Goal: Task Accomplishment & Management: Complete application form

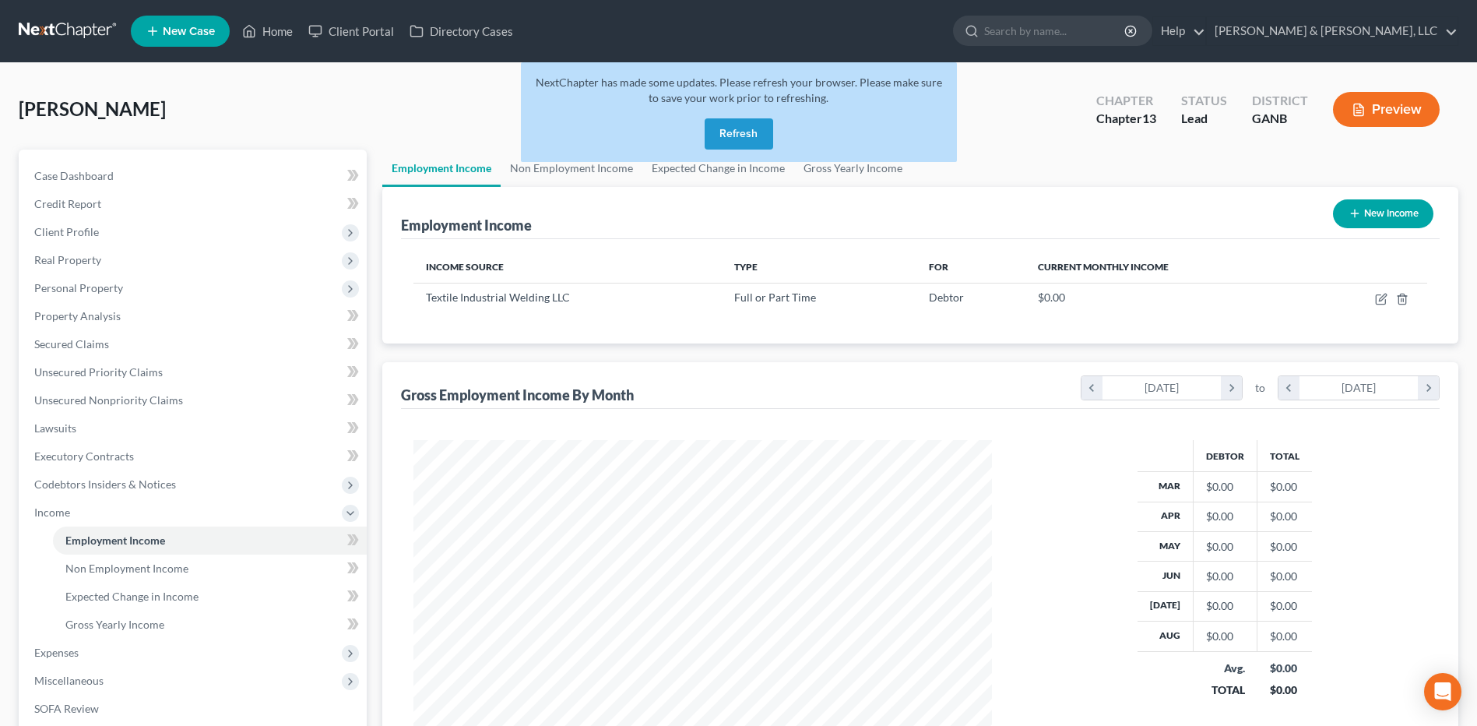
scroll to position [289, 609]
click at [737, 138] on button "Refresh" at bounding box center [739, 133] width 69 height 31
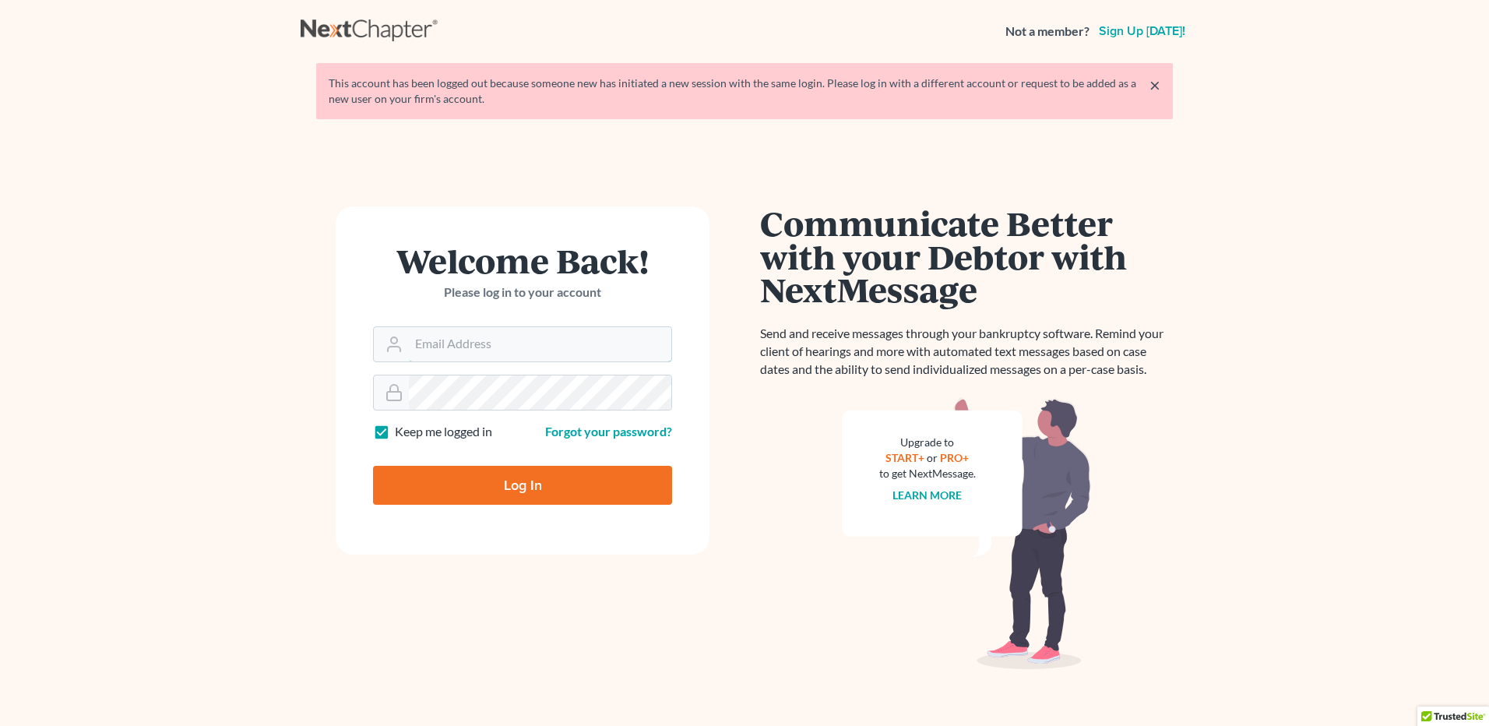
type input "[PERSON_NAME][EMAIL_ADDRESS][DOMAIN_NAME]"
click at [534, 498] on input "Log In" at bounding box center [522, 485] width 299 height 39
type input "Thinking..."
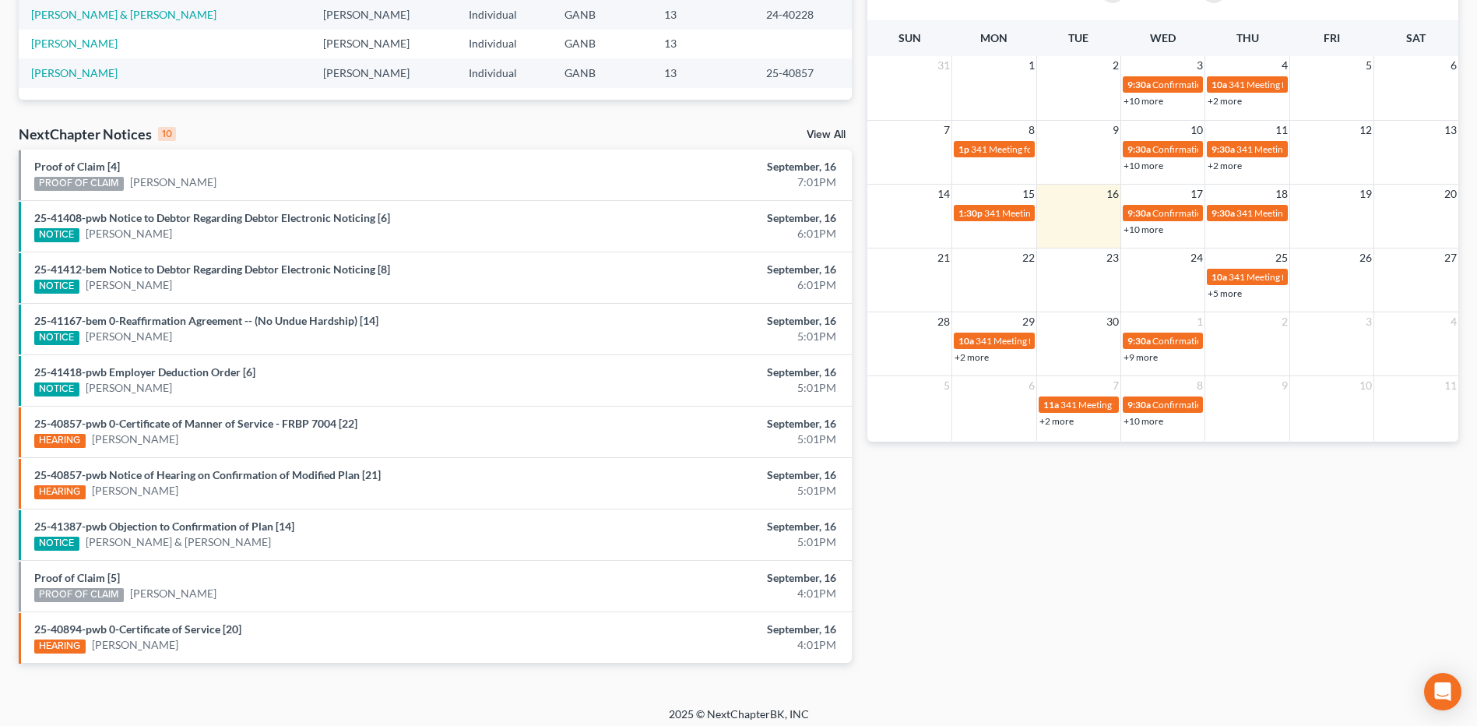
scroll to position [389, 0]
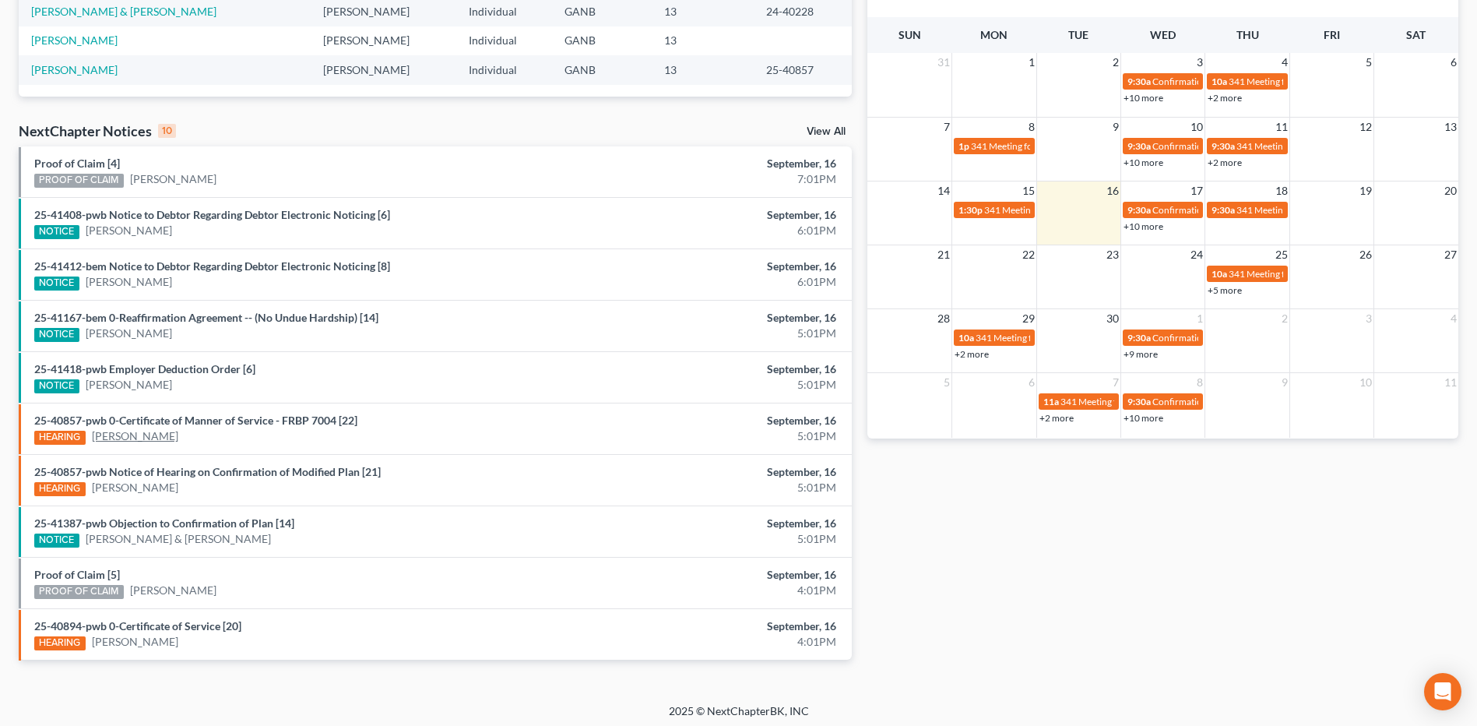
click at [160, 443] on link "[PERSON_NAME]" at bounding box center [135, 436] width 86 height 16
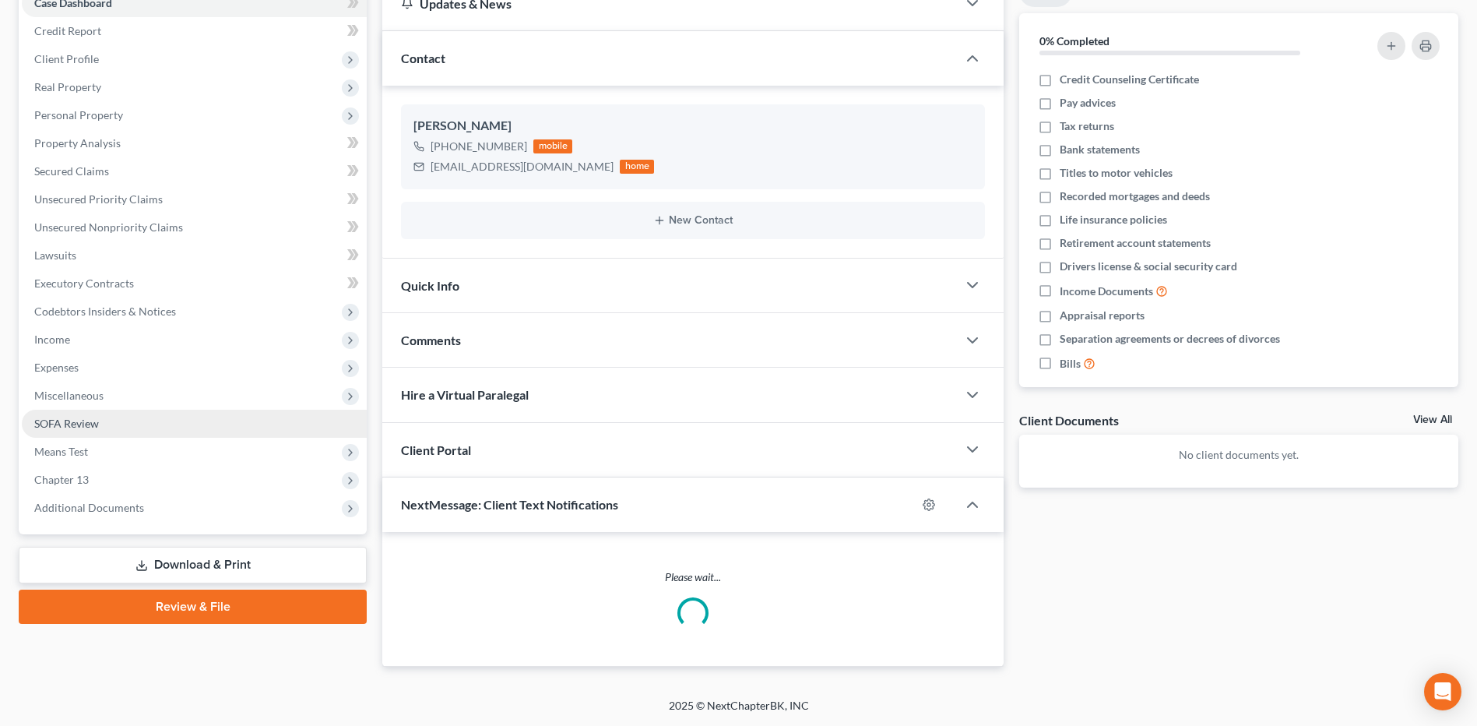
scroll to position [385, 0]
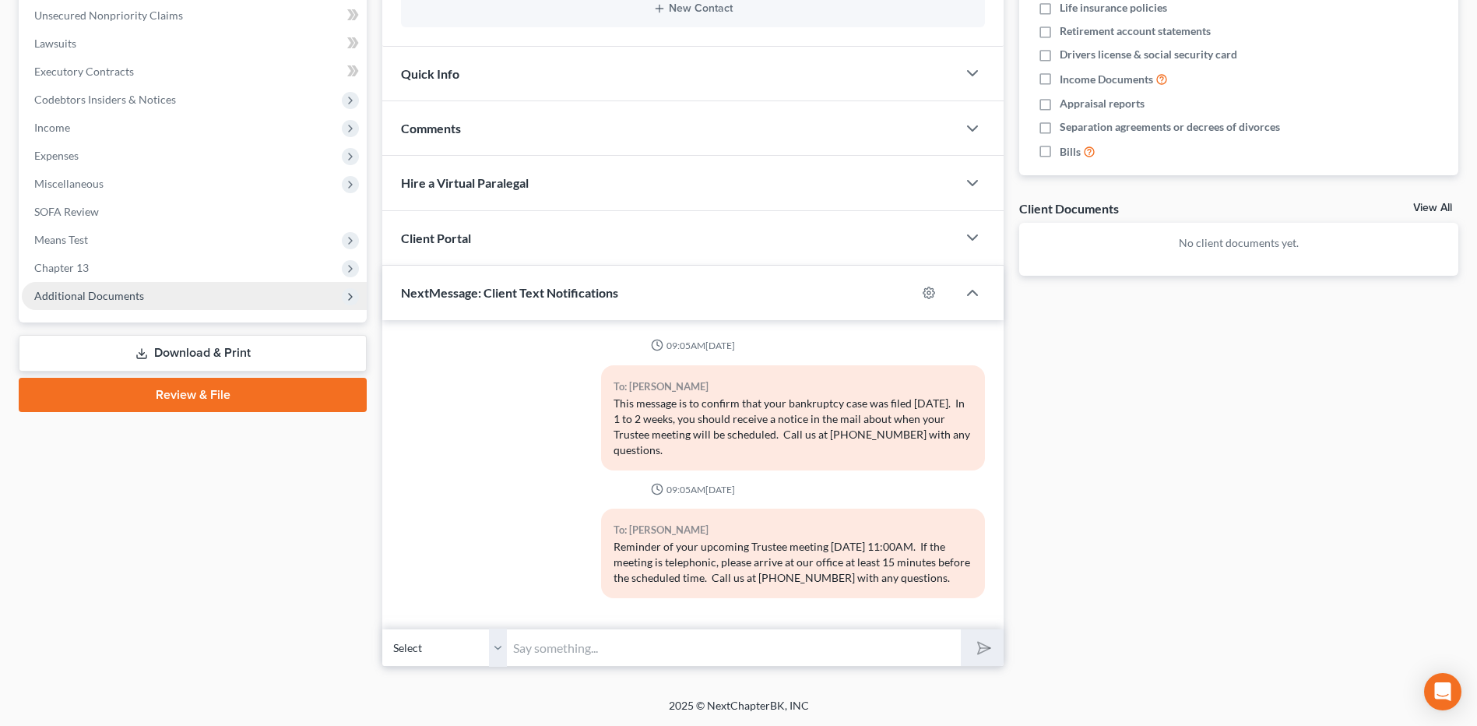
click at [151, 299] on span "Additional Documents" at bounding box center [194, 296] width 345 height 28
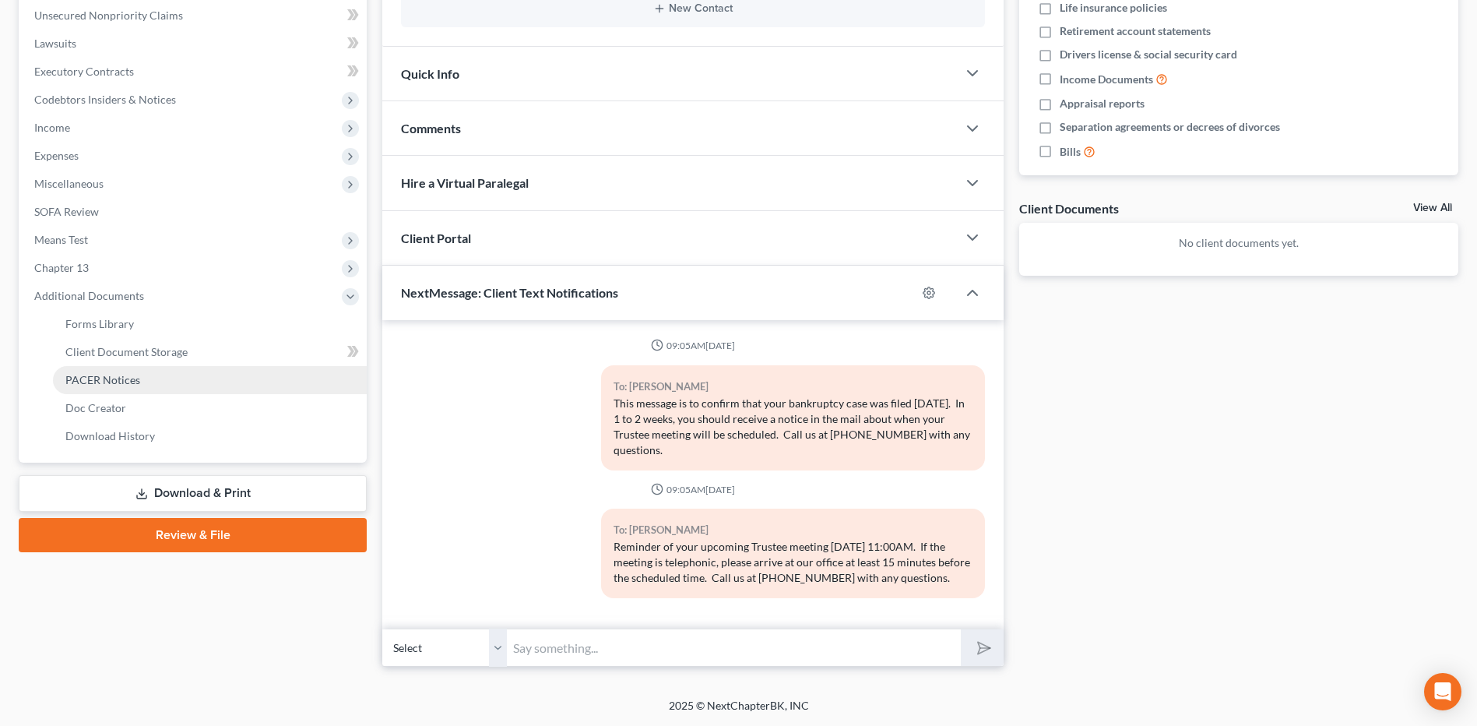
click at [122, 384] on span "PACER Notices" at bounding box center [102, 379] width 75 height 13
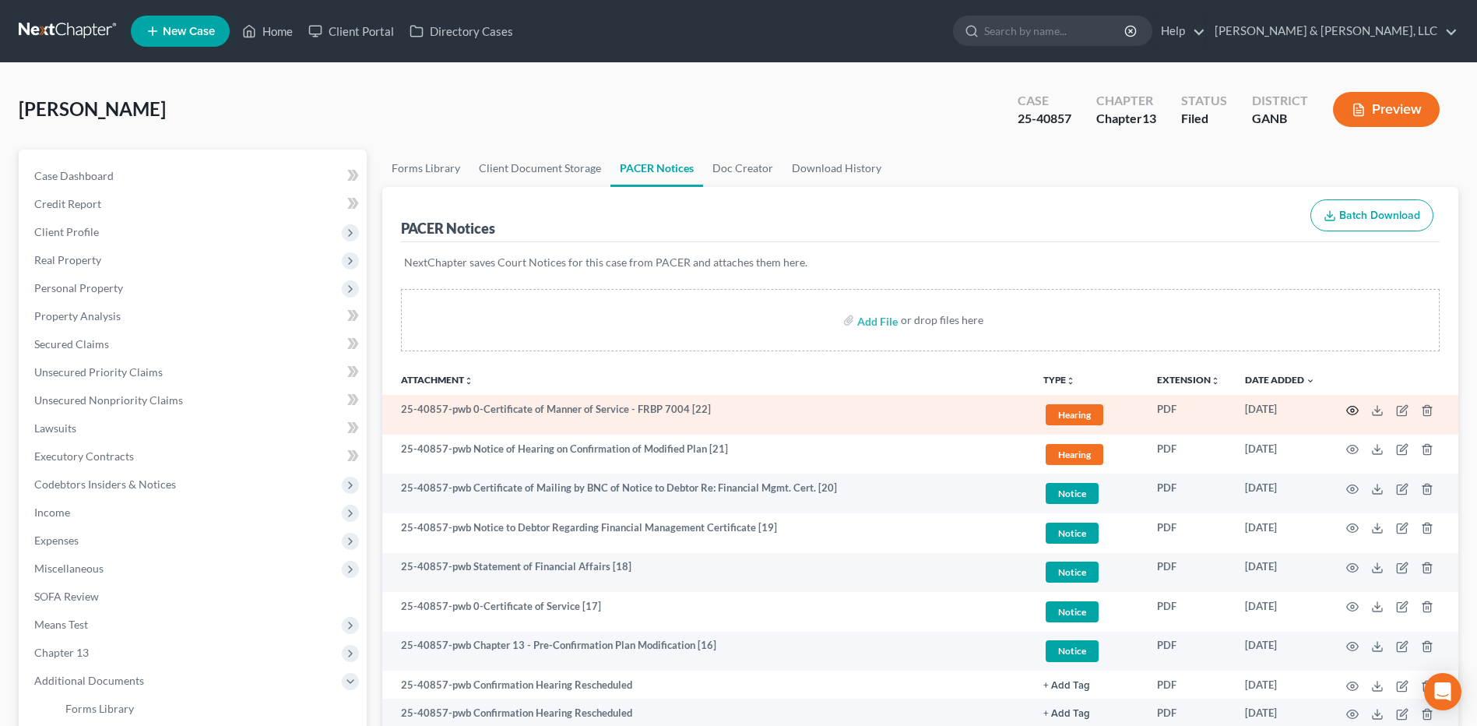
click at [1350, 410] on icon "button" at bounding box center [1352, 410] width 12 height 12
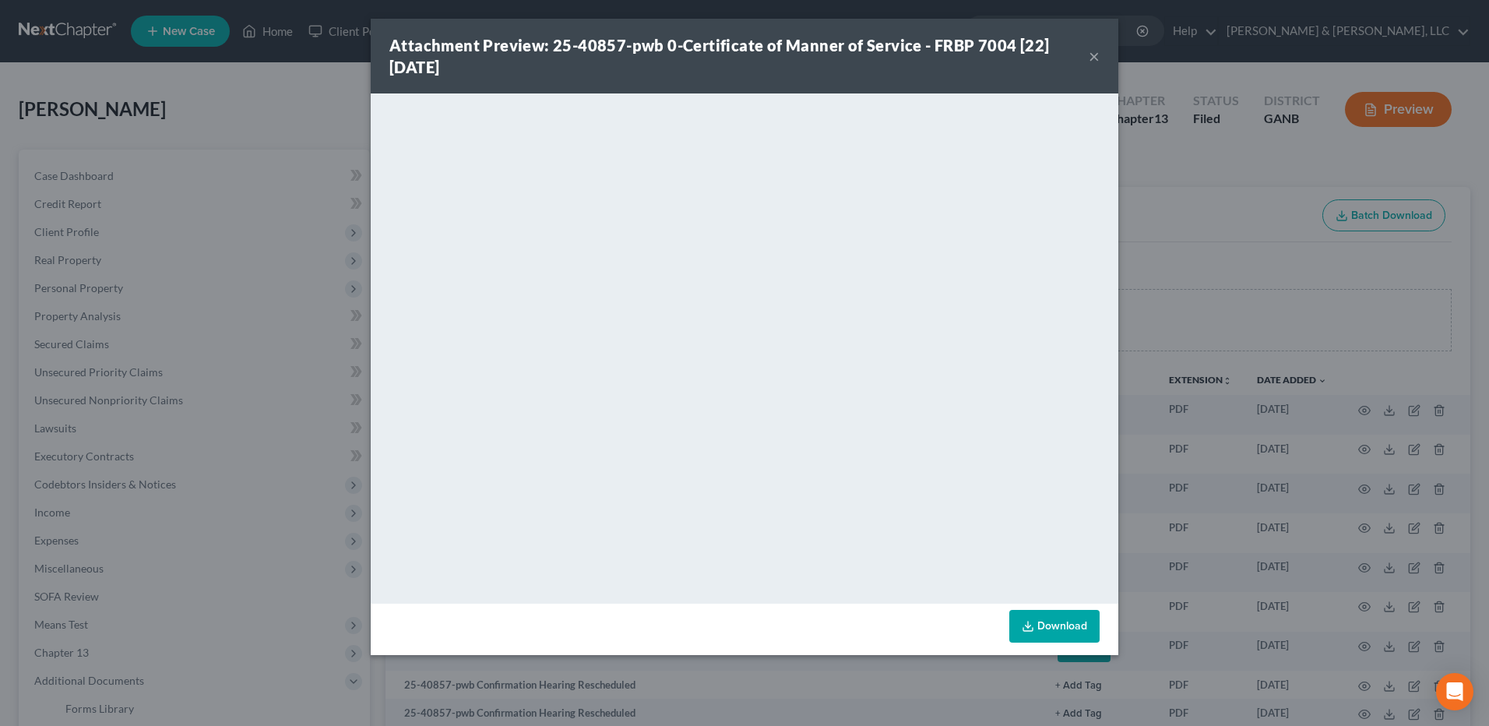
click at [1095, 57] on button "×" at bounding box center [1094, 56] width 11 height 19
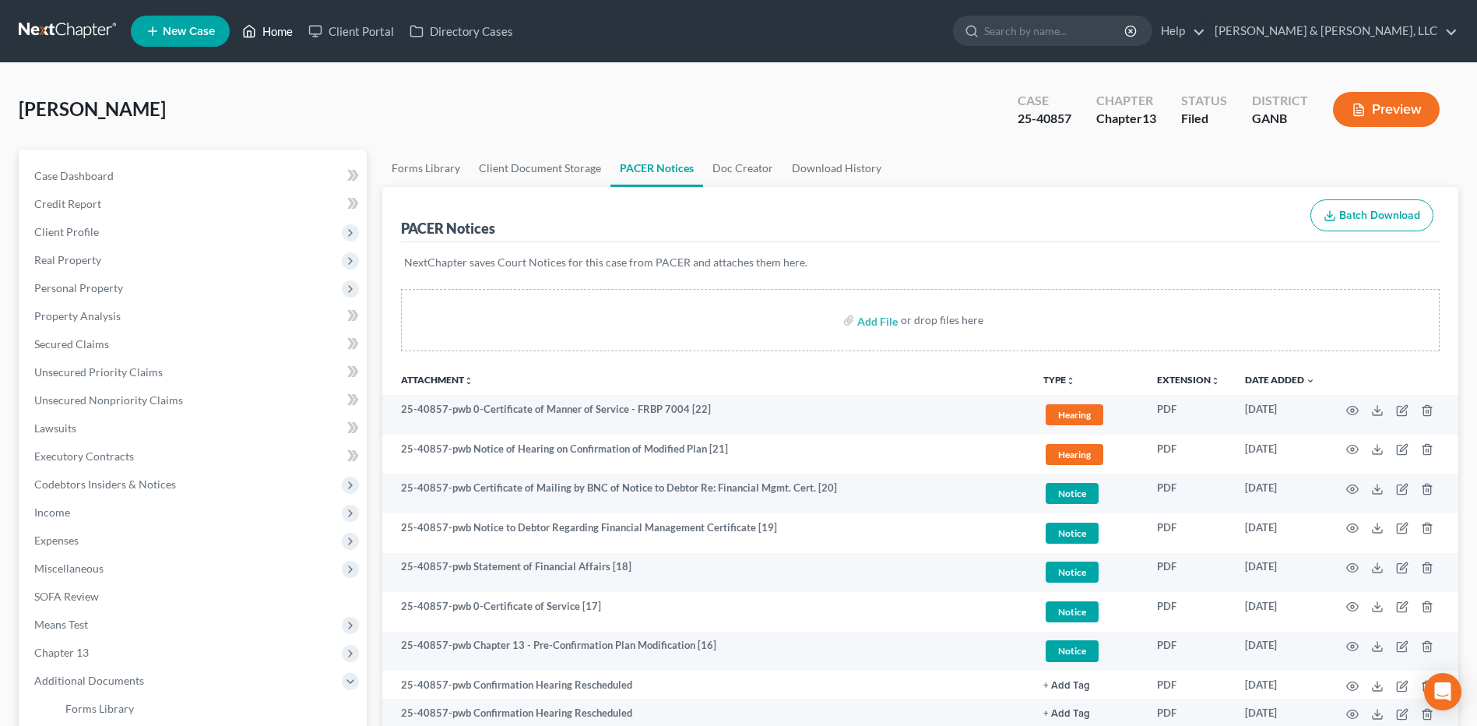
click at [276, 31] on link "Home" at bounding box center [267, 31] width 66 height 28
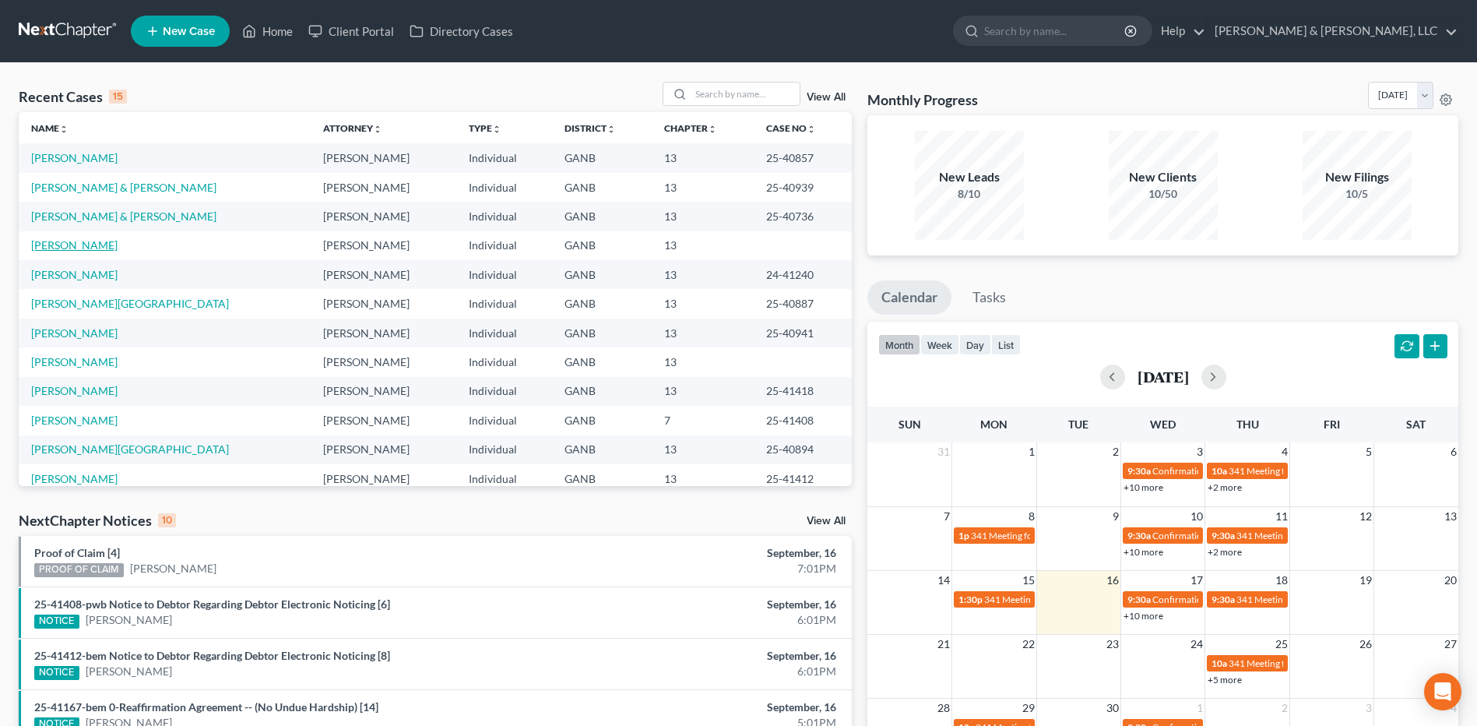
click at [67, 242] on link "[PERSON_NAME]" at bounding box center [74, 244] width 86 height 13
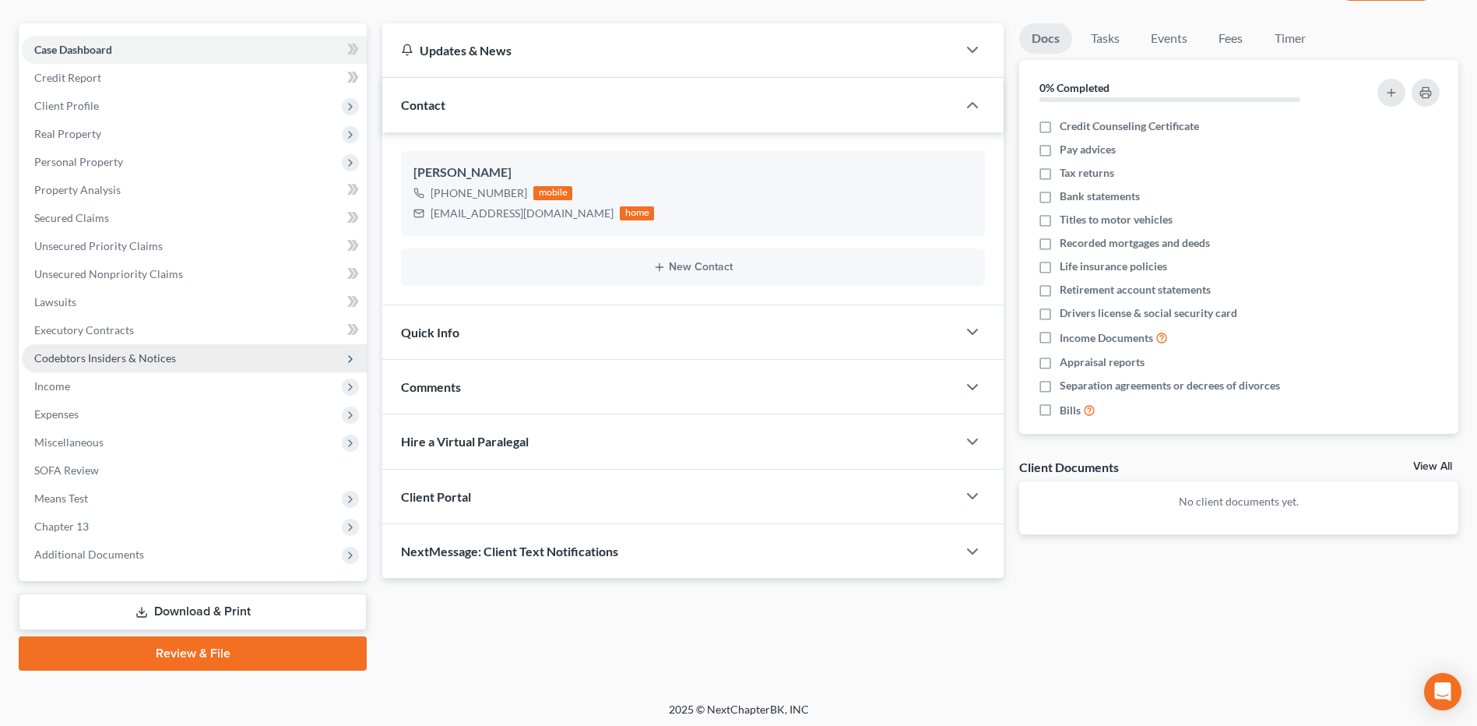
scroll to position [130, 0]
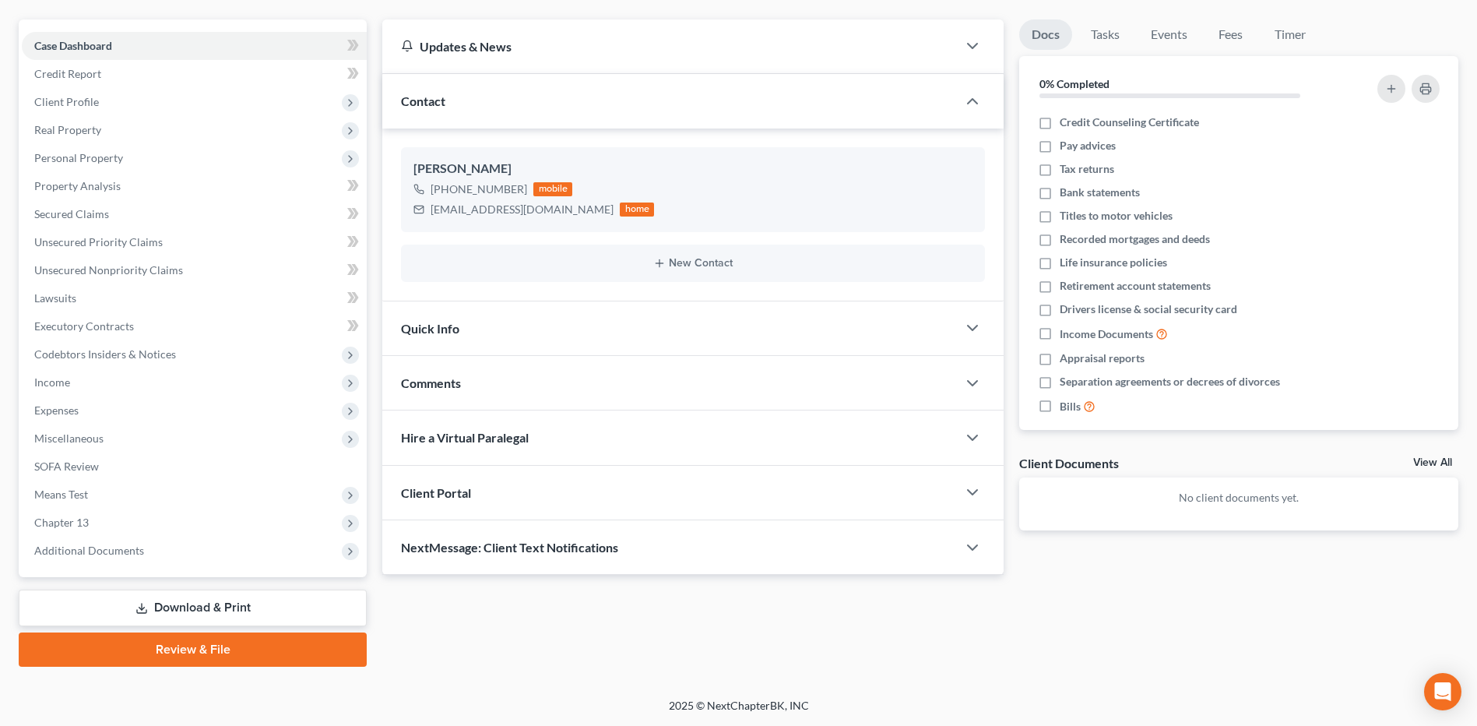
click at [221, 648] on link "Review & File" at bounding box center [193, 649] width 348 height 34
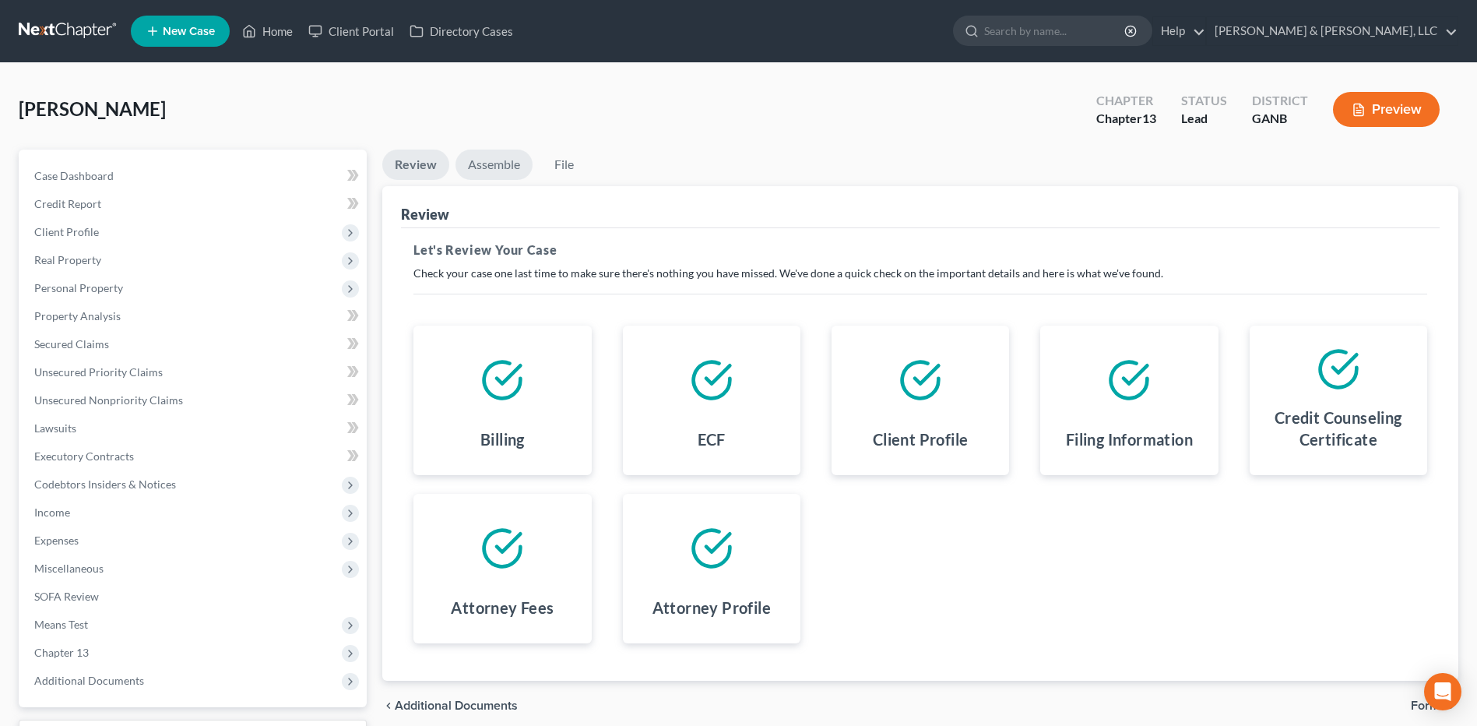
click at [501, 174] on link "Assemble" at bounding box center [494, 165] width 77 height 30
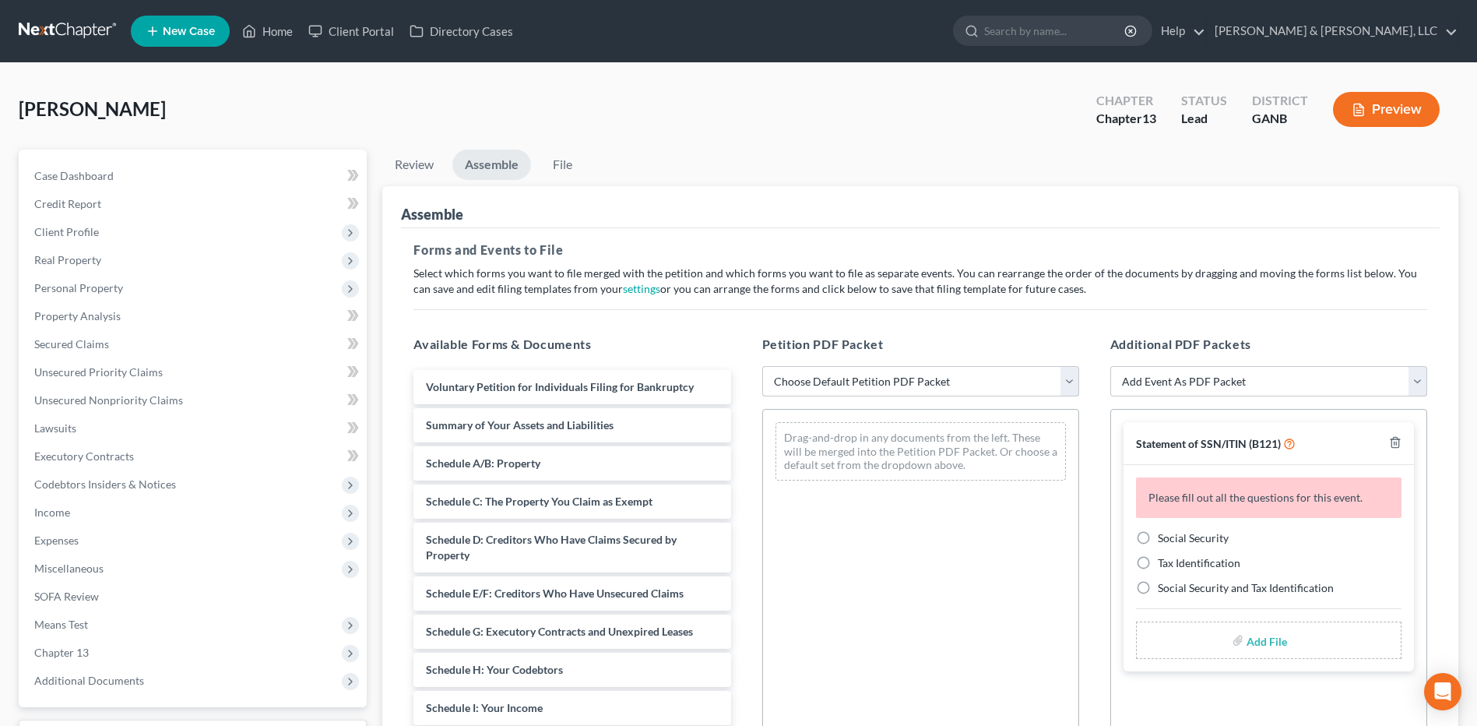
click at [915, 385] on select "Choose Default Petition PDF Packet Complete Bankruptcy Petition (all forms and …" at bounding box center [920, 381] width 317 height 31
select select "2"
click at [762, 366] on select "Choose Default Petition PDF Packet Complete Bankruptcy Petition (all forms and …" at bounding box center [920, 381] width 317 height 31
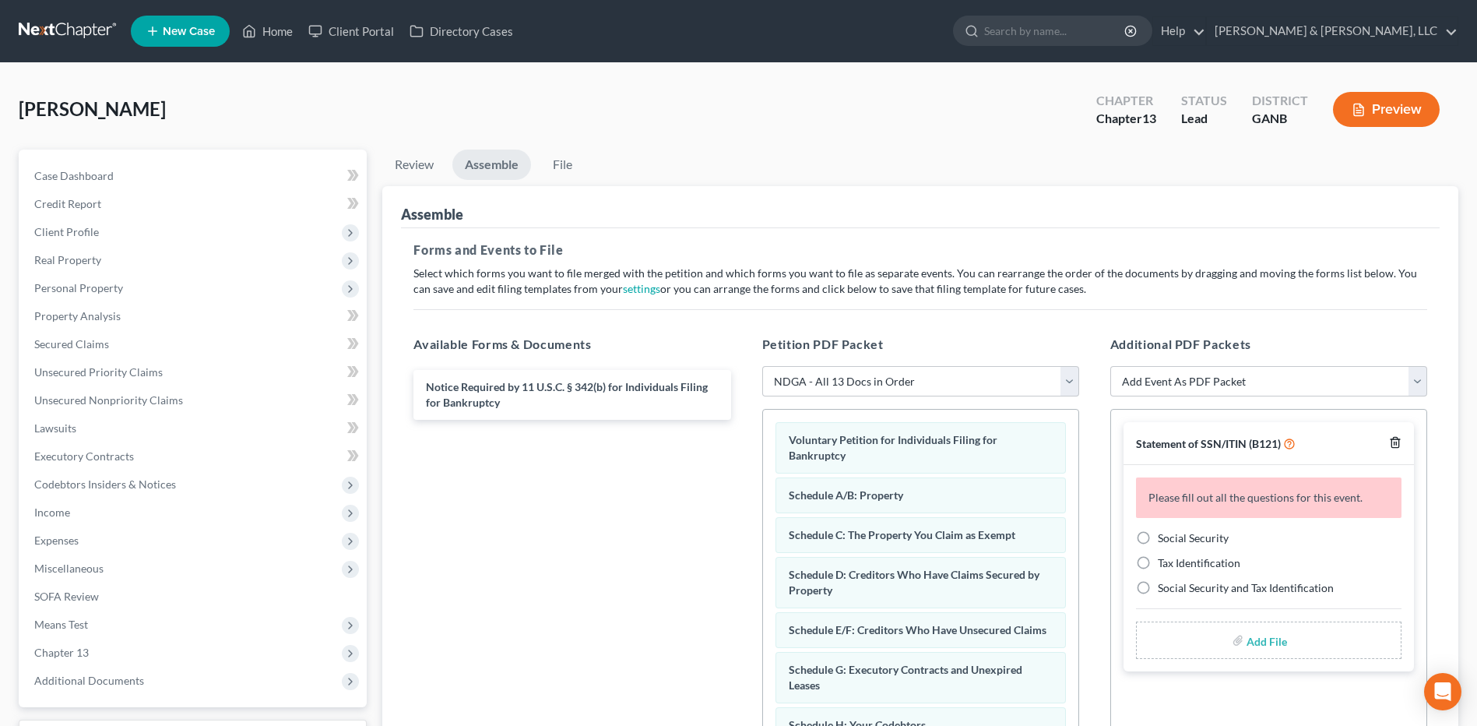
click at [1392, 446] on icon "button" at bounding box center [1395, 443] width 7 height 10
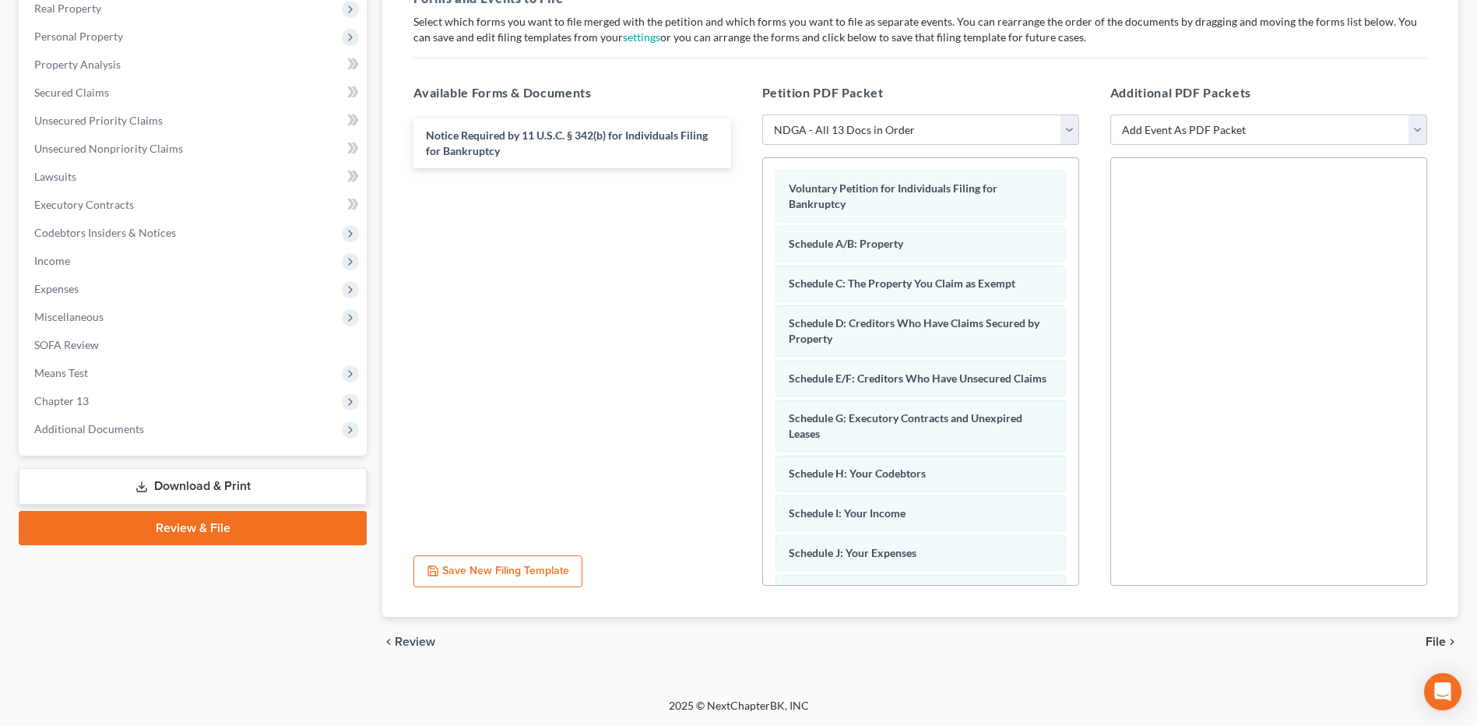
click at [1439, 648] on span "File" at bounding box center [1436, 641] width 20 height 12
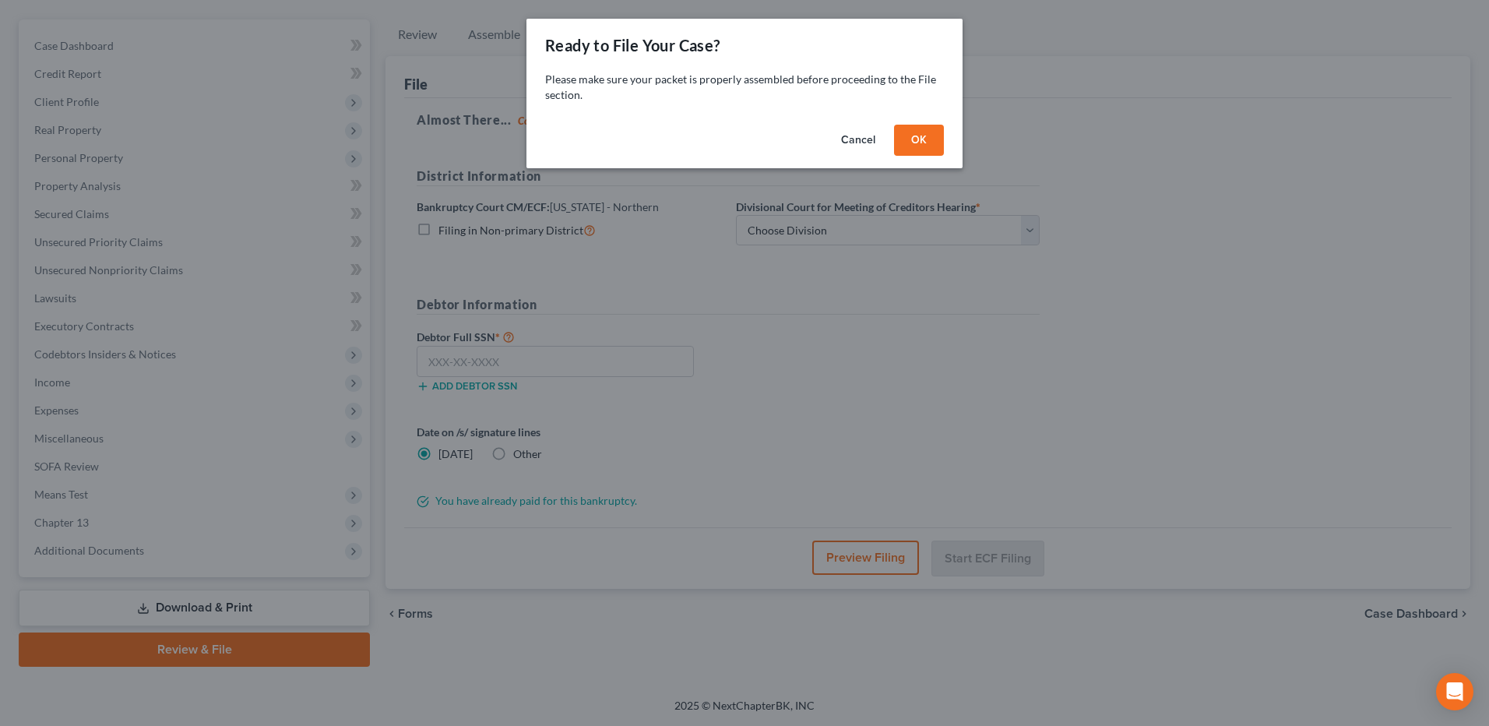
click at [923, 133] on button "OK" at bounding box center [919, 140] width 50 height 31
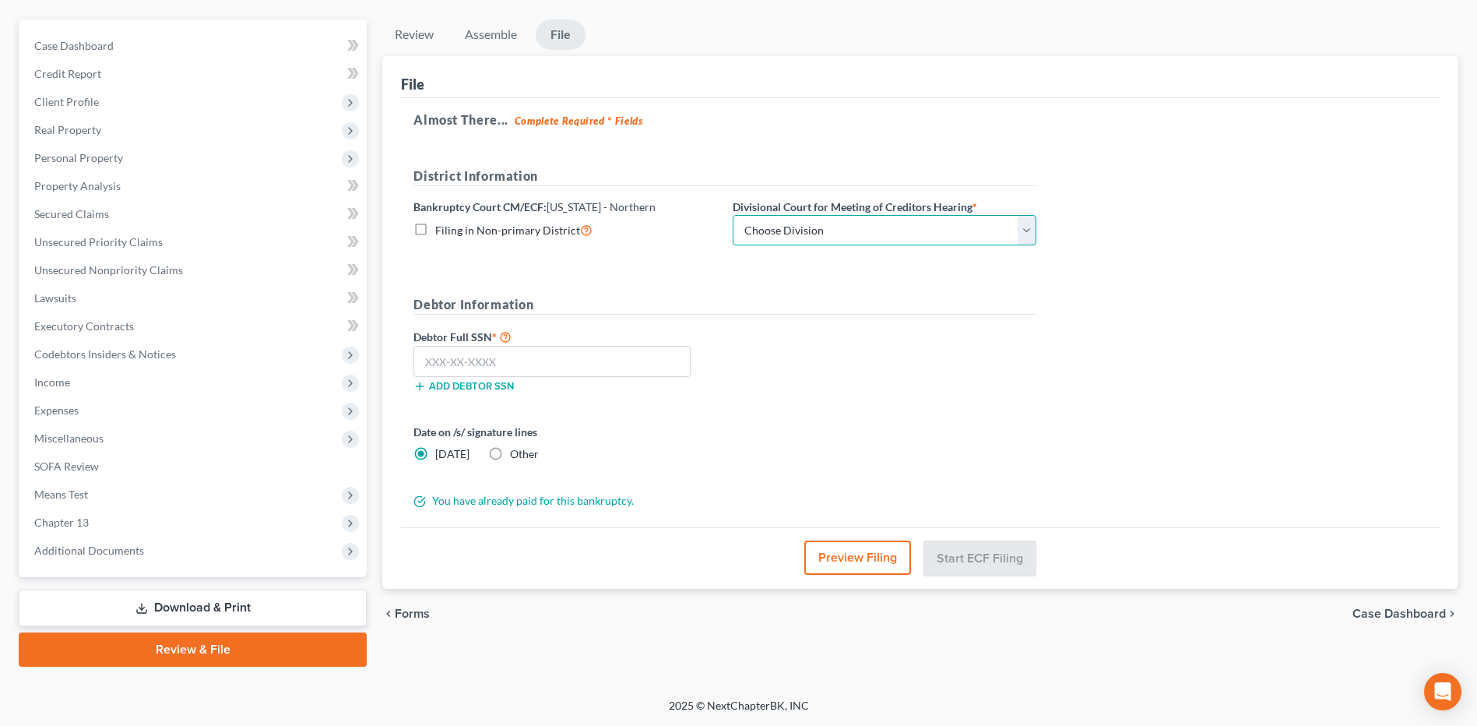
click at [831, 226] on select "Choose Division [GEOGRAPHIC_DATA] [GEOGRAPHIC_DATA] [GEOGRAPHIC_DATA] [GEOGRAPH…" at bounding box center [885, 230] width 304 height 31
select select "3"
click at [733, 215] on select "Choose Division [GEOGRAPHIC_DATA] [GEOGRAPHIC_DATA] [GEOGRAPHIC_DATA] [GEOGRAPH…" at bounding box center [885, 230] width 304 height 31
click at [606, 363] on input "text" at bounding box center [552, 361] width 277 height 31
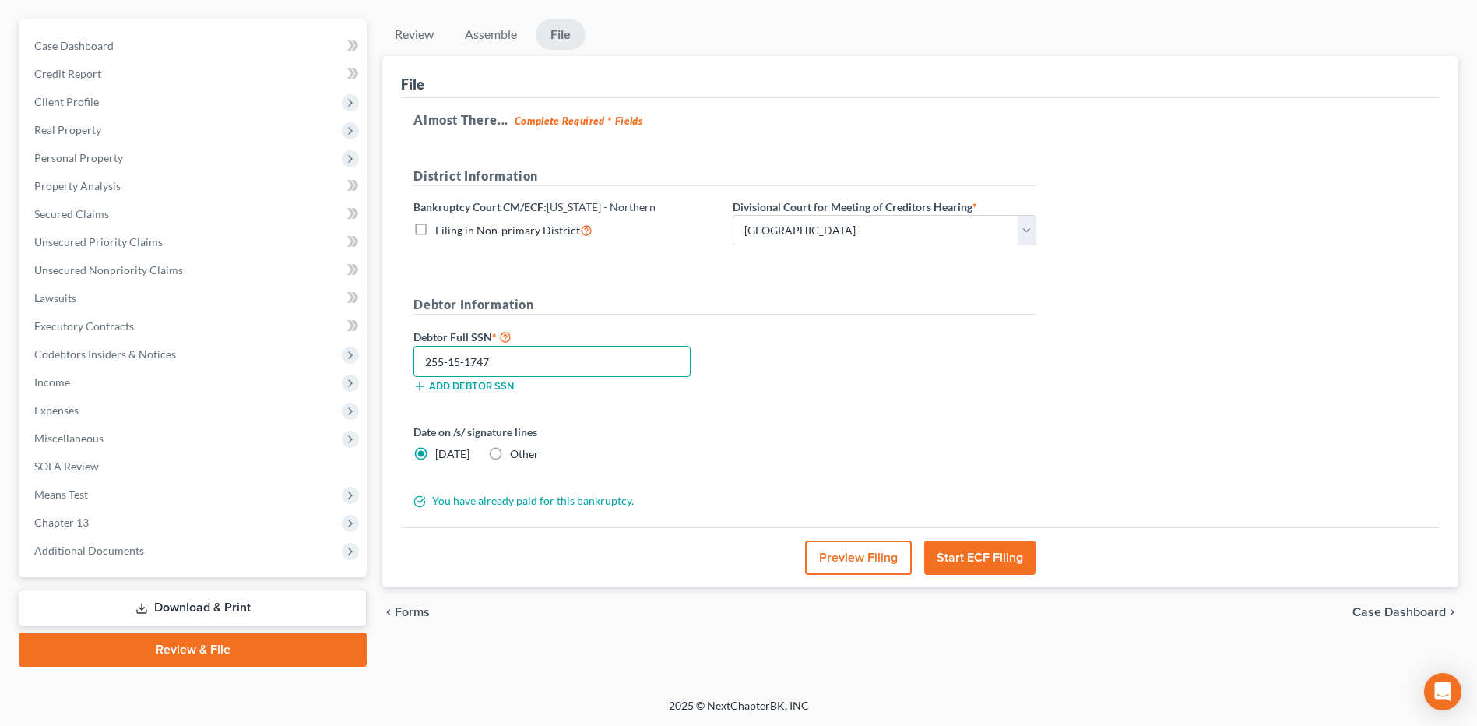
type input "255-15-1747"
click at [860, 566] on button "Preview Filing" at bounding box center [858, 557] width 107 height 34
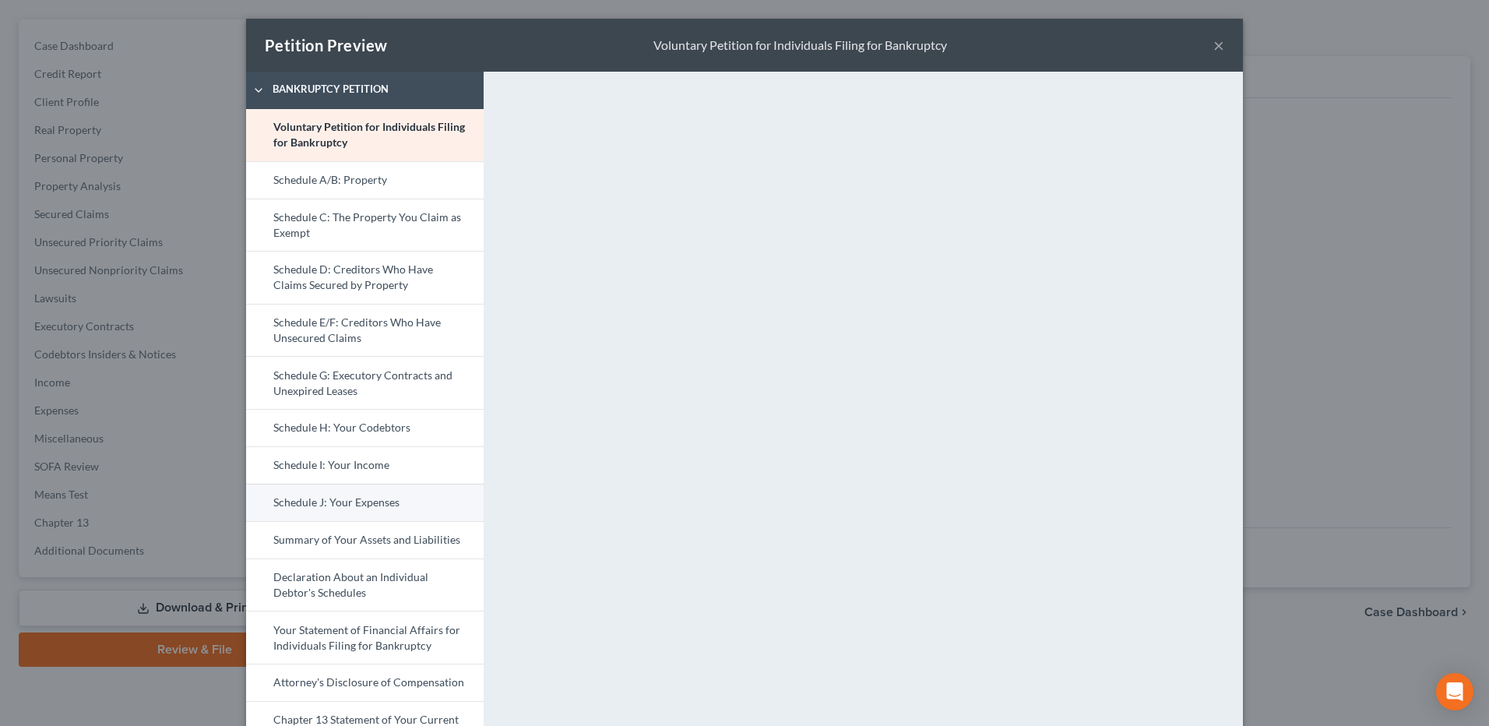
click at [335, 494] on link "Schedule J: Your Expenses" at bounding box center [365, 502] width 238 height 37
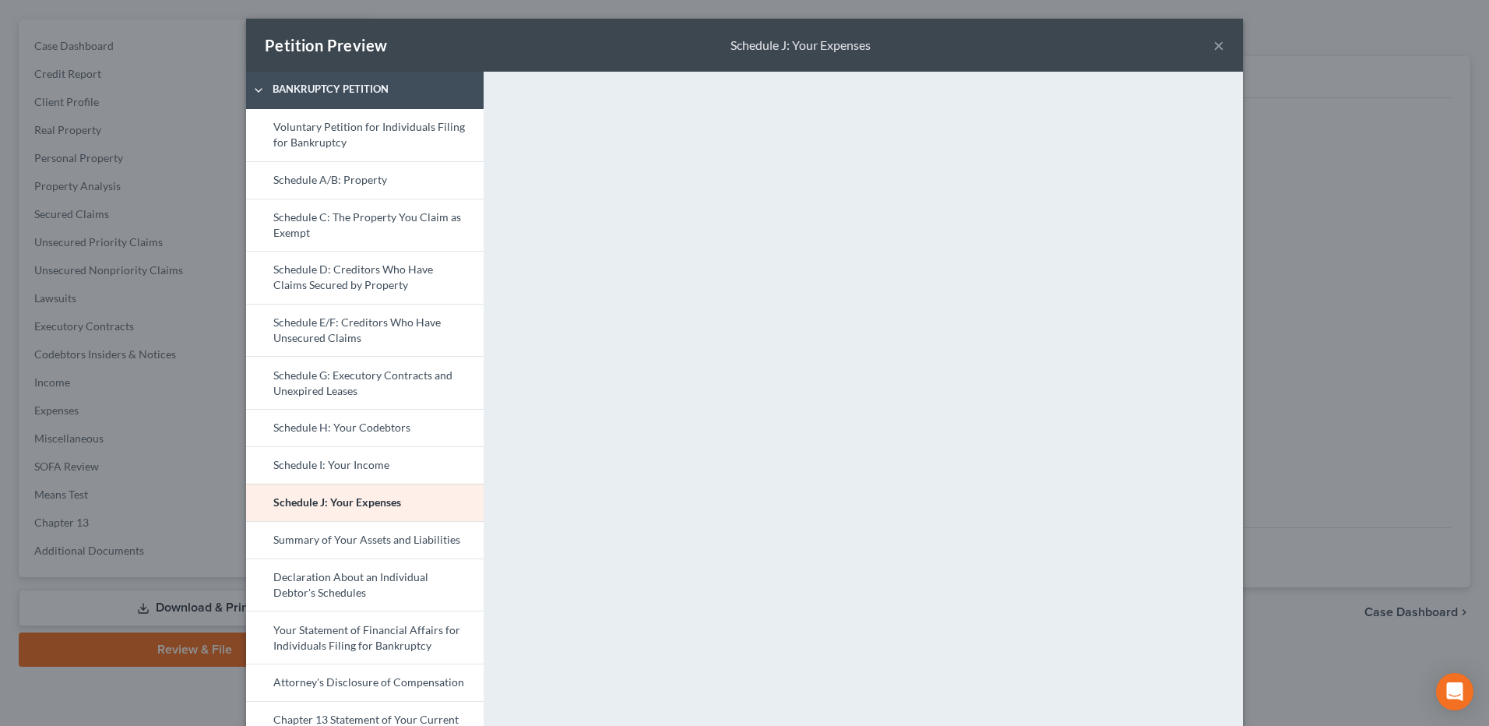
click at [1216, 45] on button "×" at bounding box center [1218, 45] width 11 height 19
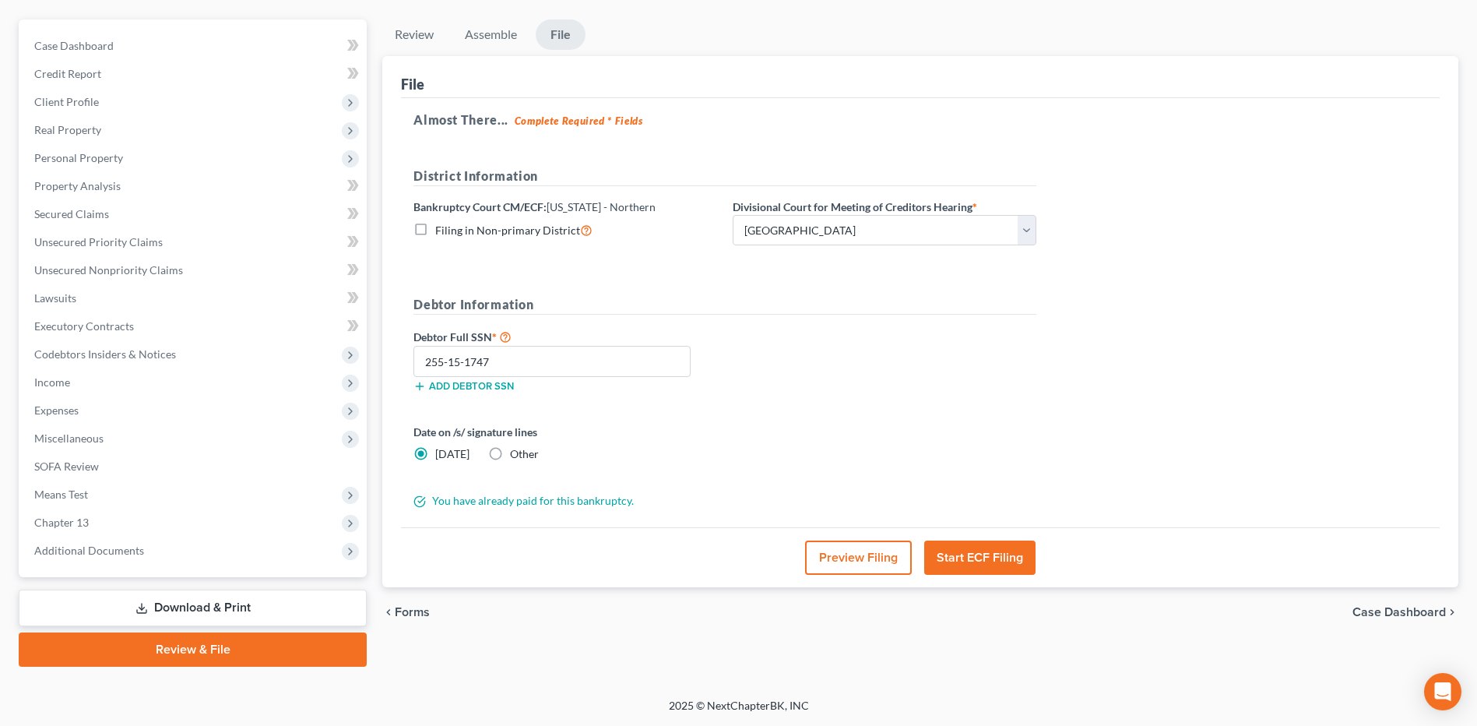
click at [871, 554] on button "Preview Filing" at bounding box center [858, 557] width 107 height 34
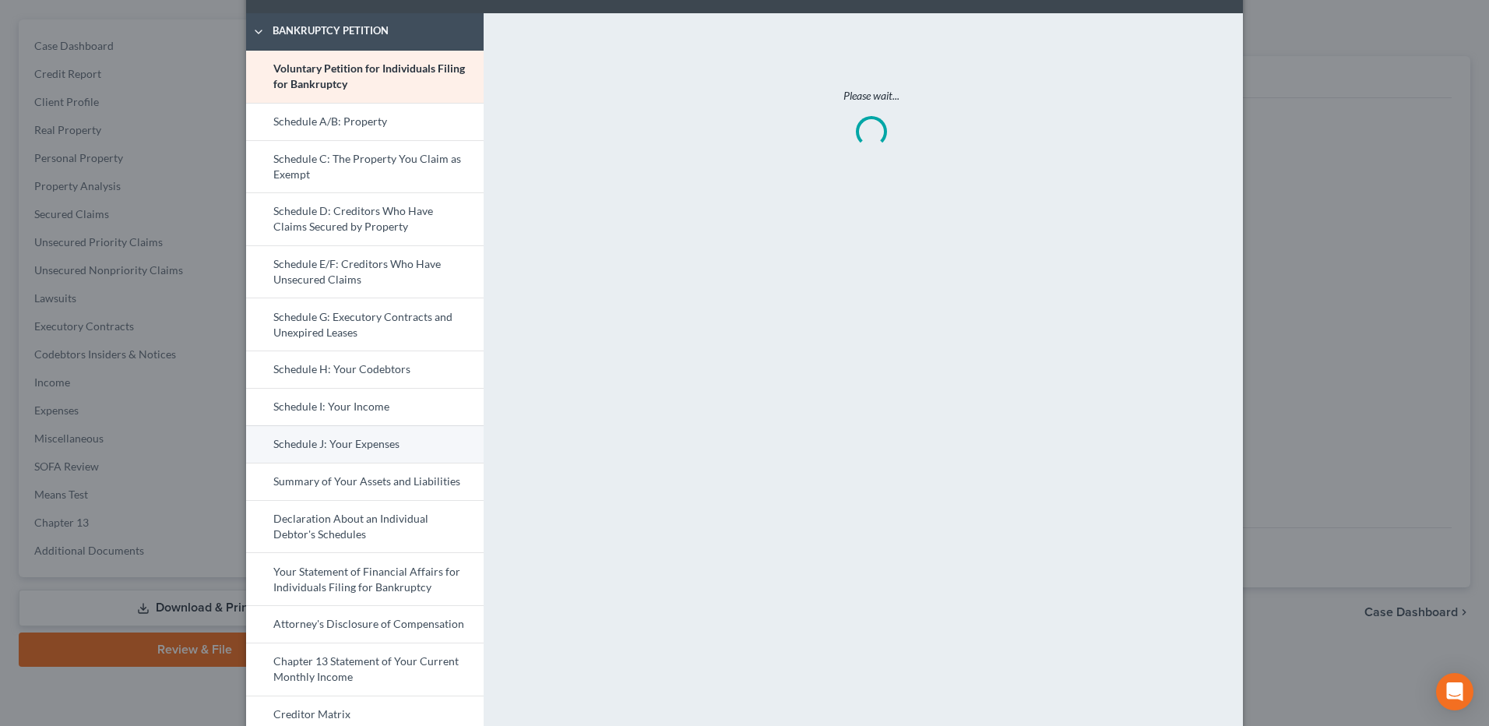
scroll to position [156, 0]
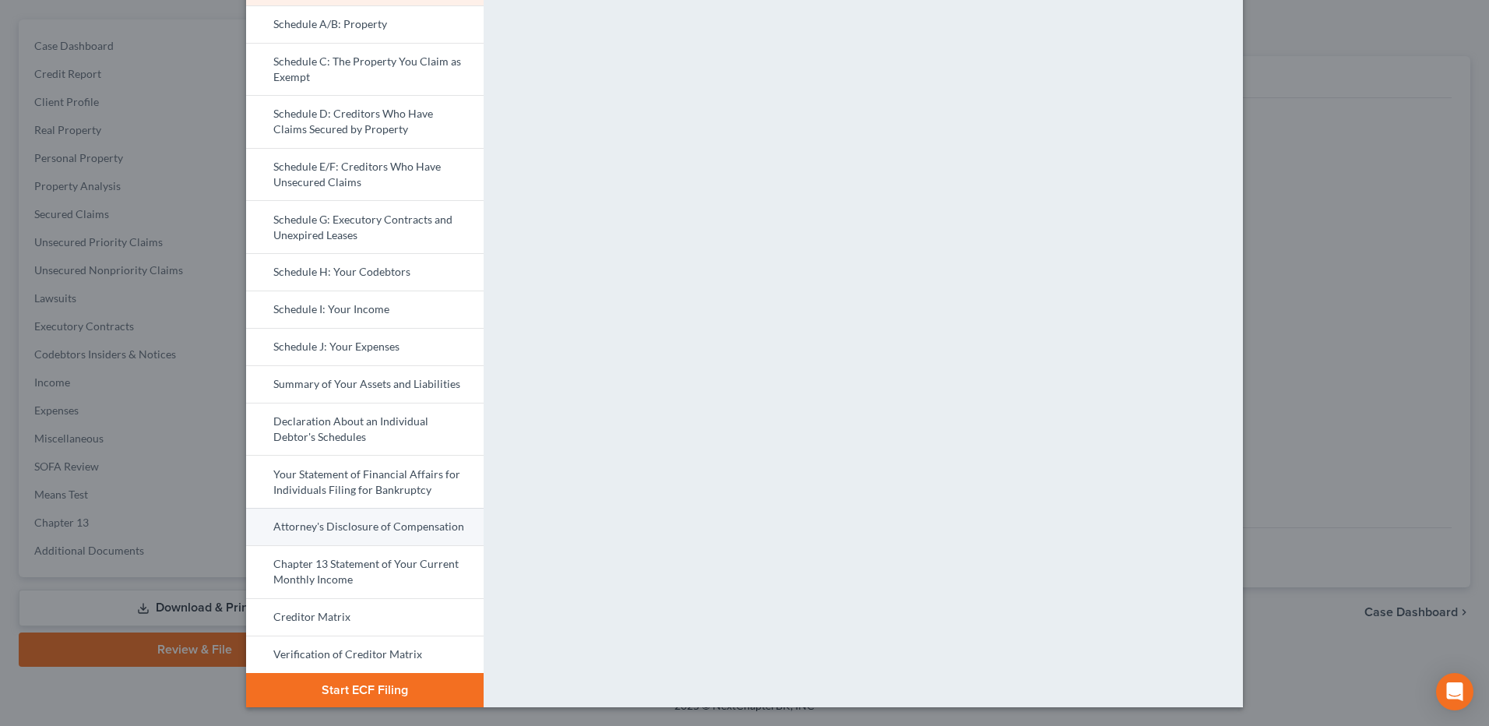
click at [336, 522] on link "Attorney's Disclosure of Compensation" at bounding box center [365, 526] width 238 height 37
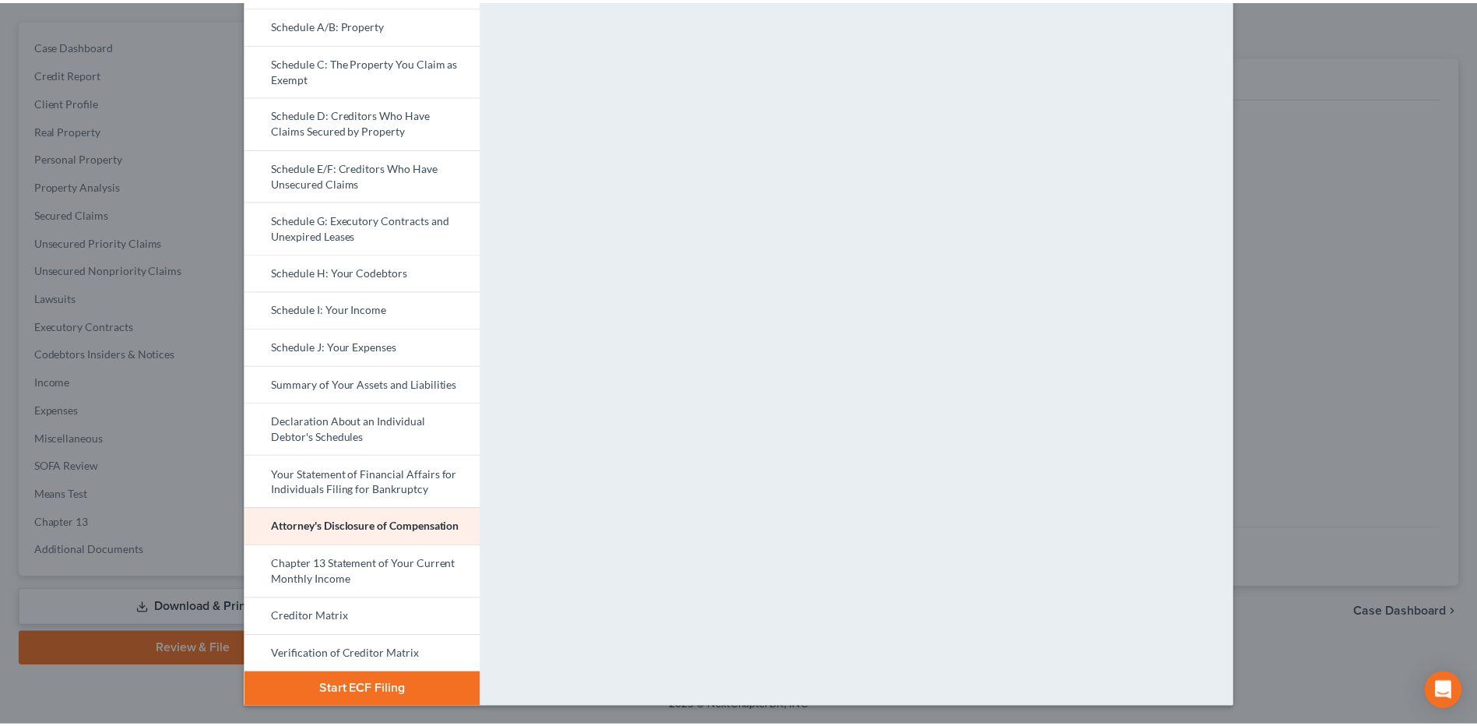
scroll to position [0, 0]
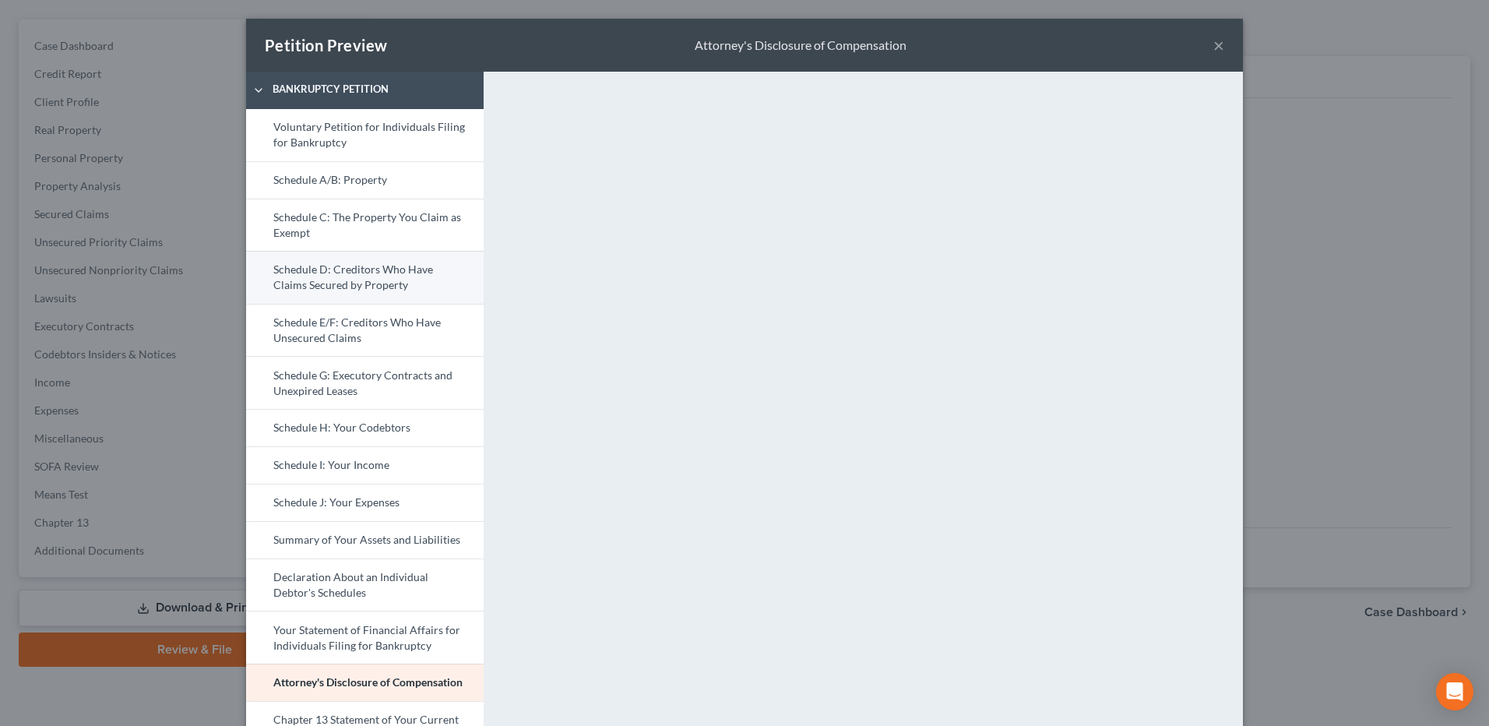
click at [345, 281] on link "Schedule D: Creditors Who Have Claims Secured by Property" at bounding box center [365, 277] width 238 height 53
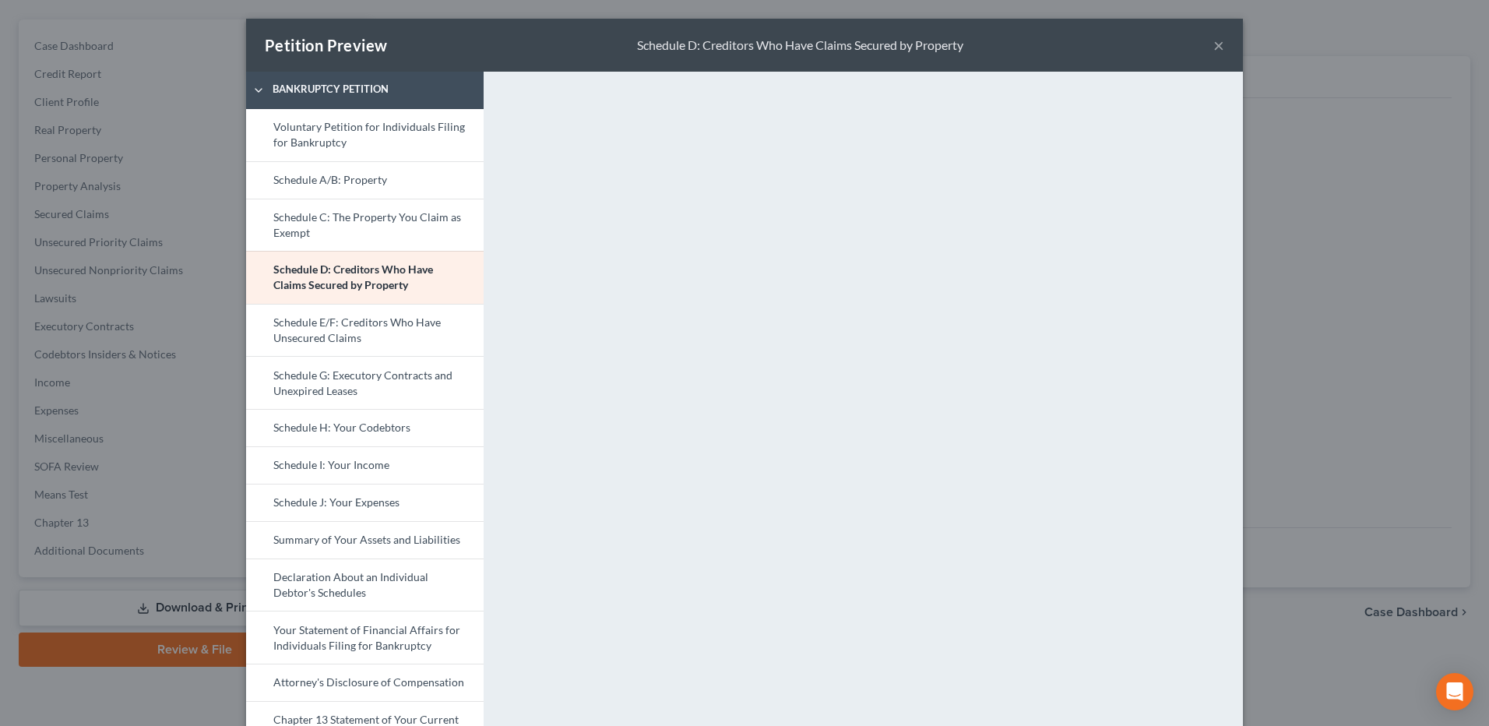
click at [1213, 50] on button "×" at bounding box center [1218, 45] width 11 height 19
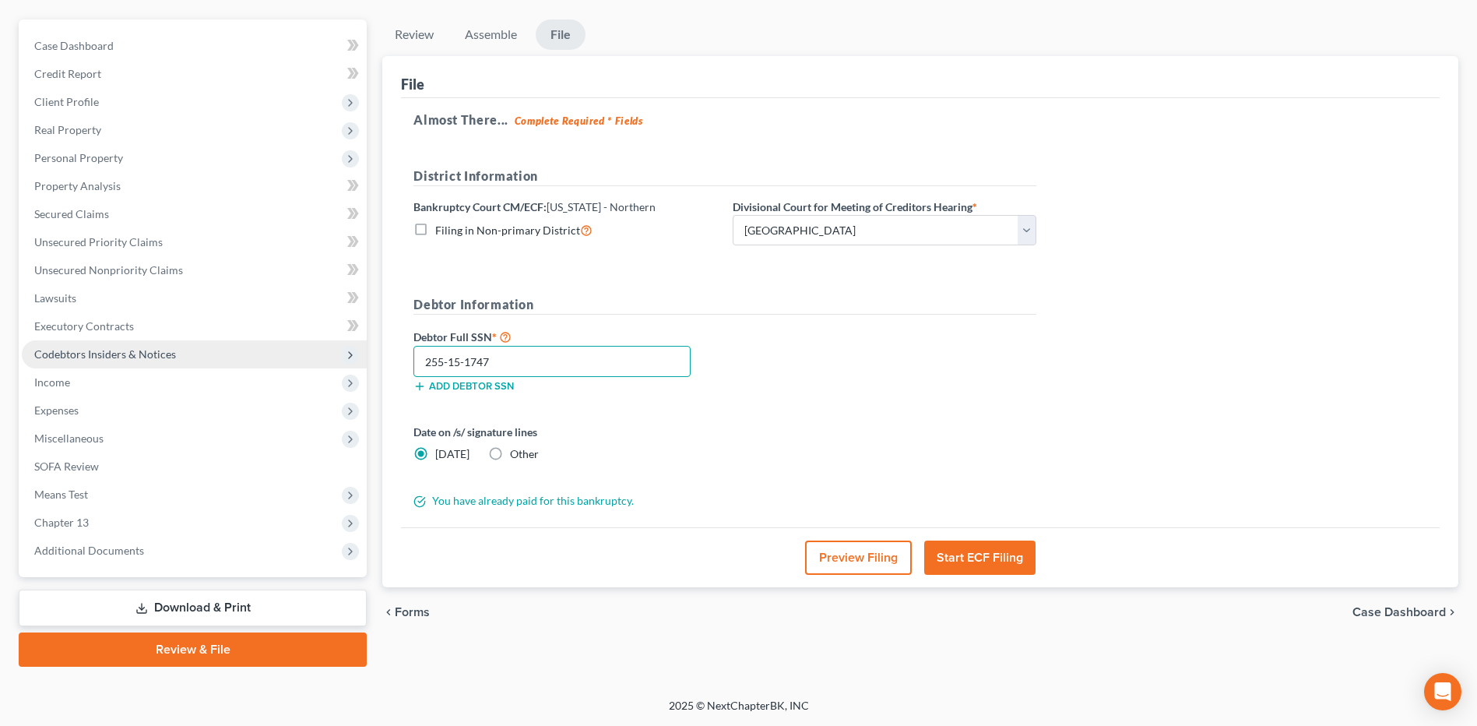
drag, startPoint x: 502, startPoint y: 357, endPoint x: 302, endPoint y: 355, distance: 200.1
click at [302, 355] on div "Petition Navigation Case Dashboard Payments Invoices Payments Payments Credit R…" at bounding box center [738, 342] width 1455 height 647
click at [846, 414] on form "District Information Bankruptcy Court CM/ECF: [US_STATE] - Northern Filing in N…" at bounding box center [725, 338] width 623 height 343
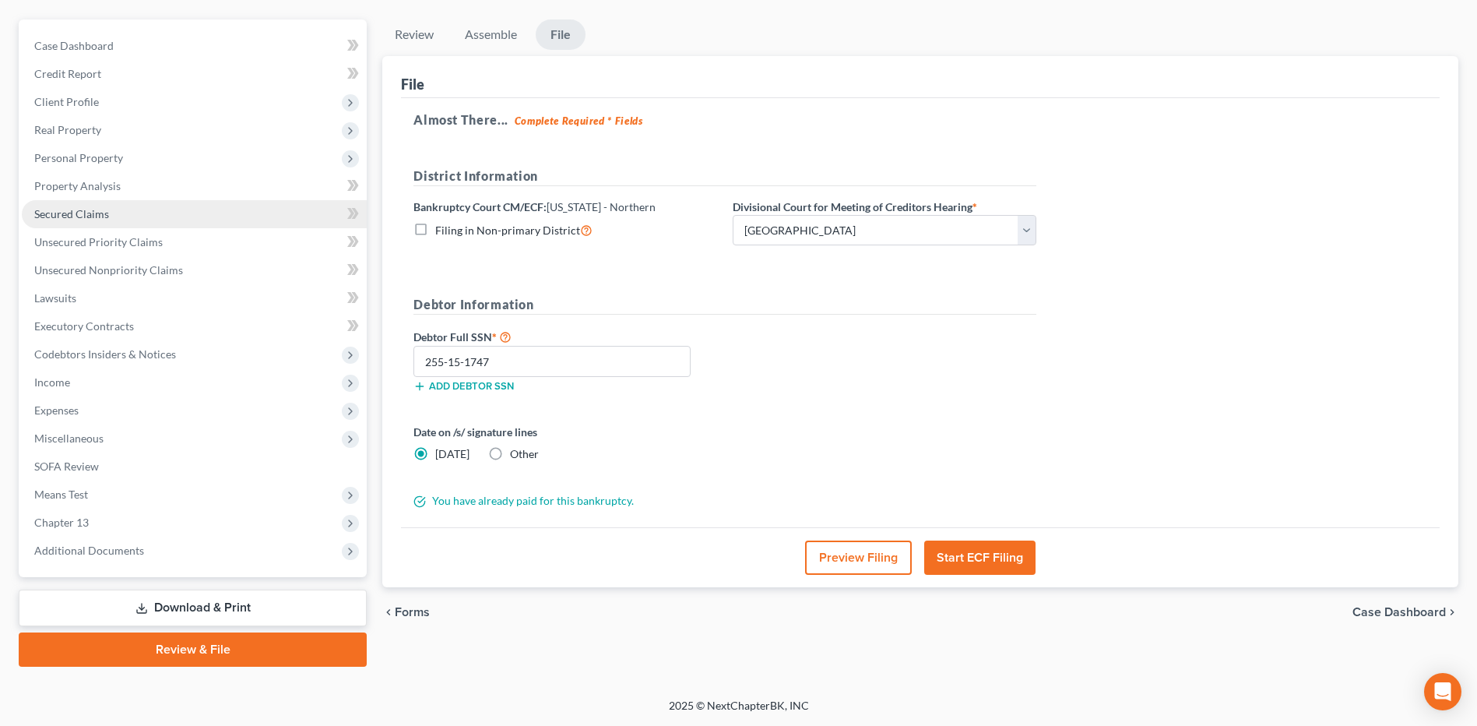
click at [127, 220] on link "Secured Claims" at bounding box center [194, 214] width 345 height 28
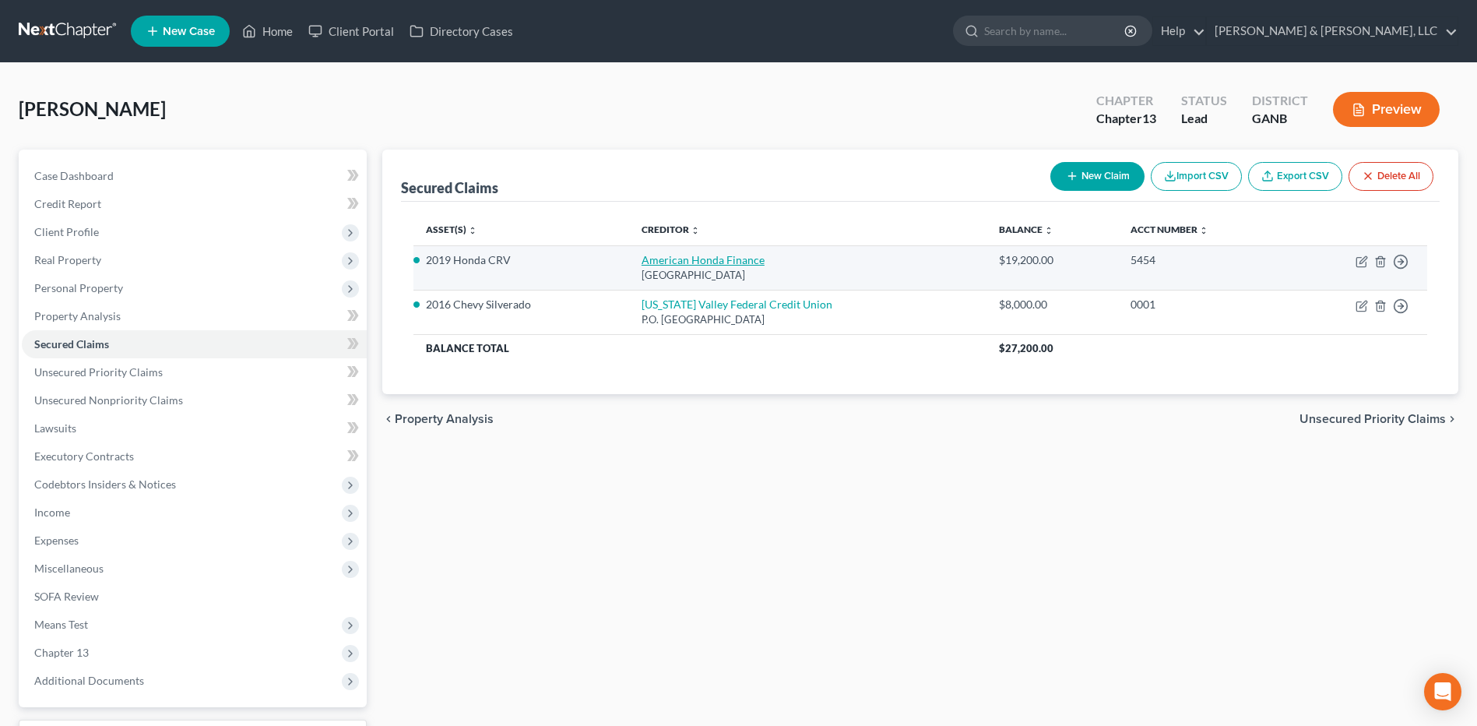
click at [706, 265] on link "American Honda Finance" at bounding box center [703, 259] width 123 height 13
select select "45"
select select "2"
select select "3"
select select "0"
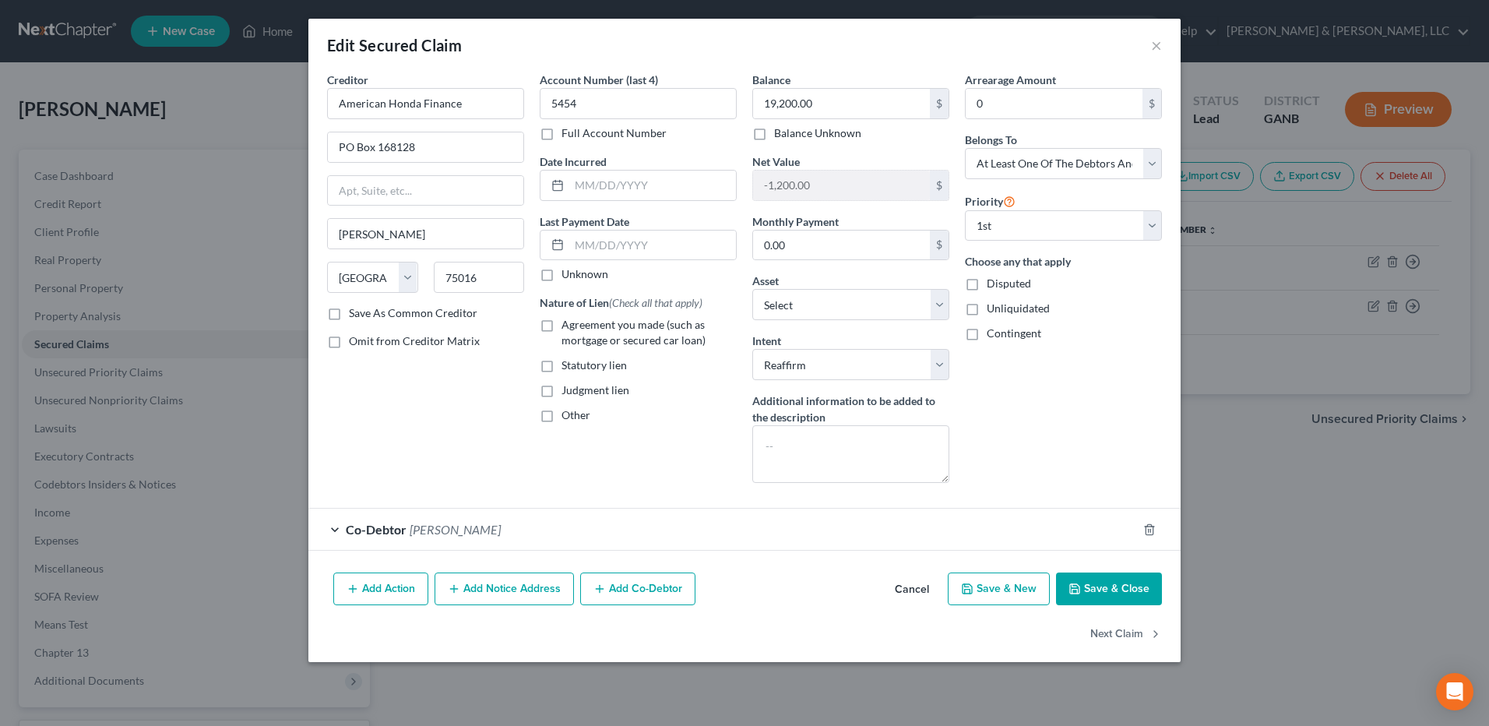
click at [593, 326] on span "Agreement you made (such as mortgage or secured car loan)" at bounding box center [633, 332] width 144 height 29
click at [578, 326] on input "Agreement you made (such as mortgage or secured car loan)" at bounding box center [573, 322] width 10 height 10
checkbox input "true"
click at [1091, 600] on button "Save & Close" at bounding box center [1109, 588] width 106 height 33
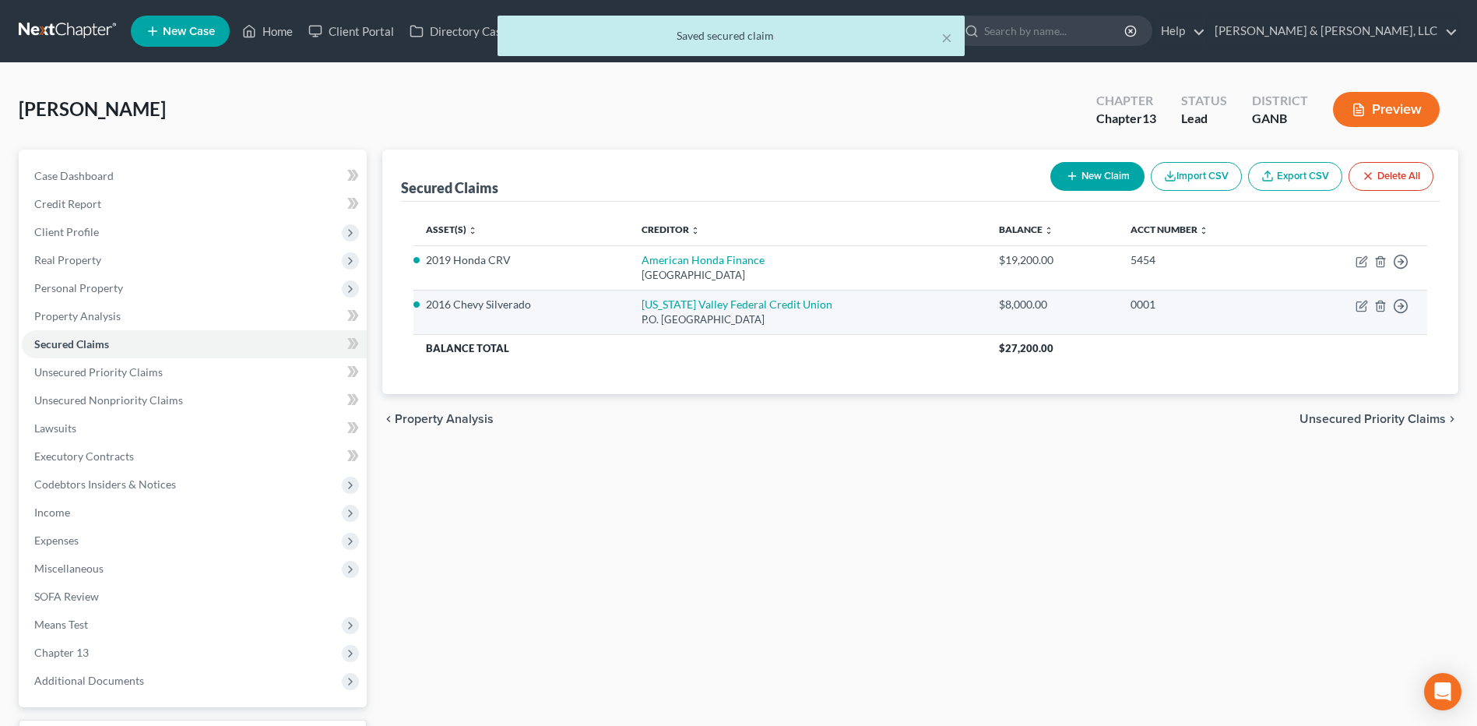
click at [677, 311] on td "[US_STATE] Valley Federal Credit Union P.O. [GEOGRAPHIC_DATA]" at bounding box center [807, 312] width 357 height 44
click at [677, 309] on link "[US_STATE] Valley Federal Credit Union" at bounding box center [737, 303] width 191 height 13
select select "44"
select select "2"
select select "3"
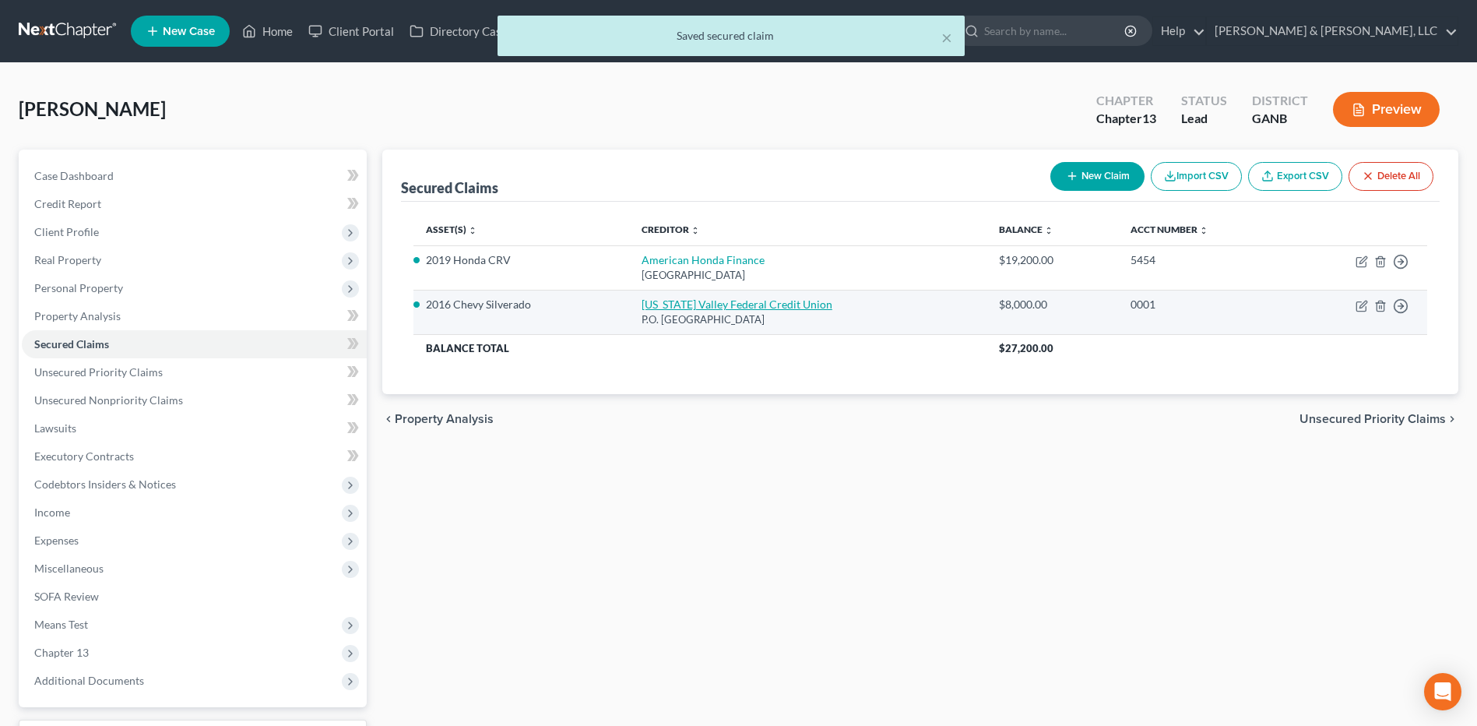
select select "0"
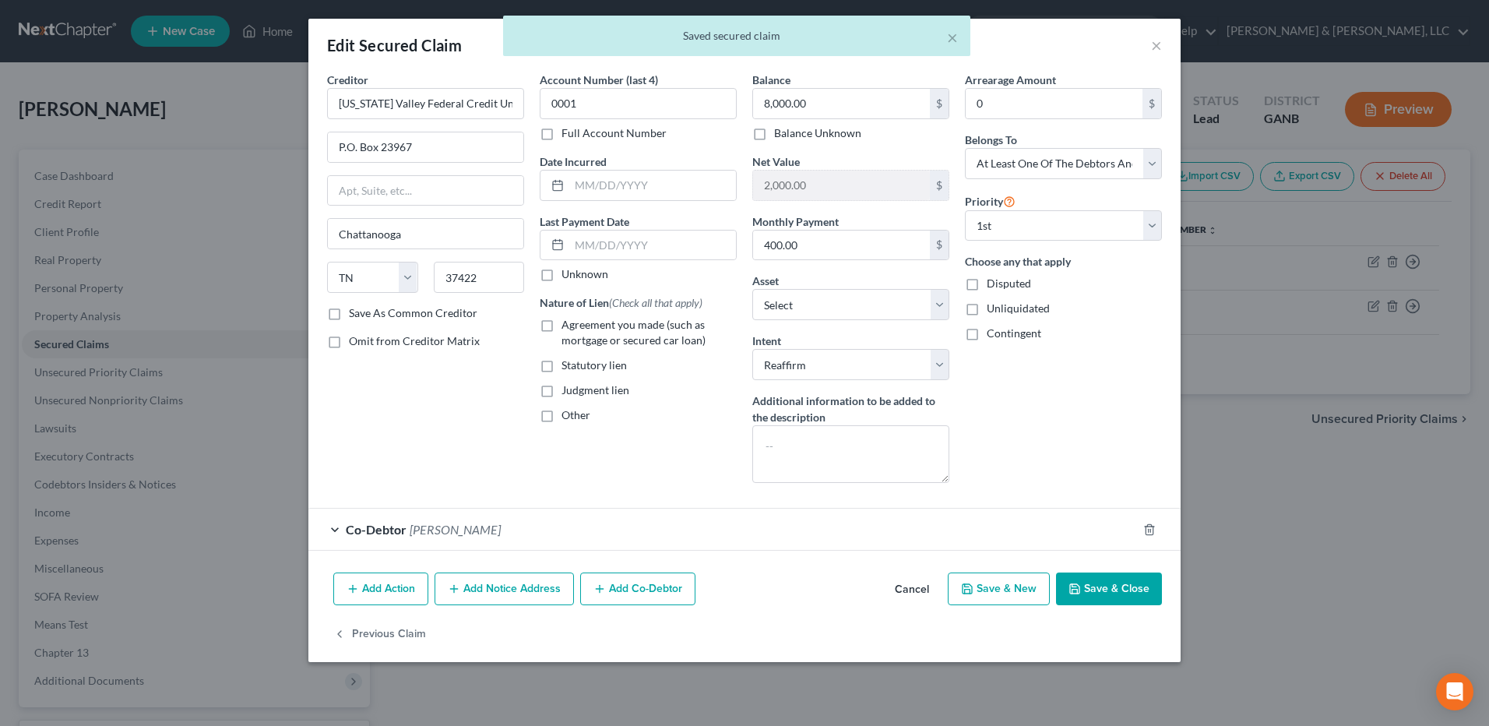
click at [656, 329] on span "Agreement you made (such as mortgage or secured car loan)" at bounding box center [633, 332] width 144 height 29
click at [578, 327] on input "Agreement you made (such as mortgage or secured car loan)" at bounding box center [573, 322] width 10 height 10
checkbox input "true"
click at [1114, 588] on button "Save & Close" at bounding box center [1109, 588] width 106 height 33
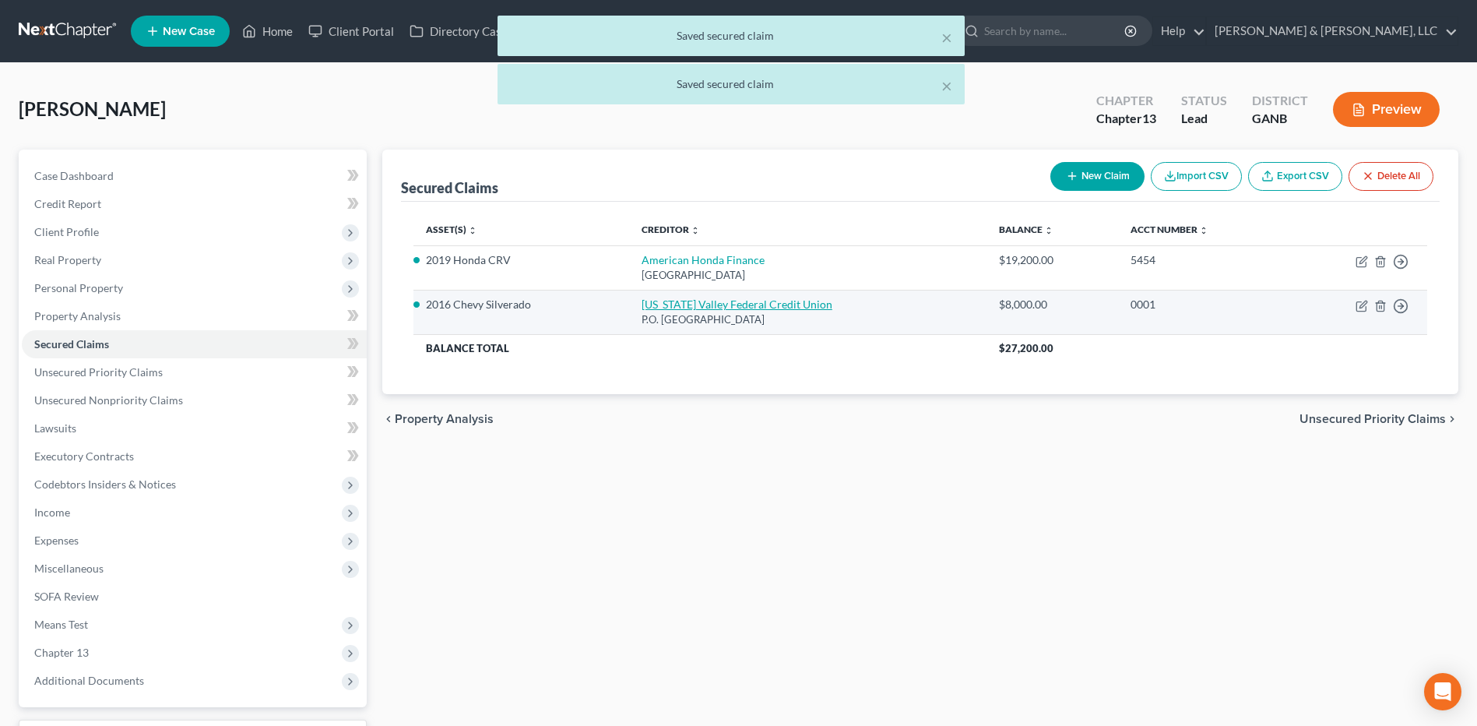
click at [725, 298] on link "[US_STATE] Valley Federal Credit Union" at bounding box center [737, 303] width 191 height 13
select select "44"
select select "2"
select select "3"
select select "0"
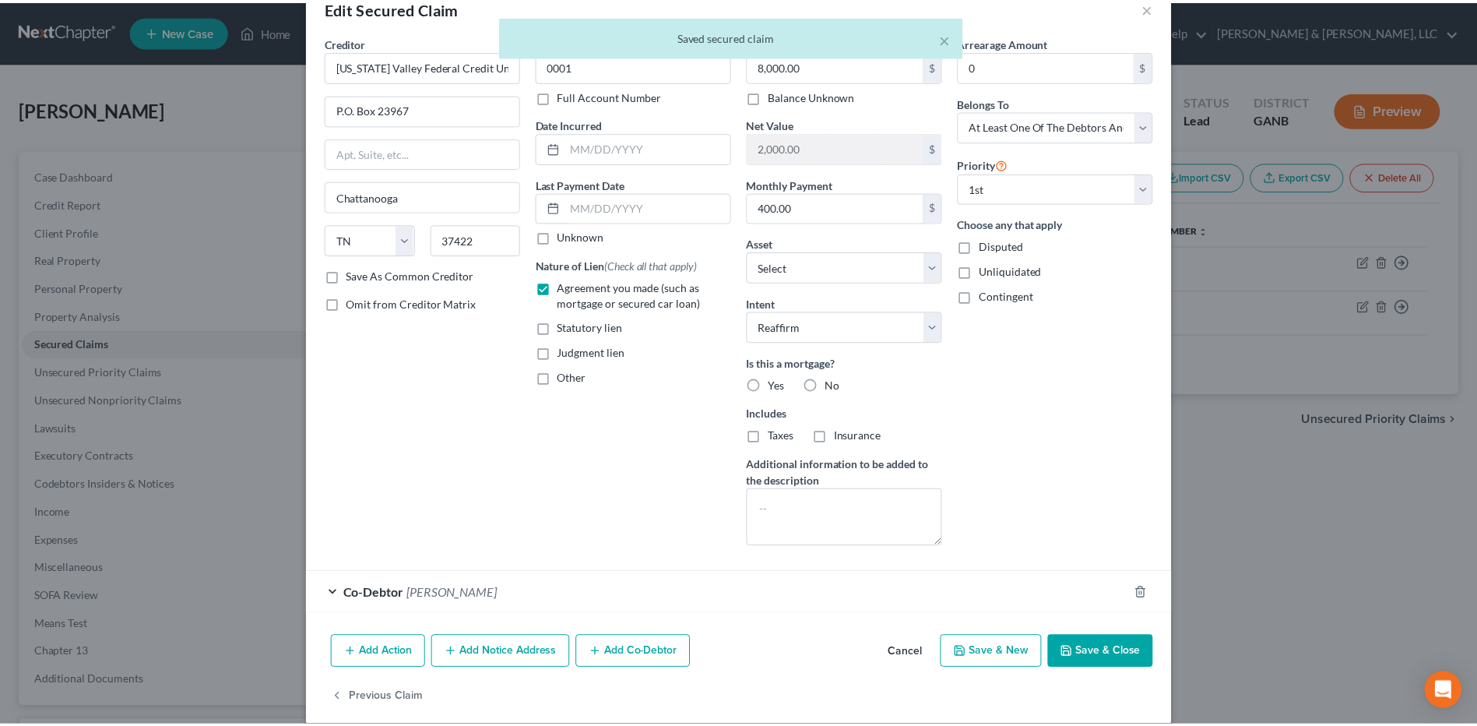
scroll to position [56, 0]
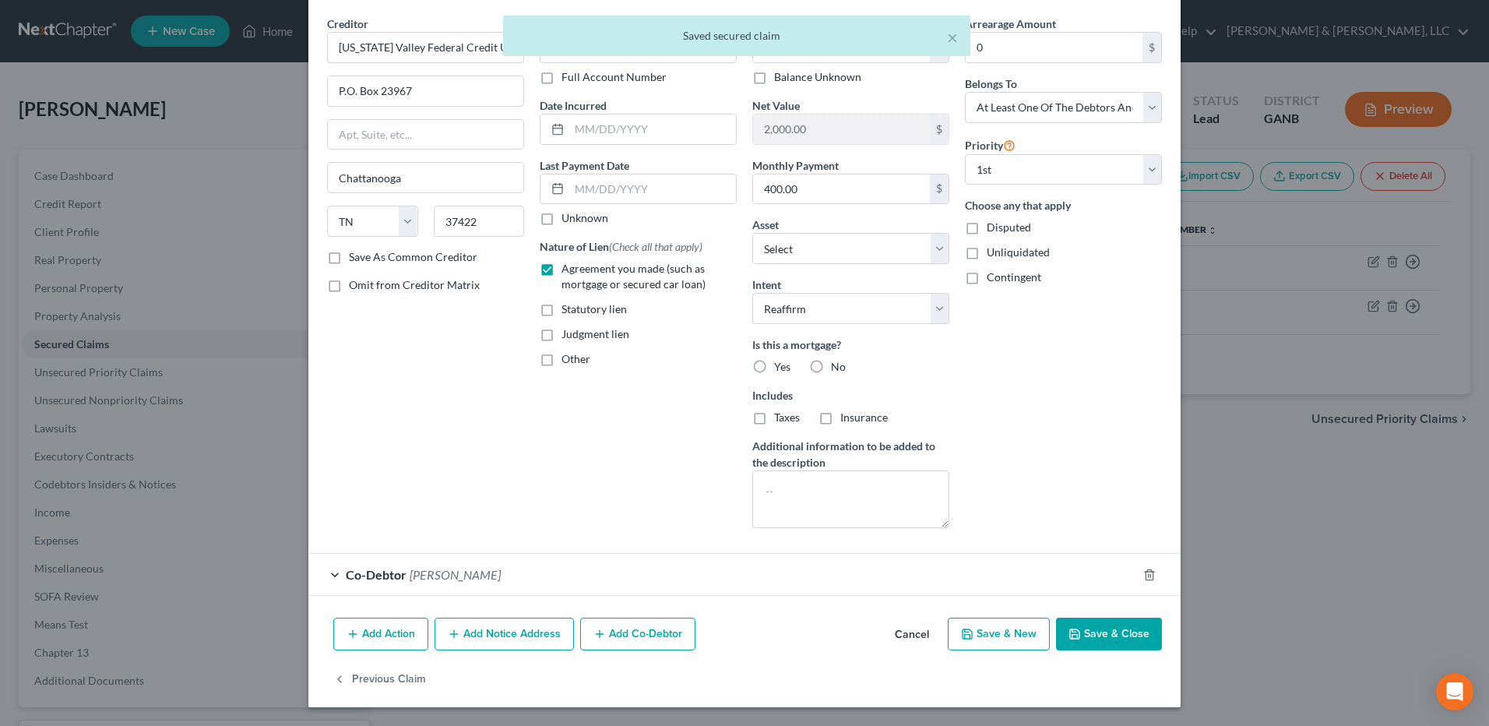
click at [1086, 634] on button "Save & Close" at bounding box center [1109, 634] width 106 height 33
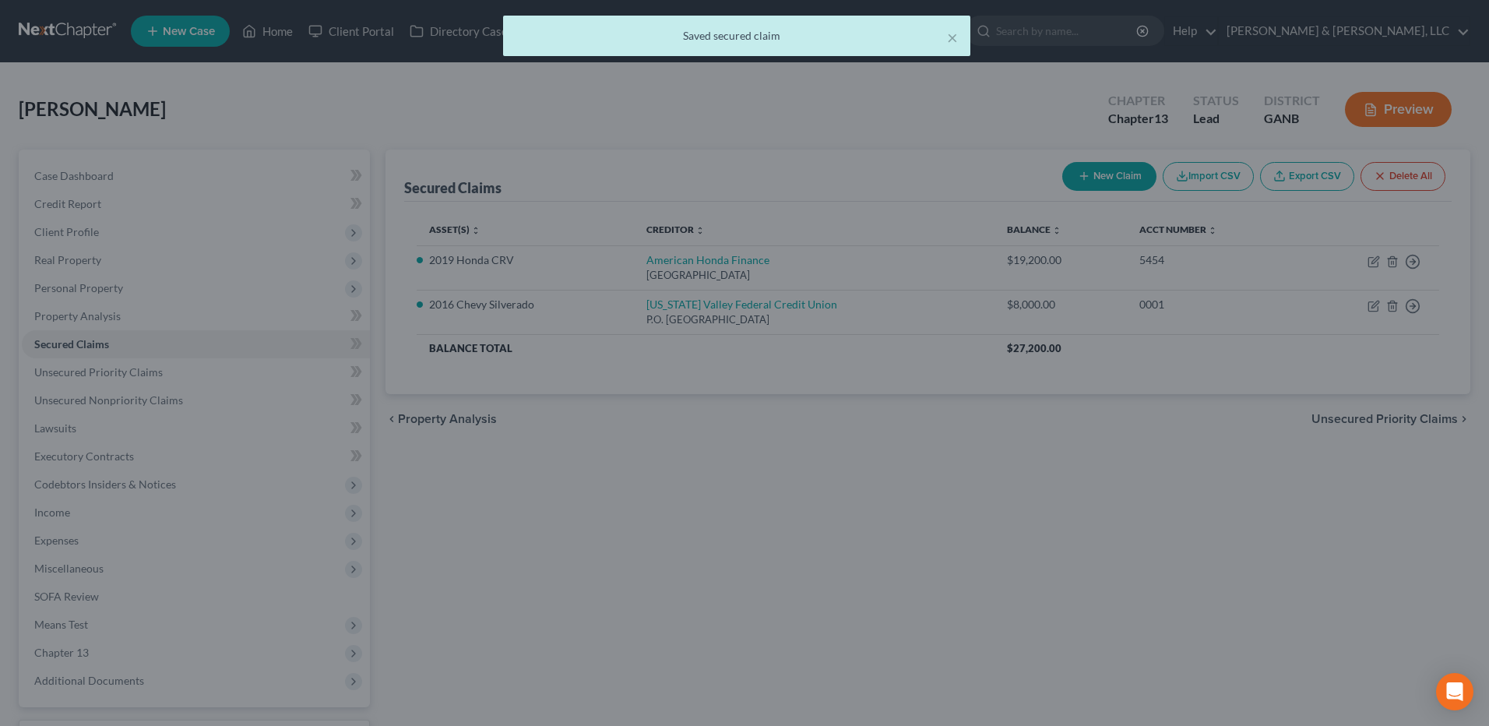
select select "9"
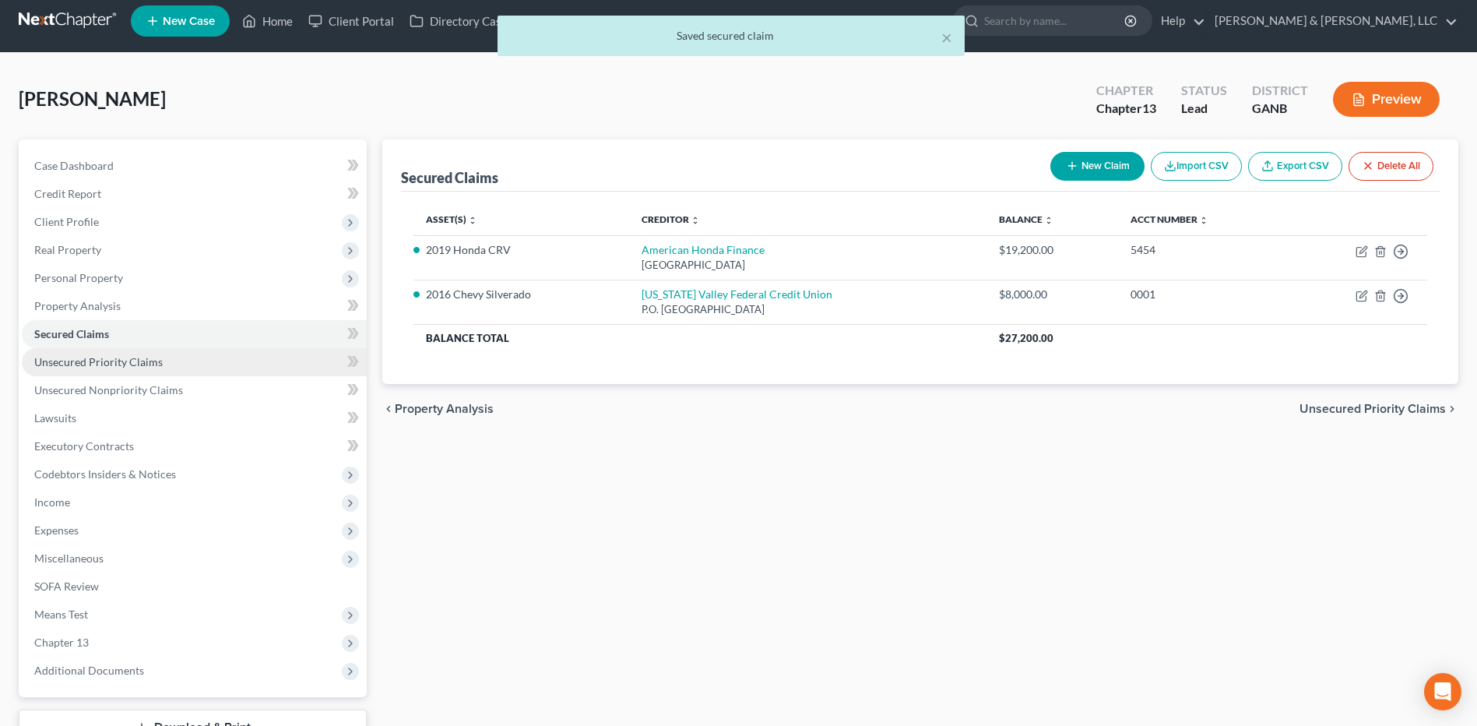
scroll to position [130, 0]
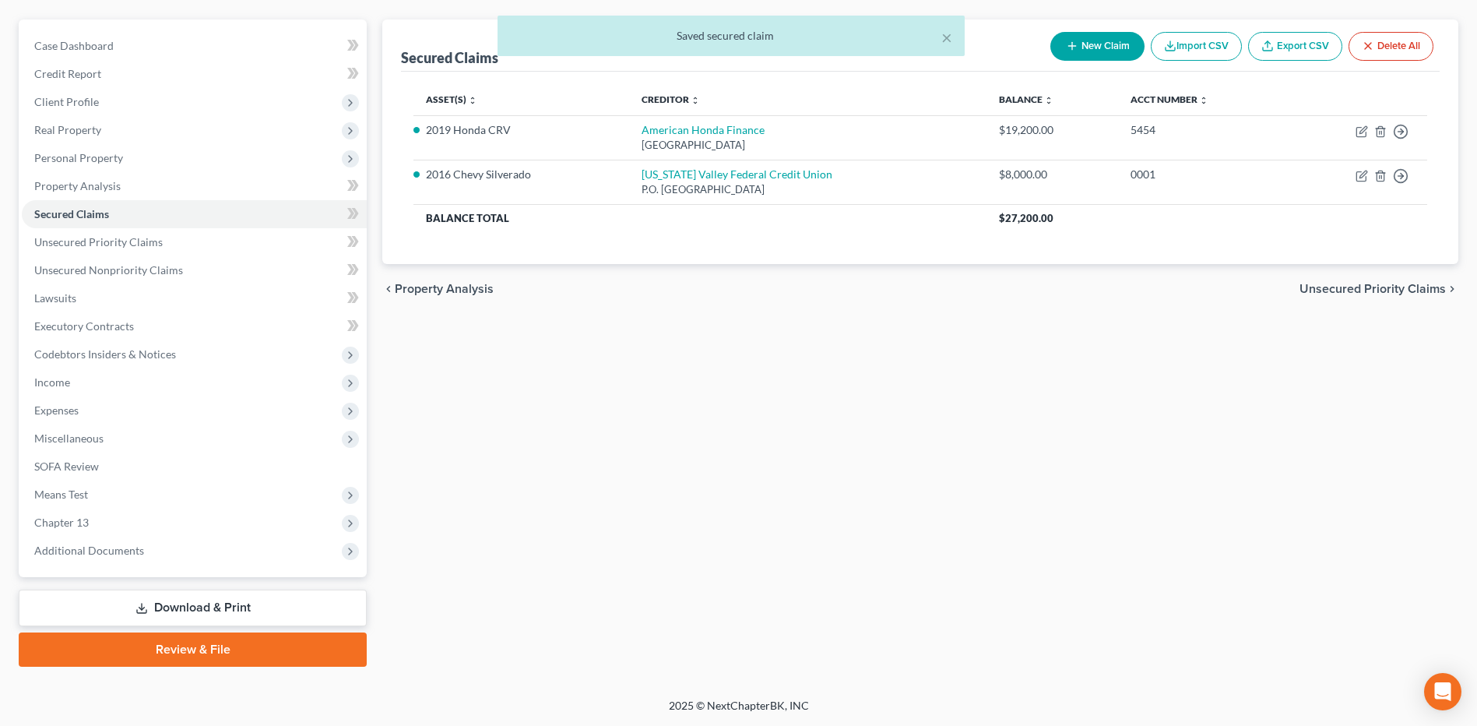
click at [193, 641] on link "Review & File" at bounding box center [193, 649] width 348 height 34
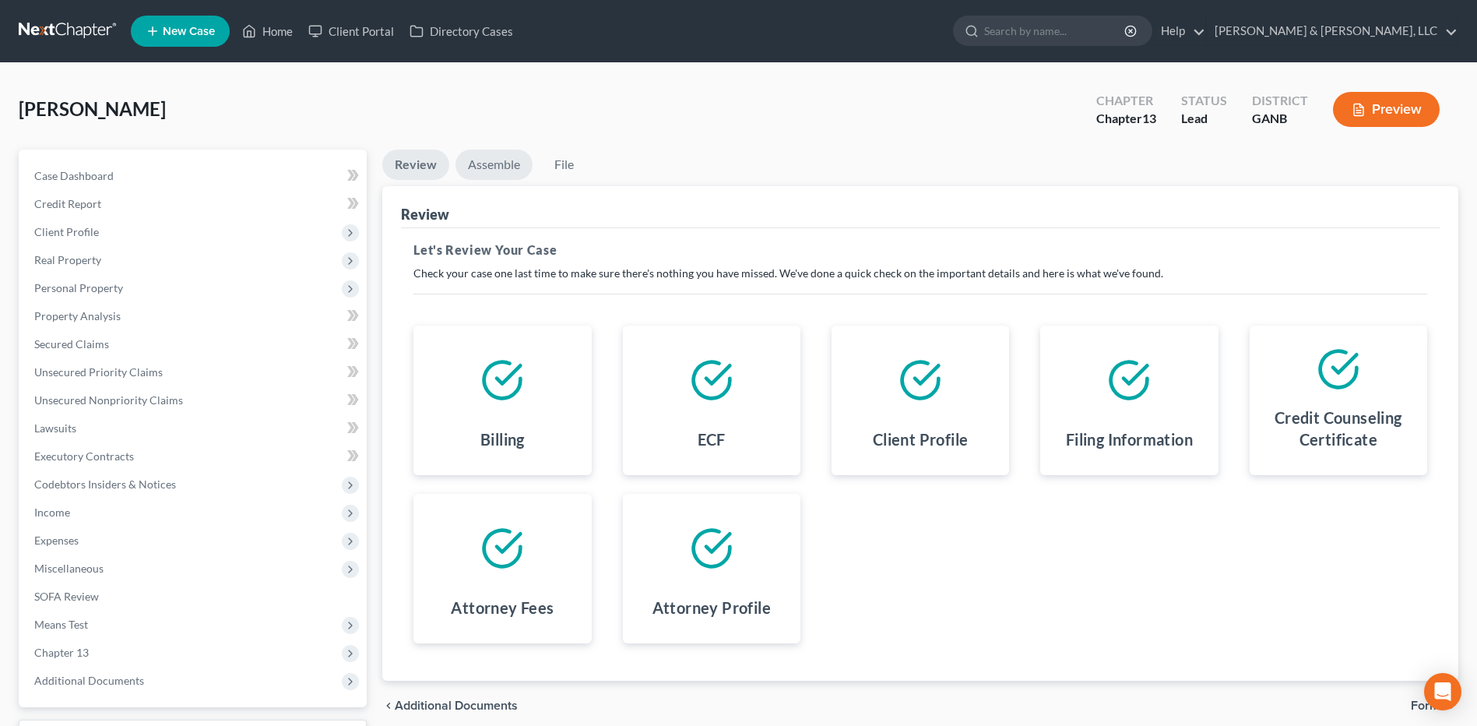
click at [500, 175] on link "Assemble" at bounding box center [494, 165] width 77 height 30
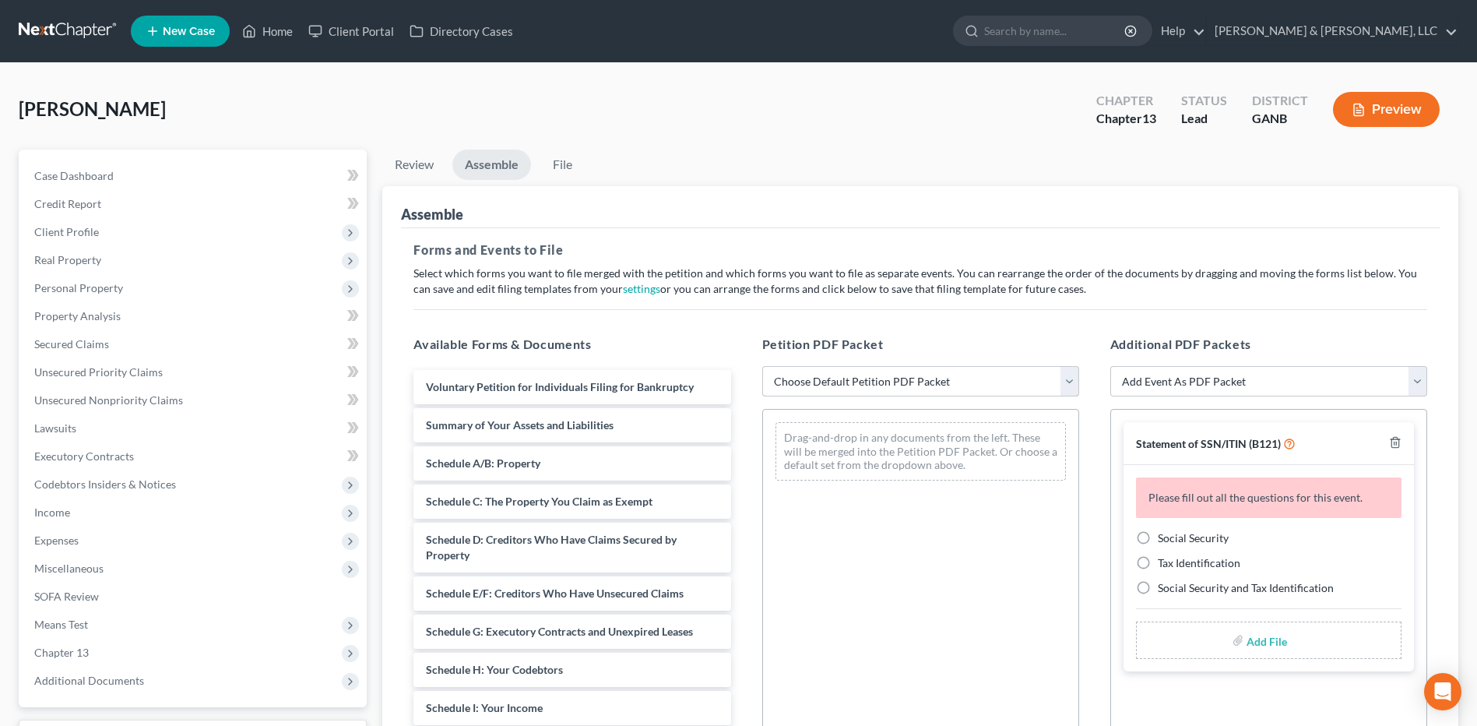
click at [970, 379] on select "Choose Default Petition PDF Packet Complete Bankruptcy Petition (all forms and …" at bounding box center [920, 381] width 317 height 31
select select "2"
click at [762, 366] on select "Choose Default Petition PDF Packet Complete Bankruptcy Petition (all forms and …" at bounding box center [920, 381] width 317 height 31
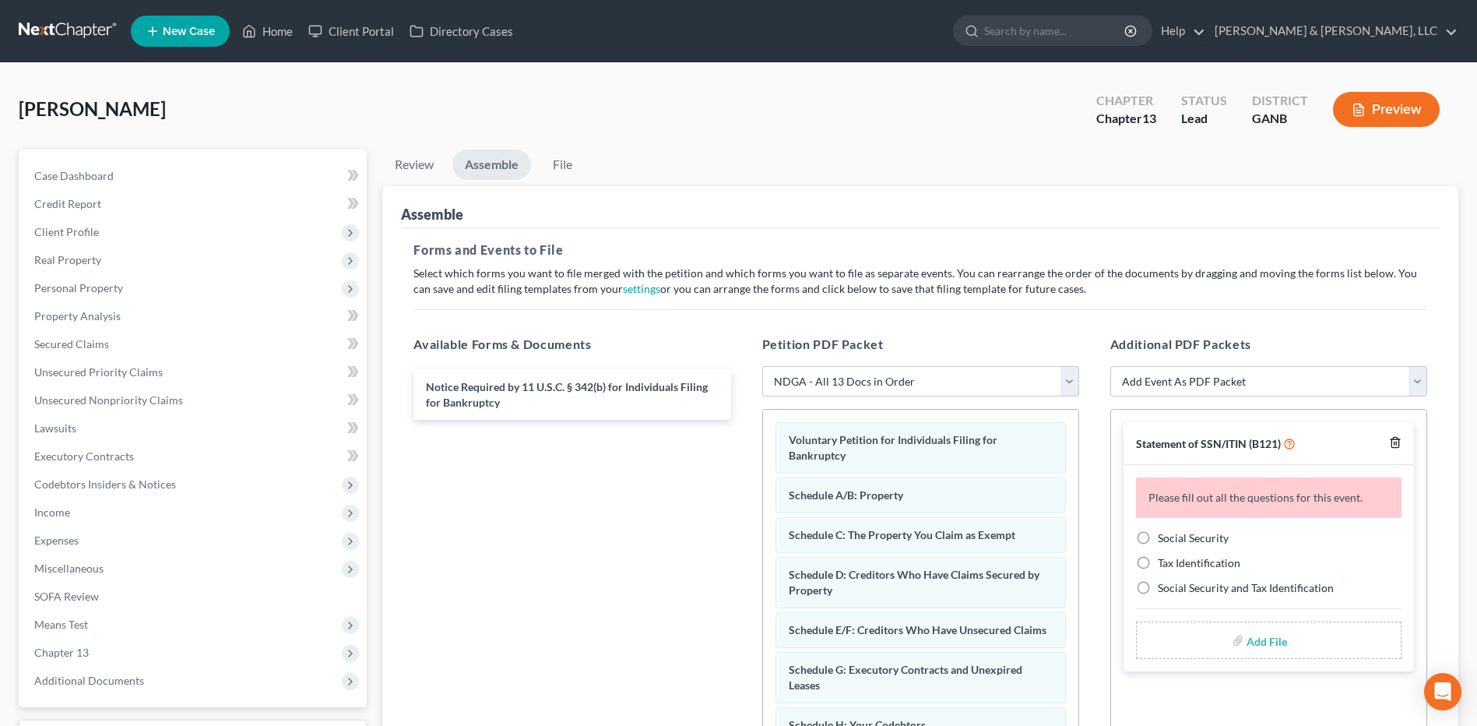
click at [1395, 445] on line "button" at bounding box center [1395, 443] width 0 height 3
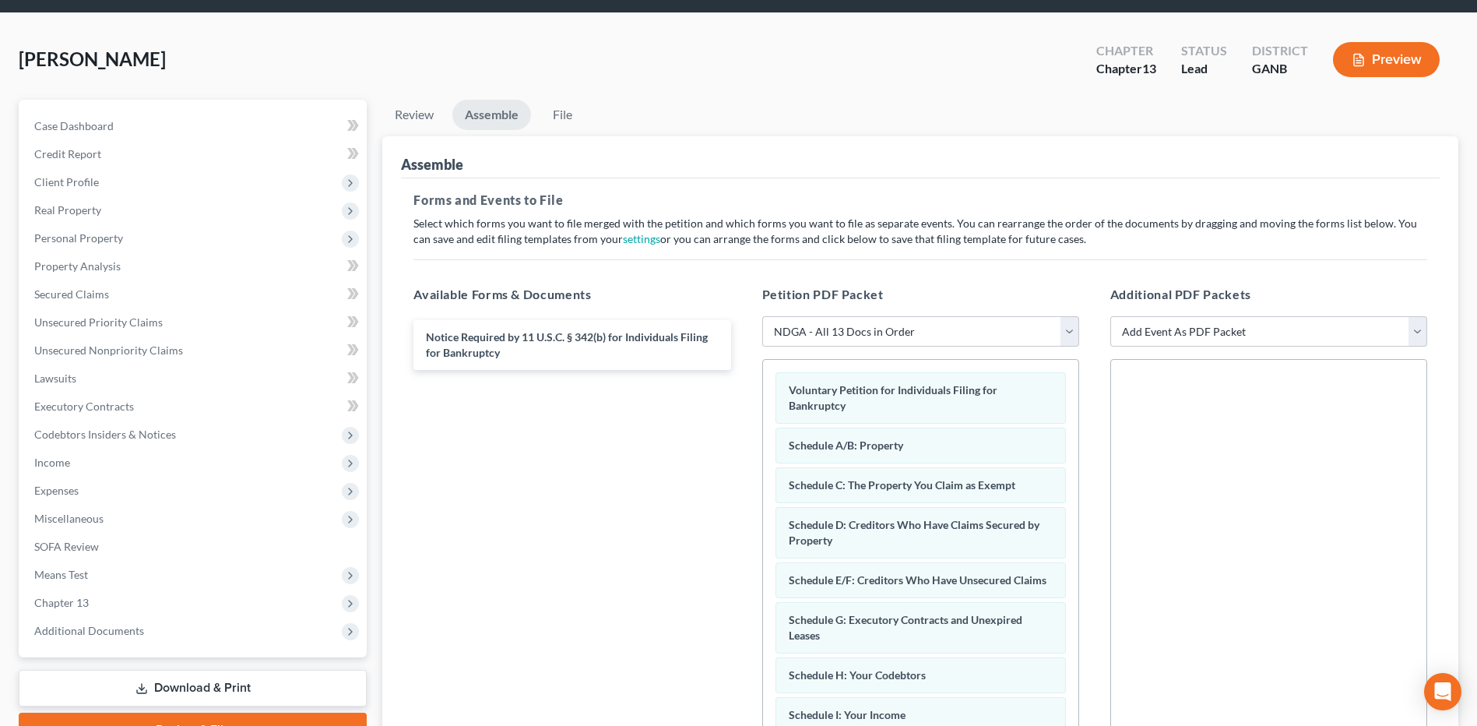
scroll to position [252, 0]
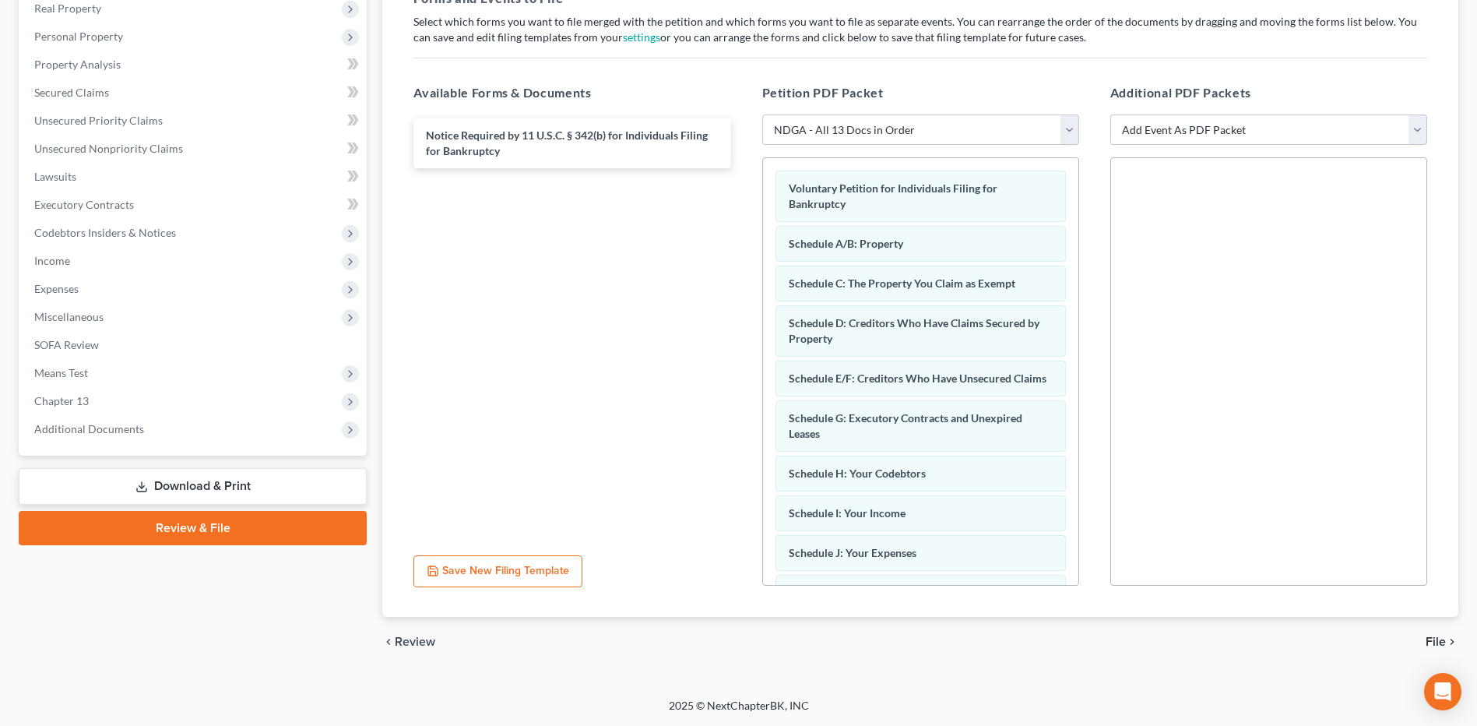
click at [1425, 635] on div "chevron_left Review File chevron_right" at bounding box center [920, 642] width 1076 height 50
click at [1439, 644] on span "File" at bounding box center [1436, 641] width 20 height 12
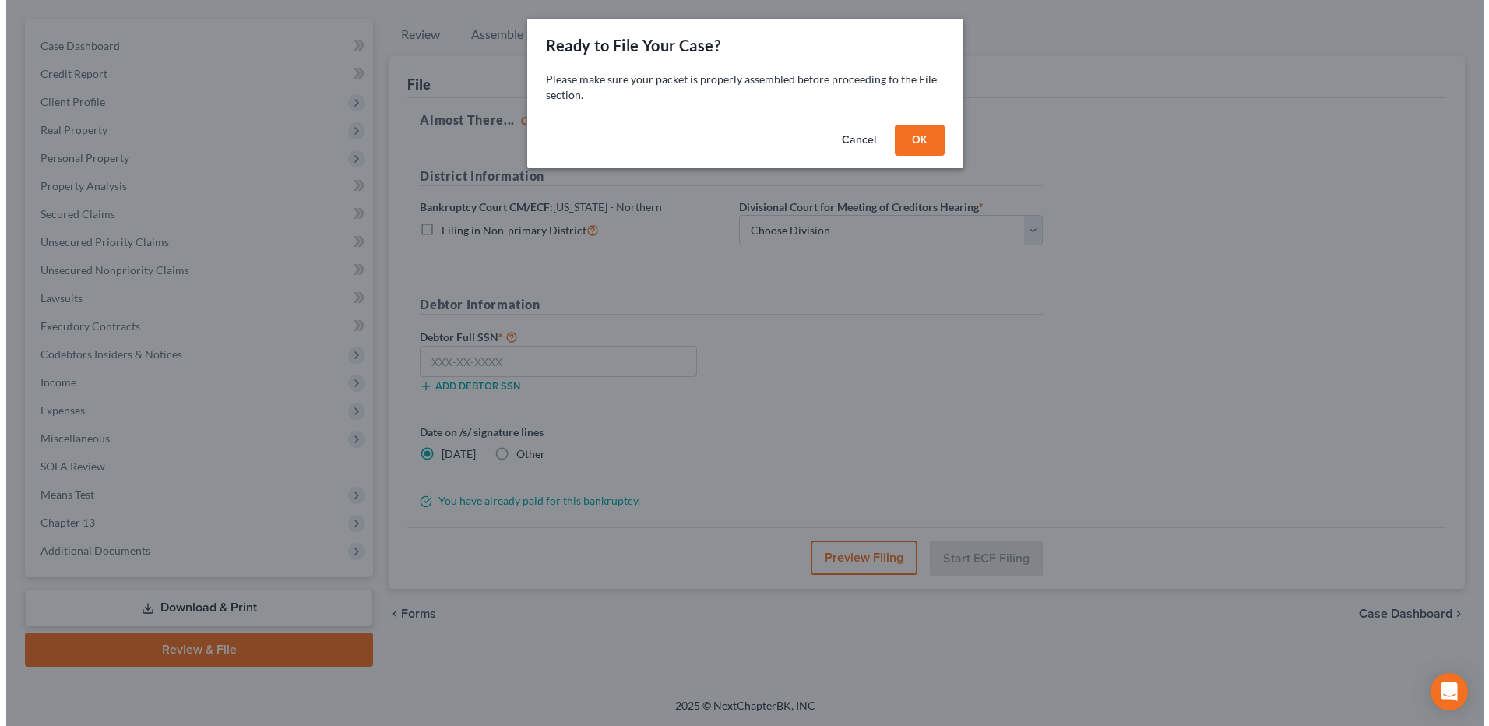
scroll to position [130, 0]
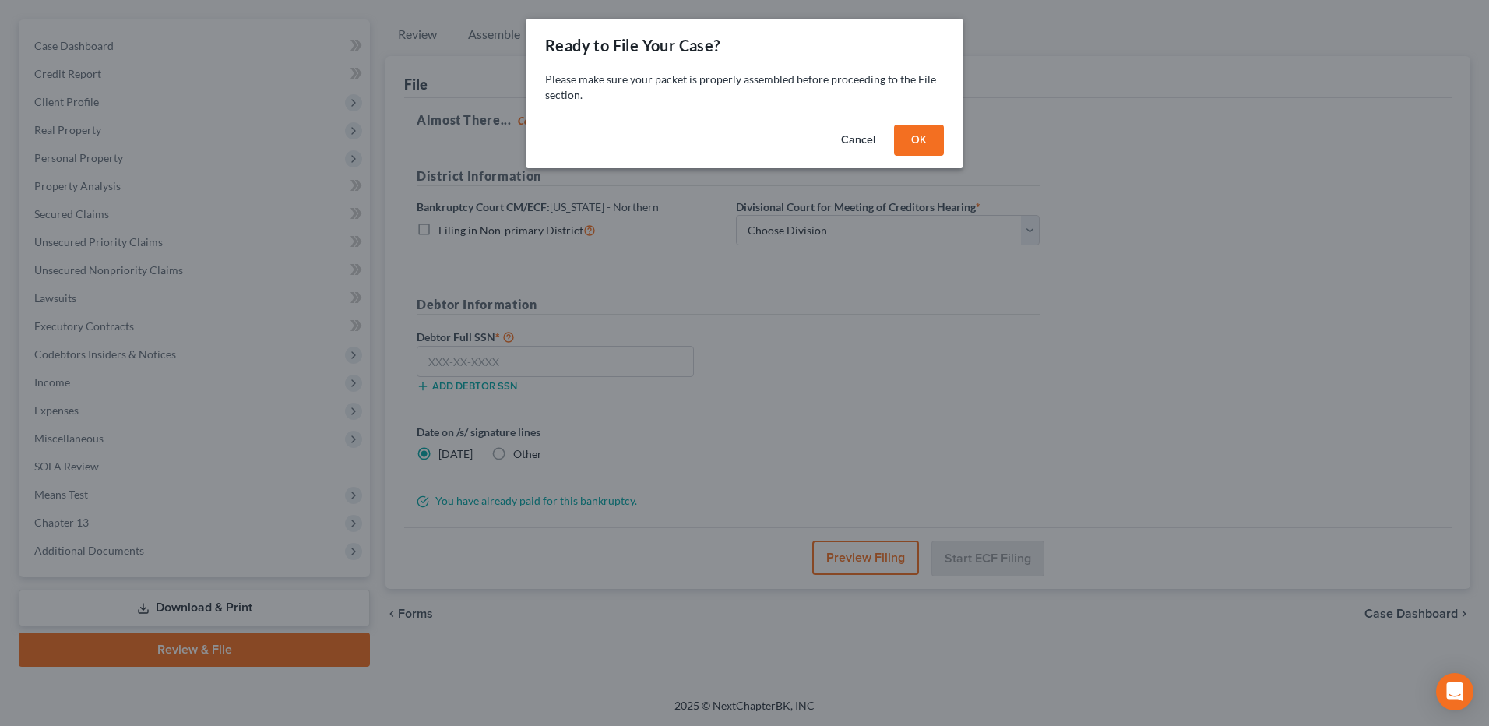
click at [901, 150] on button "OK" at bounding box center [919, 140] width 50 height 31
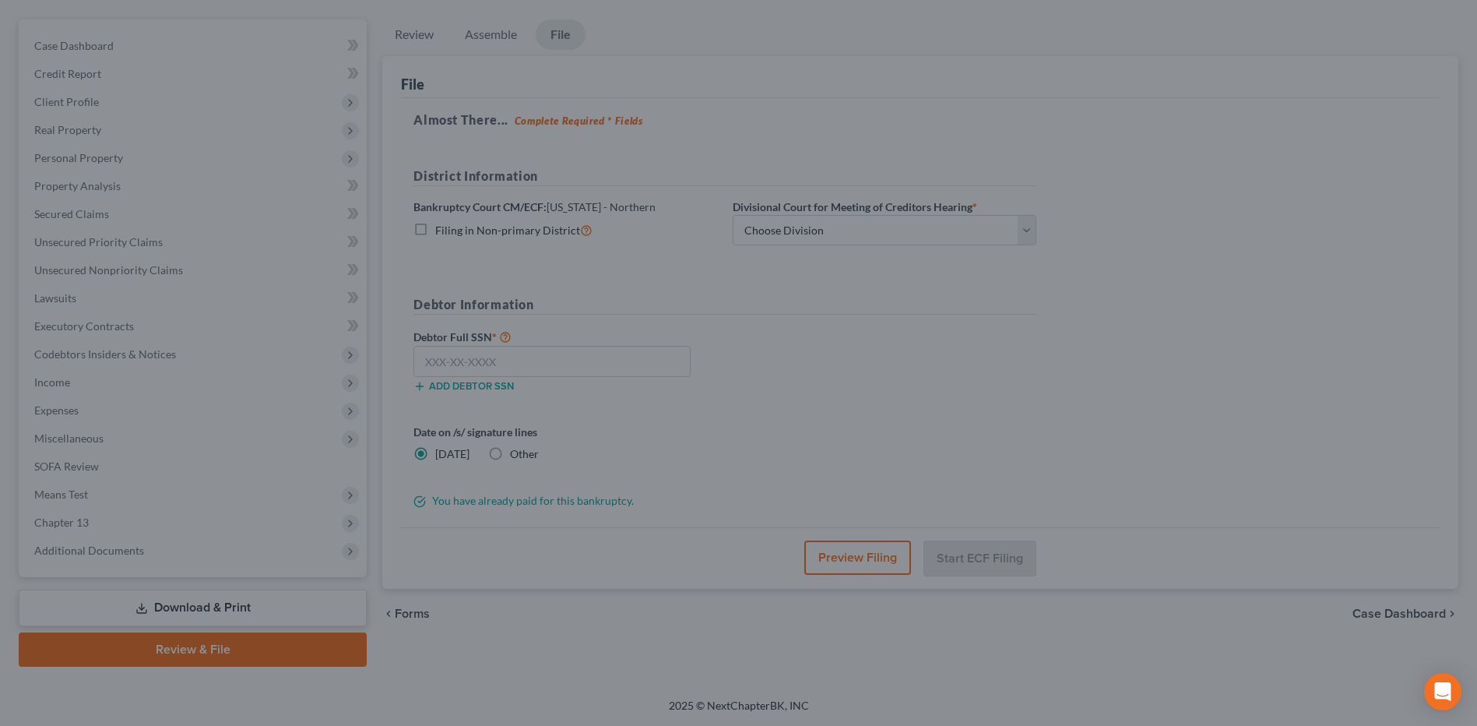
click at [850, 214] on label "Divisional Court for Meeting of Creditors Hearing *" at bounding box center [855, 207] width 245 height 16
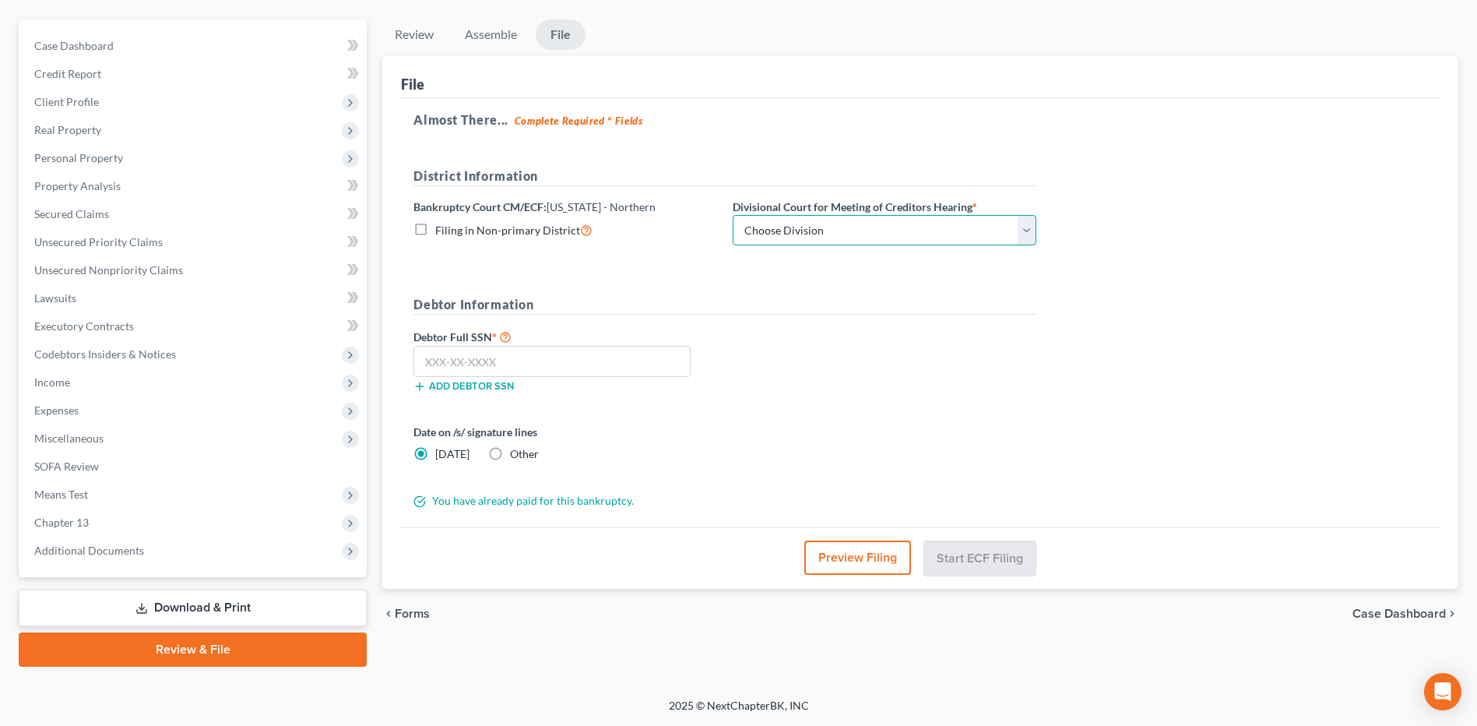
click at [846, 221] on select "Choose Division [GEOGRAPHIC_DATA] [GEOGRAPHIC_DATA] [GEOGRAPHIC_DATA] [GEOGRAPH…" at bounding box center [885, 230] width 304 height 31
select select "3"
click at [733, 215] on select "Choose Division [GEOGRAPHIC_DATA] [GEOGRAPHIC_DATA] [GEOGRAPHIC_DATA] [GEOGRAPH…" at bounding box center [885, 230] width 304 height 31
click at [561, 354] on input "text" at bounding box center [552, 361] width 277 height 31
paste input "255-15-1747"
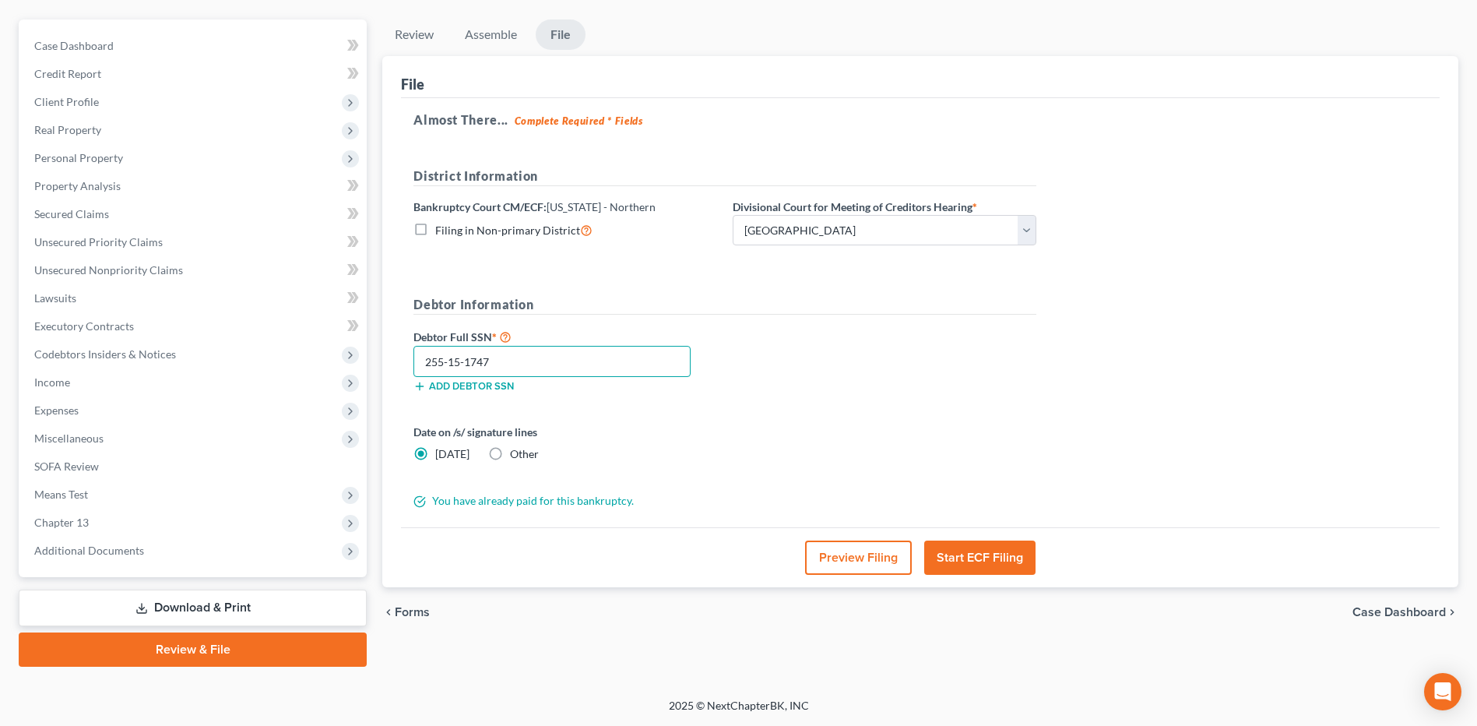
type input "255-15-1747"
click at [872, 564] on button "Preview Filing" at bounding box center [858, 557] width 107 height 34
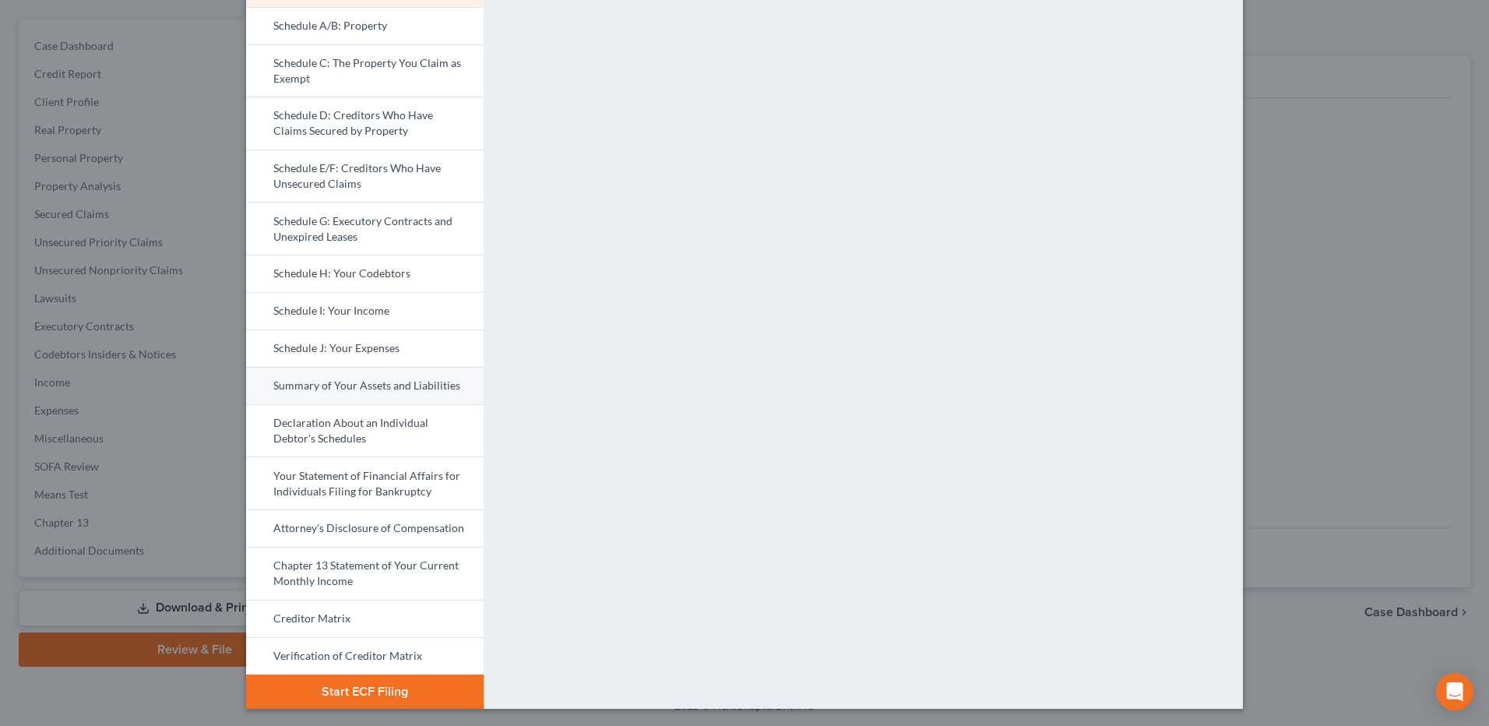
scroll to position [156, 0]
click at [344, 617] on link "Creditor Matrix" at bounding box center [365, 616] width 238 height 37
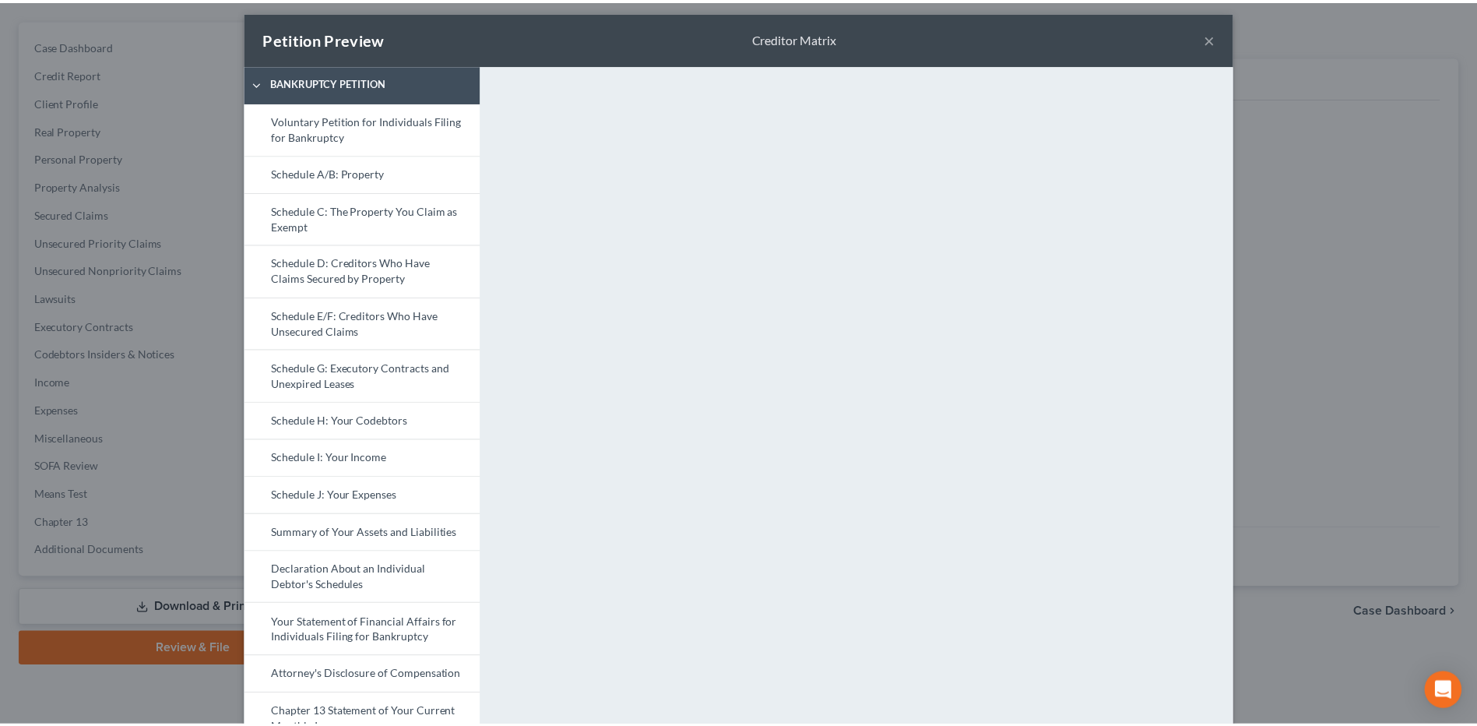
scroll to position [0, 0]
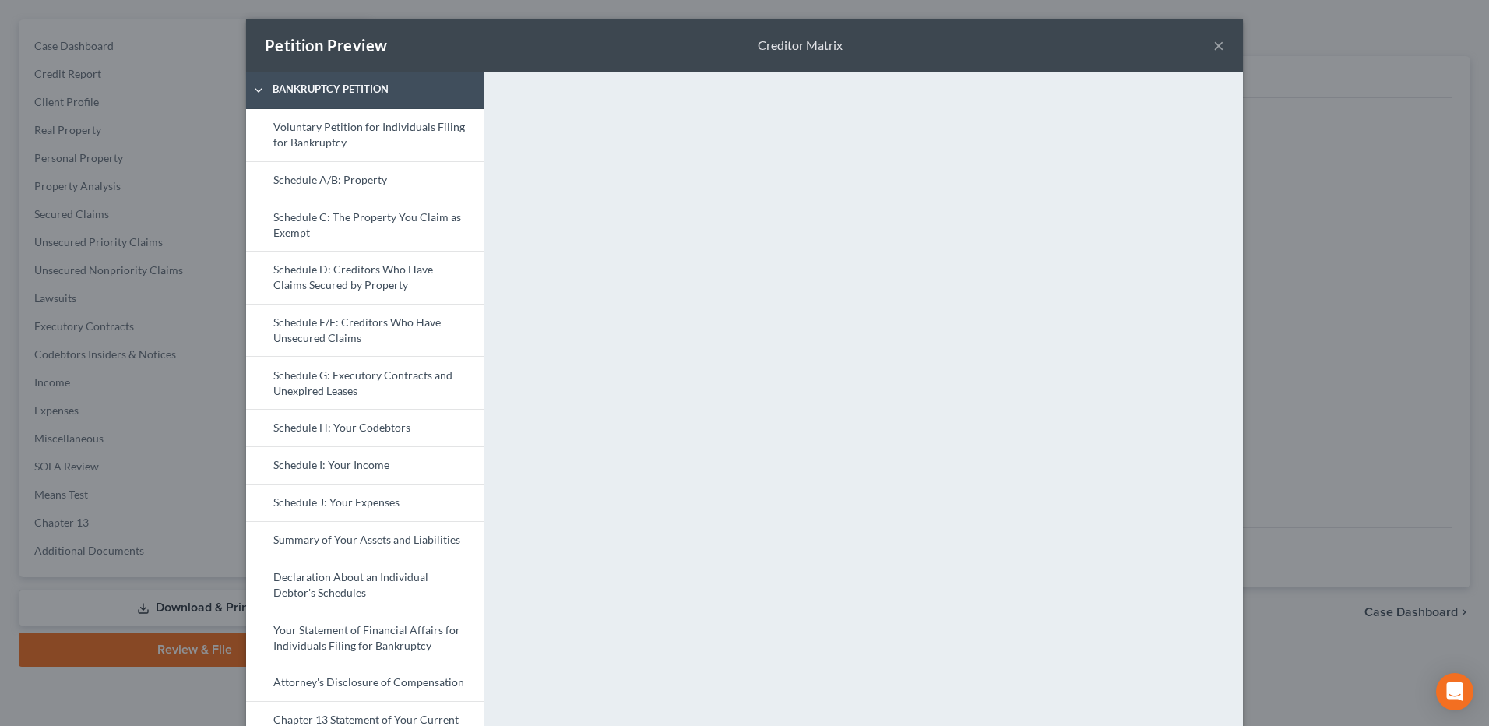
click at [1213, 50] on button "×" at bounding box center [1218, 45] width 11 height 19
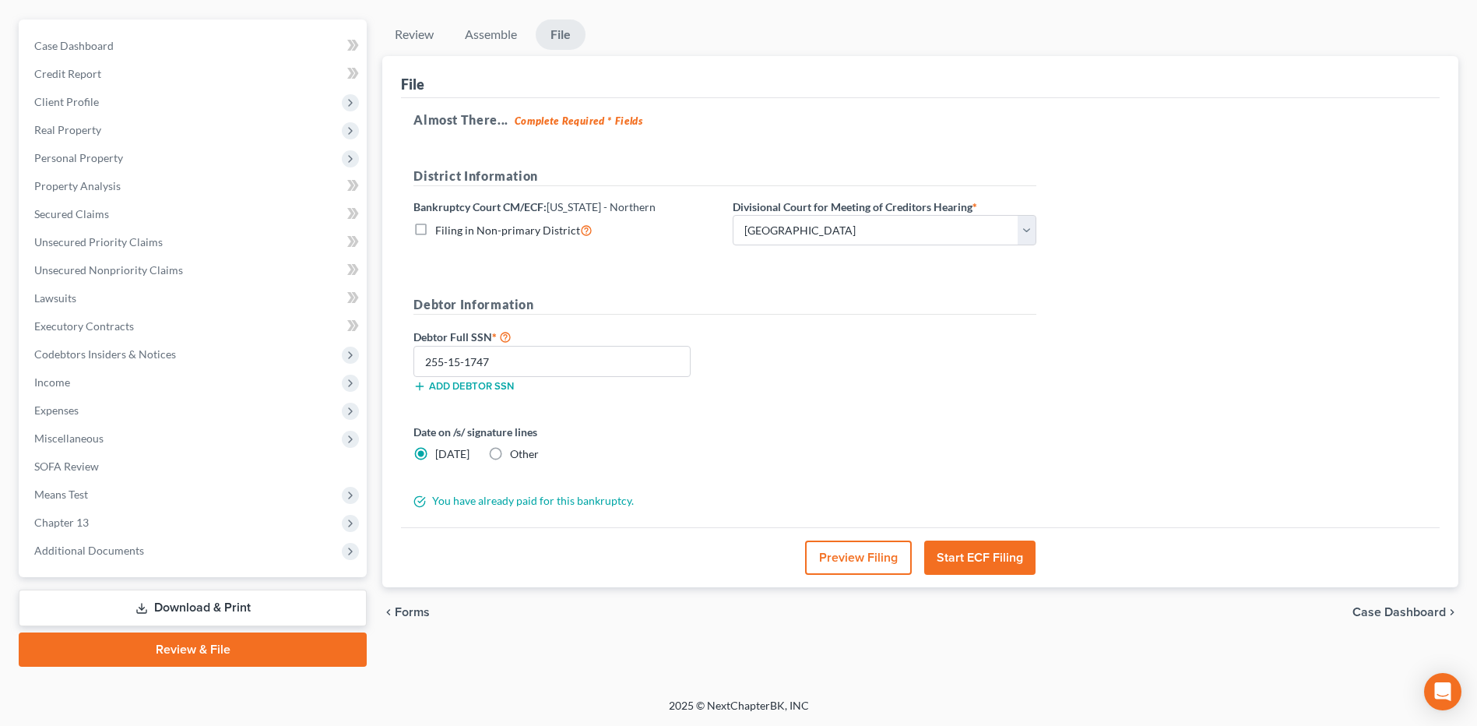
click at [970, 557] on button "Start ECF Filing" at bounding box center [979, 557] width 111 height 34
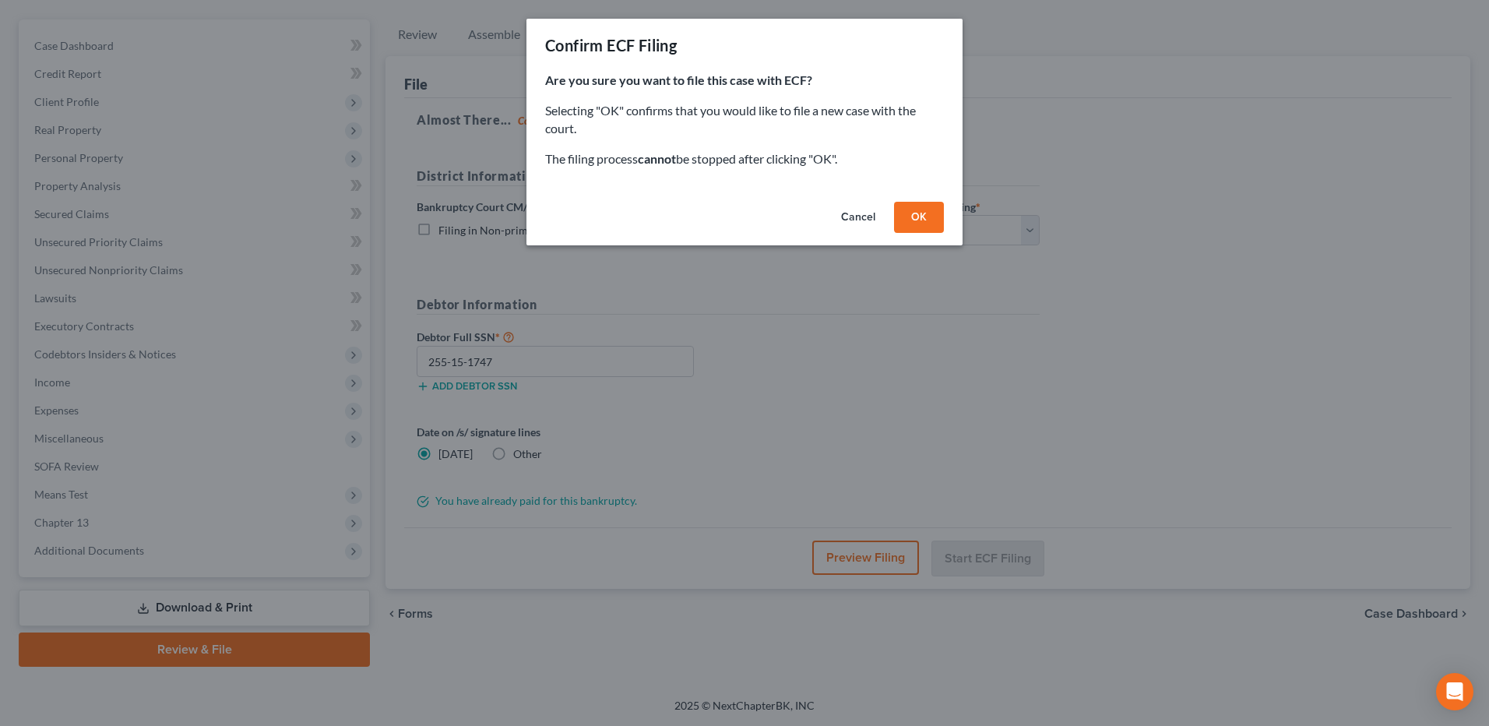
click at [917, 215] on button "OK" at bounding box center [919, 217] width 50 height 31
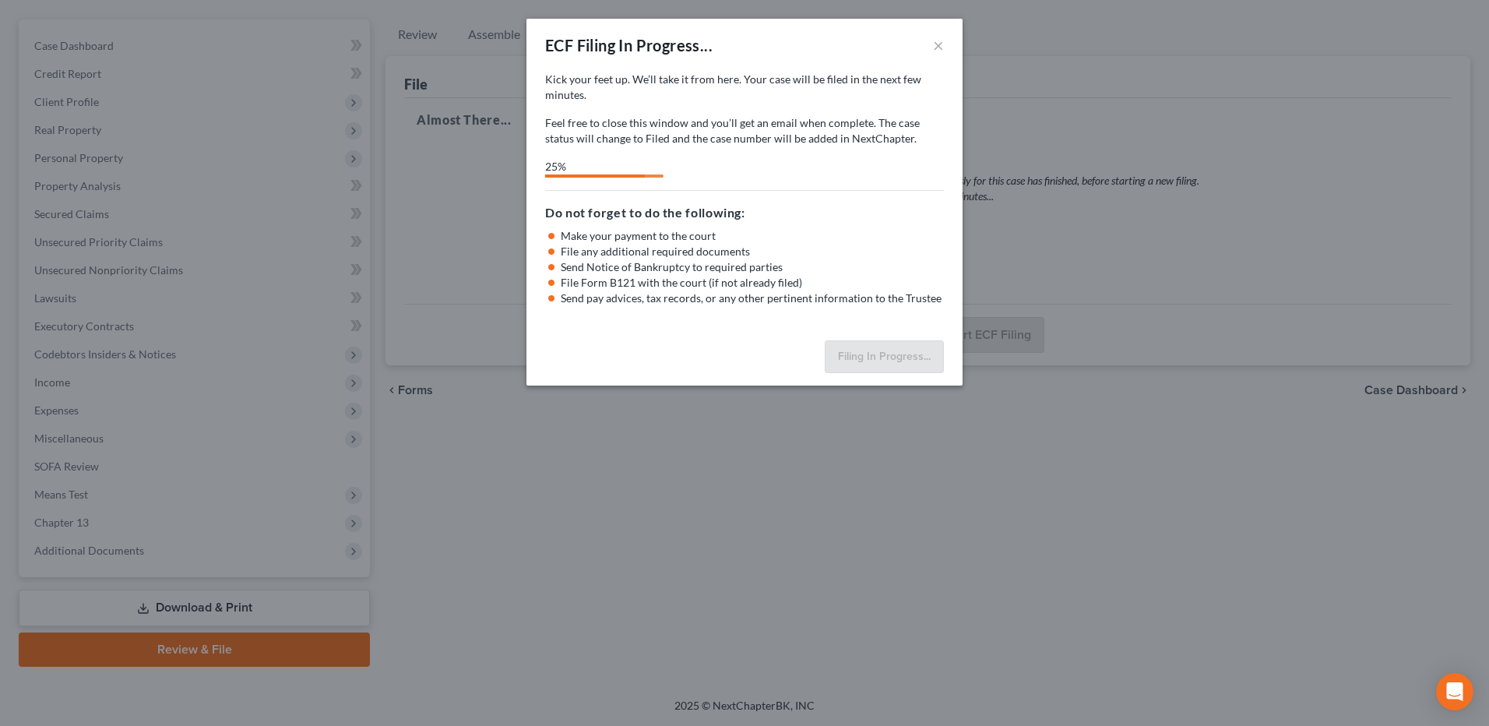
select select "3"
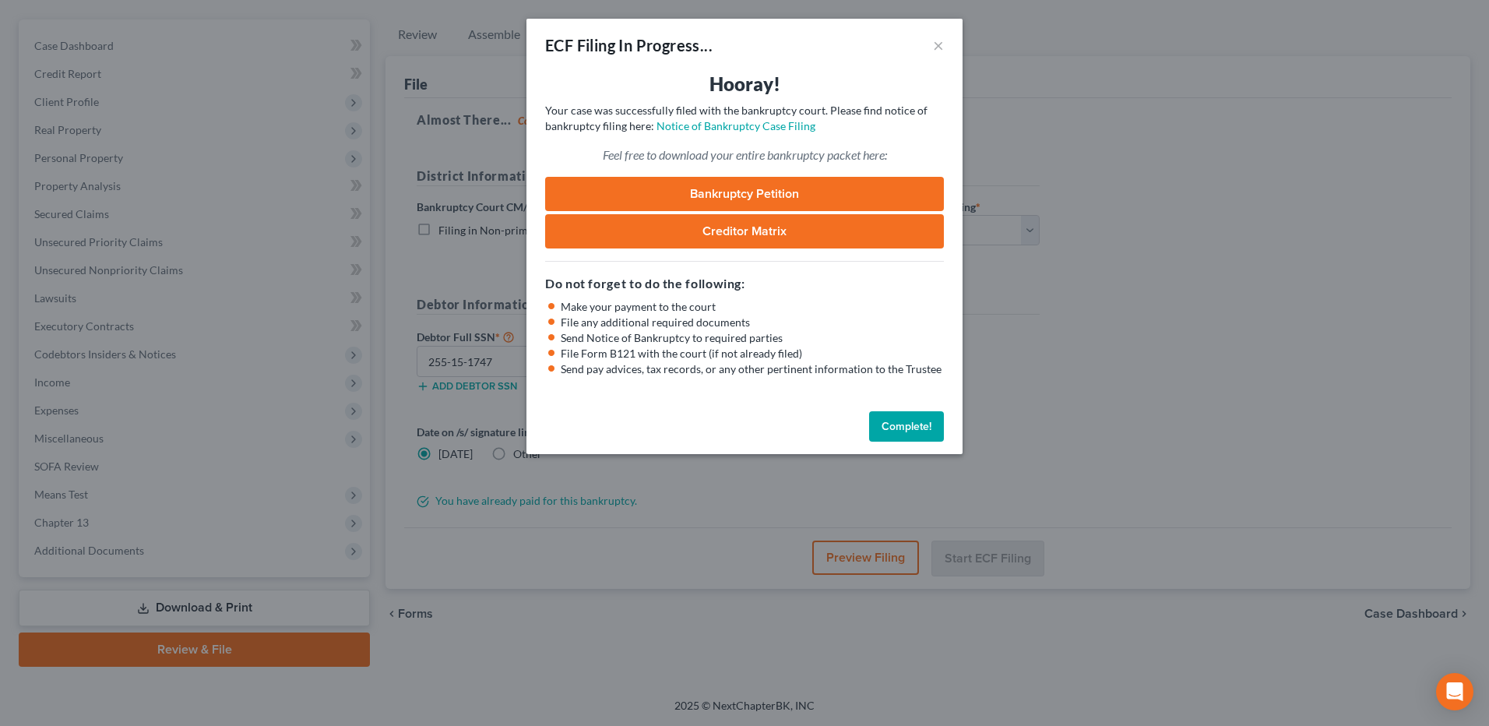
click at [896, 415] on button "Complete!" at bounding box center [906, 426] width 75 height 31
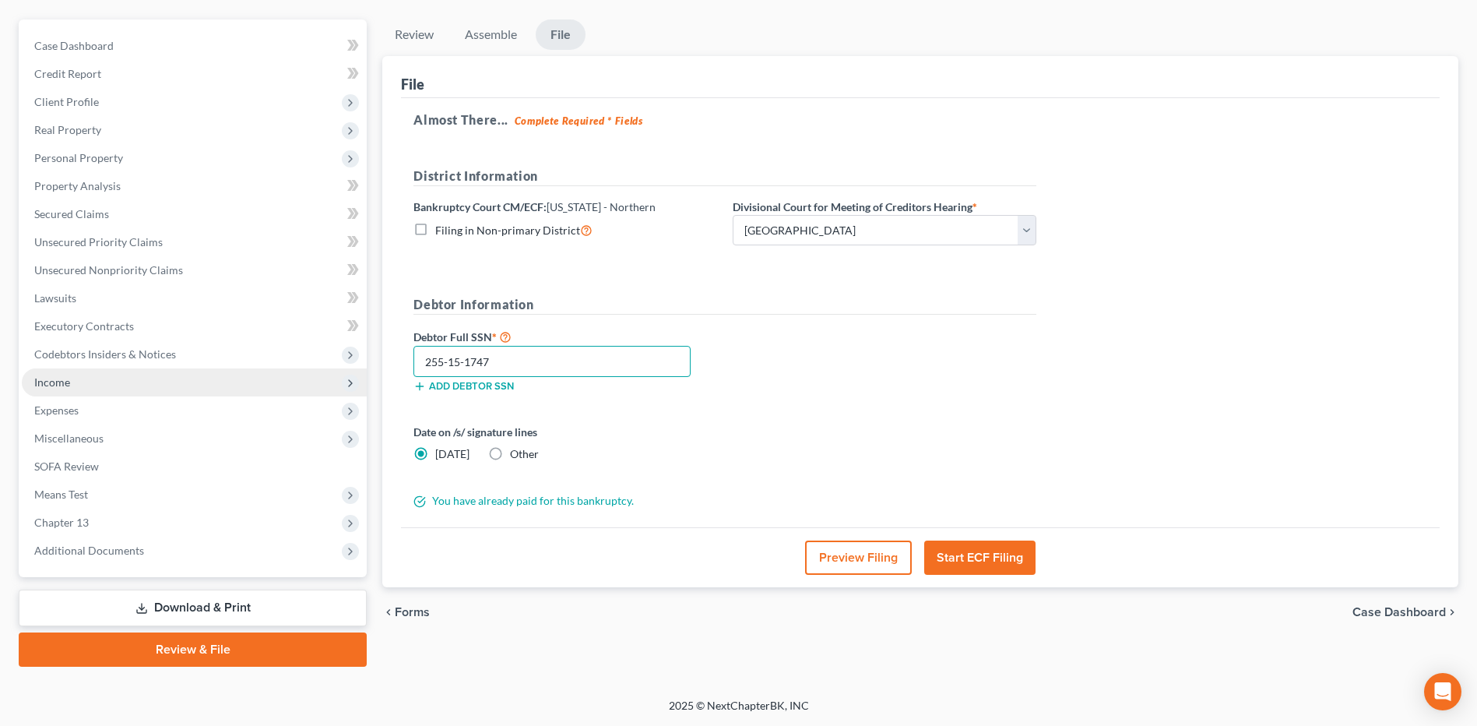
drag, startPoint x: 502, startPoint y: 364, endPoint x: 331, endPoint y: 375, distance: 171.6
click at [331, 375] on div "Petition Navigation Case Dashboard Payments Invoices Payments Payments Credit R…" at bounding box center [738, 342] width 1455 height 647
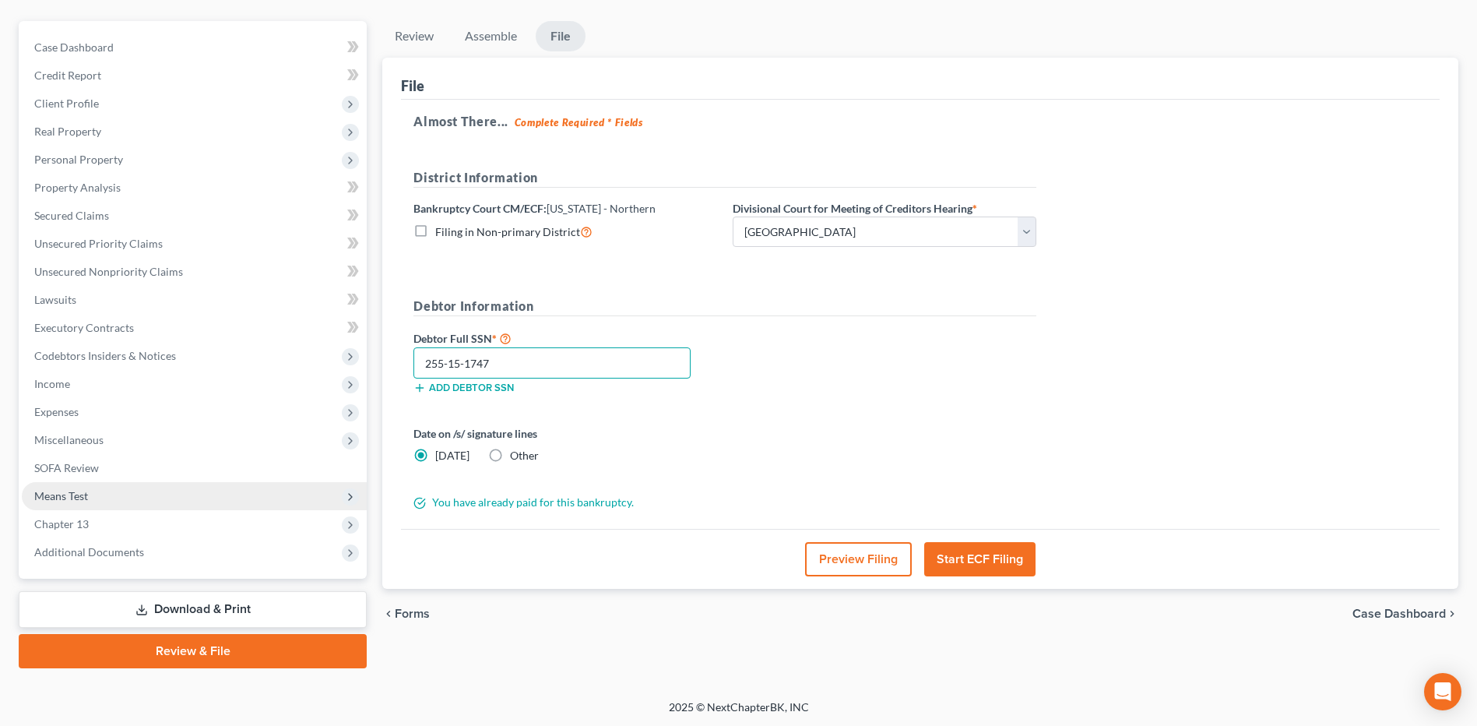
scroll to position [130, 0]
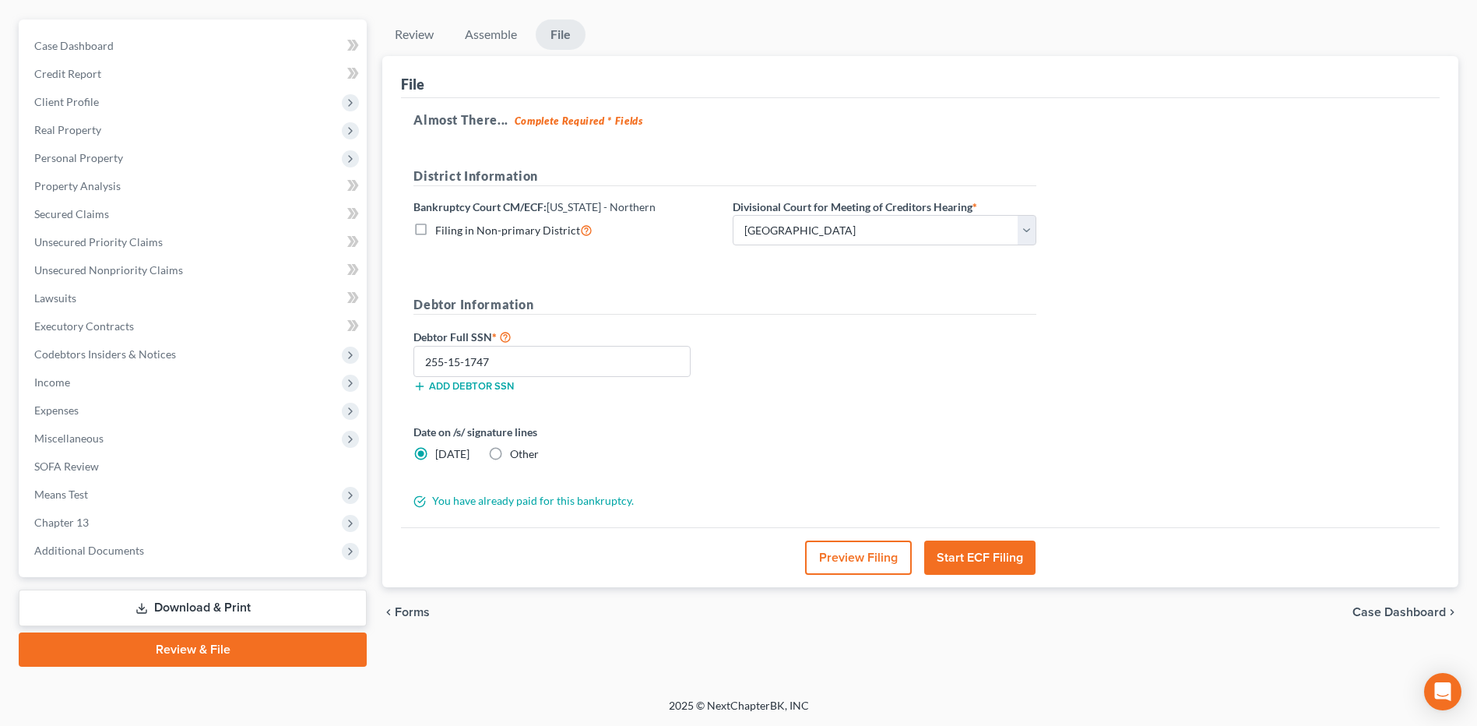
click at [259, 597] on link "Download & Print" at bounding box center [193, 607] width 348 height 37
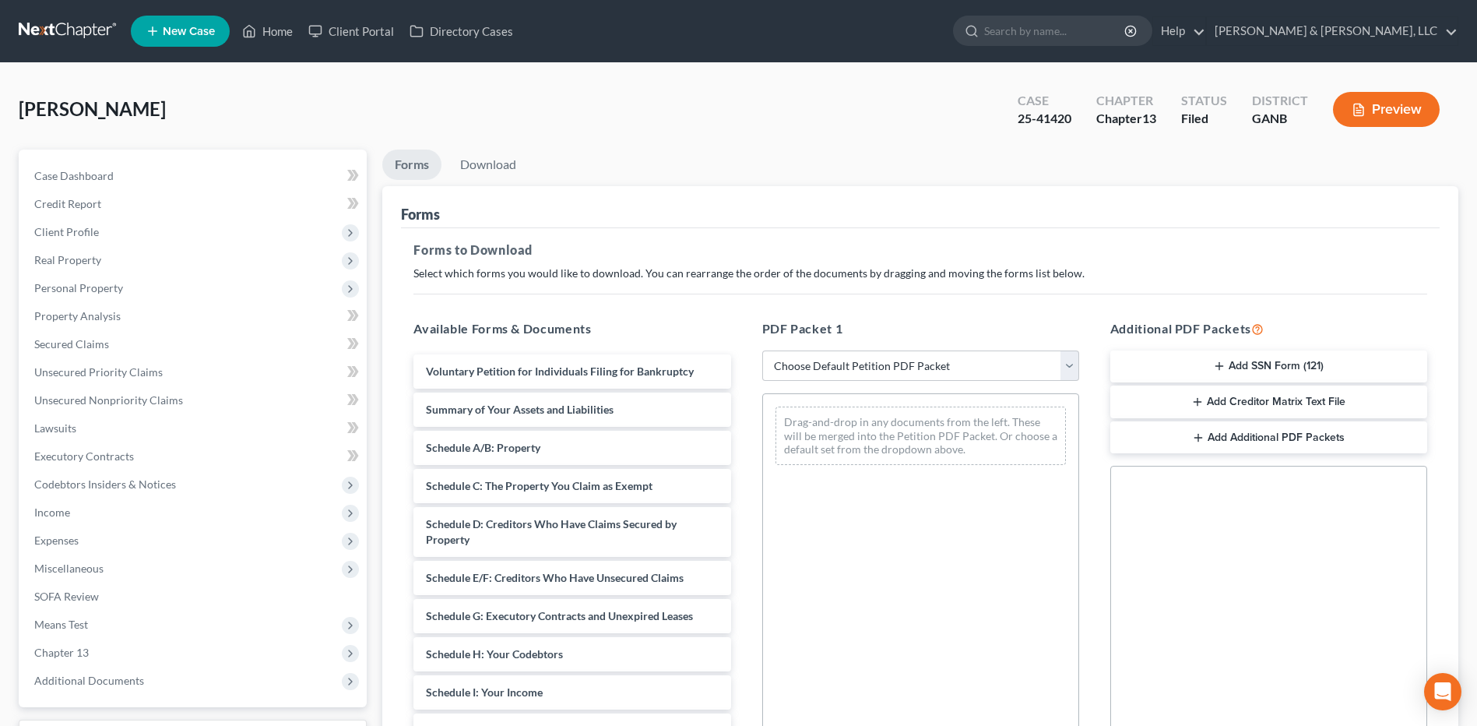
click at [1248, 362] on button "Add SSN Form (121)" at bounding box center [1268, 366] width 317 height 33
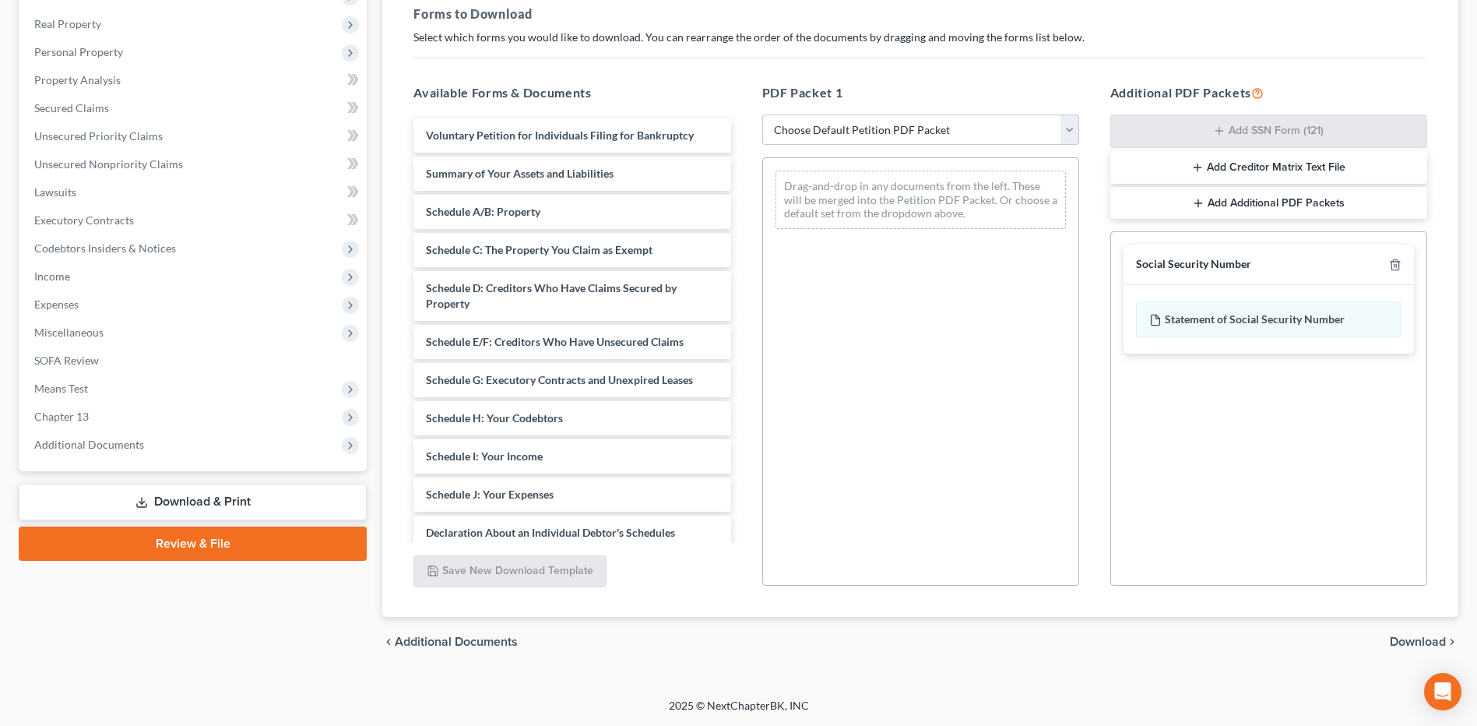
click at [1404, 637] on span "Download" at bounding box center [1418, 641] width 56 height 12
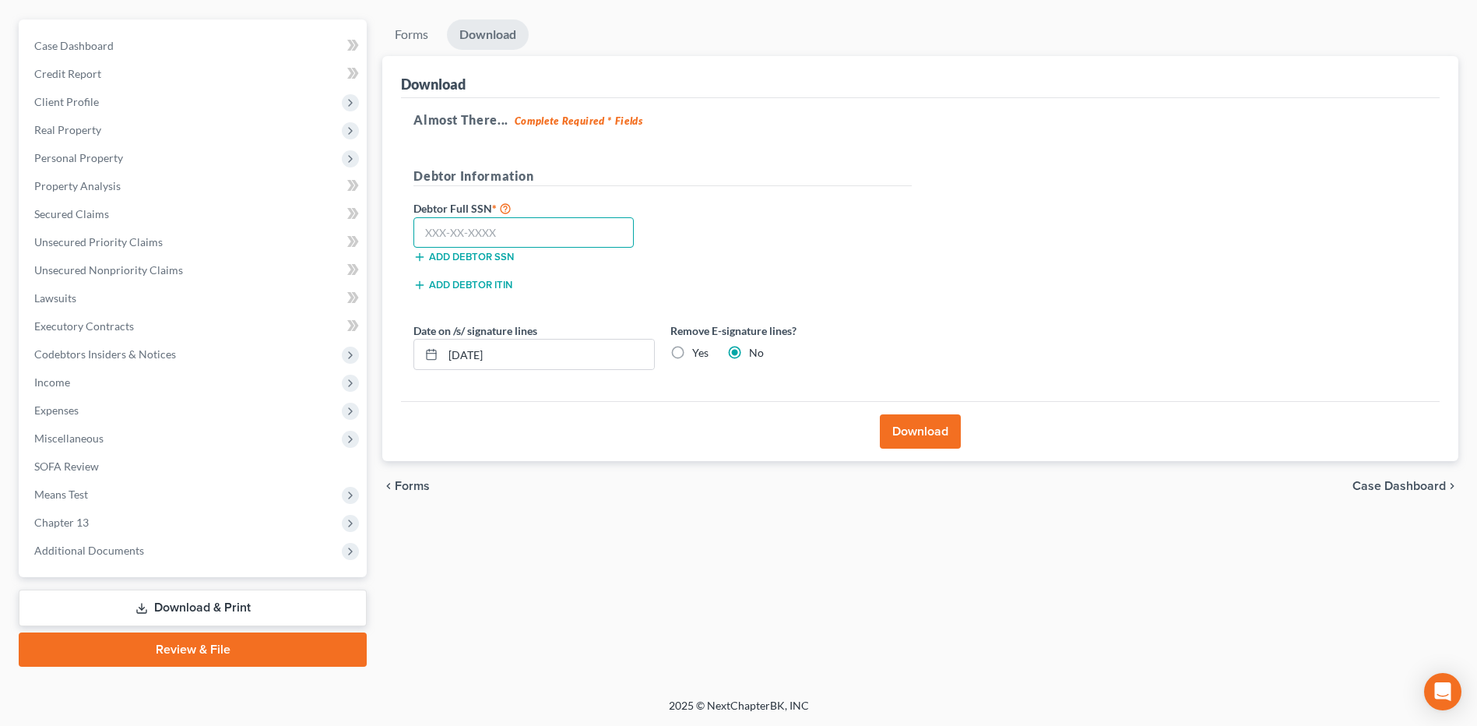
click at [574, 245] on input "text" at bounding box center [524, 232] width 220 height 31
paste input "255-15-1747"
type input "255-15-1747"
click at [892, 428] on button "Download" at bounding box center [920, 431] width 81 height 34
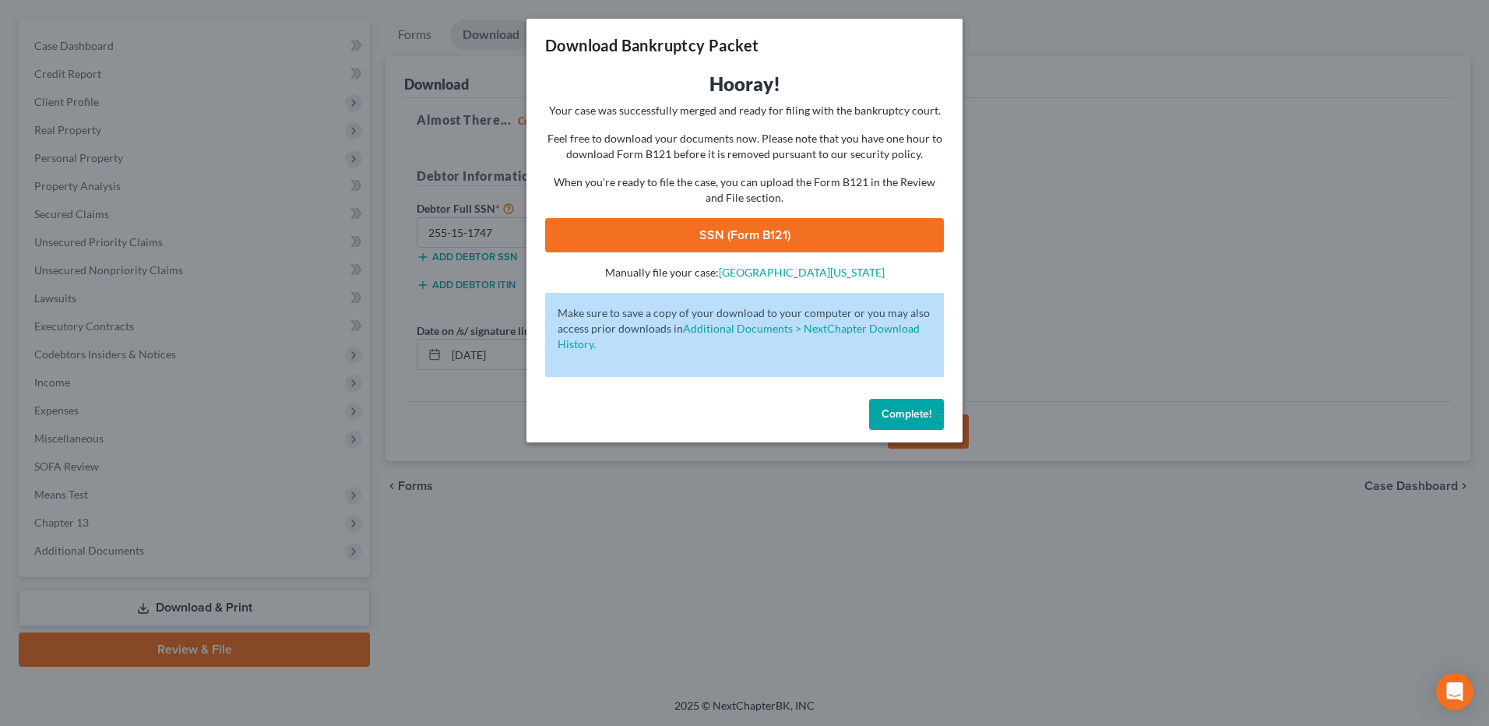
click at [726, 232] on link "SSN (Form B121)" at bounding box center [744, 235] width 399 height 34
click at [897, 419] on span "Complete!" at bounding box center [907, 413] width 50 height 13
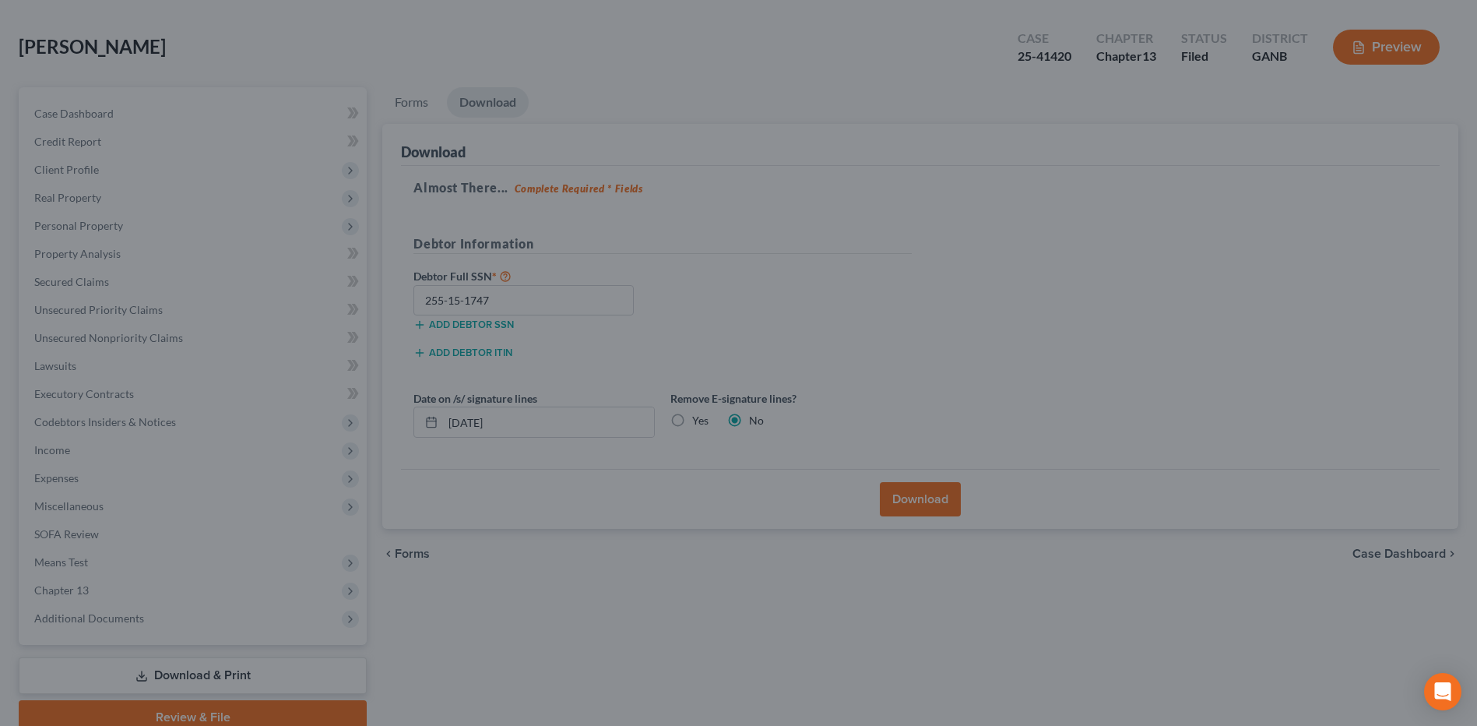
scroll to position [0, 0]
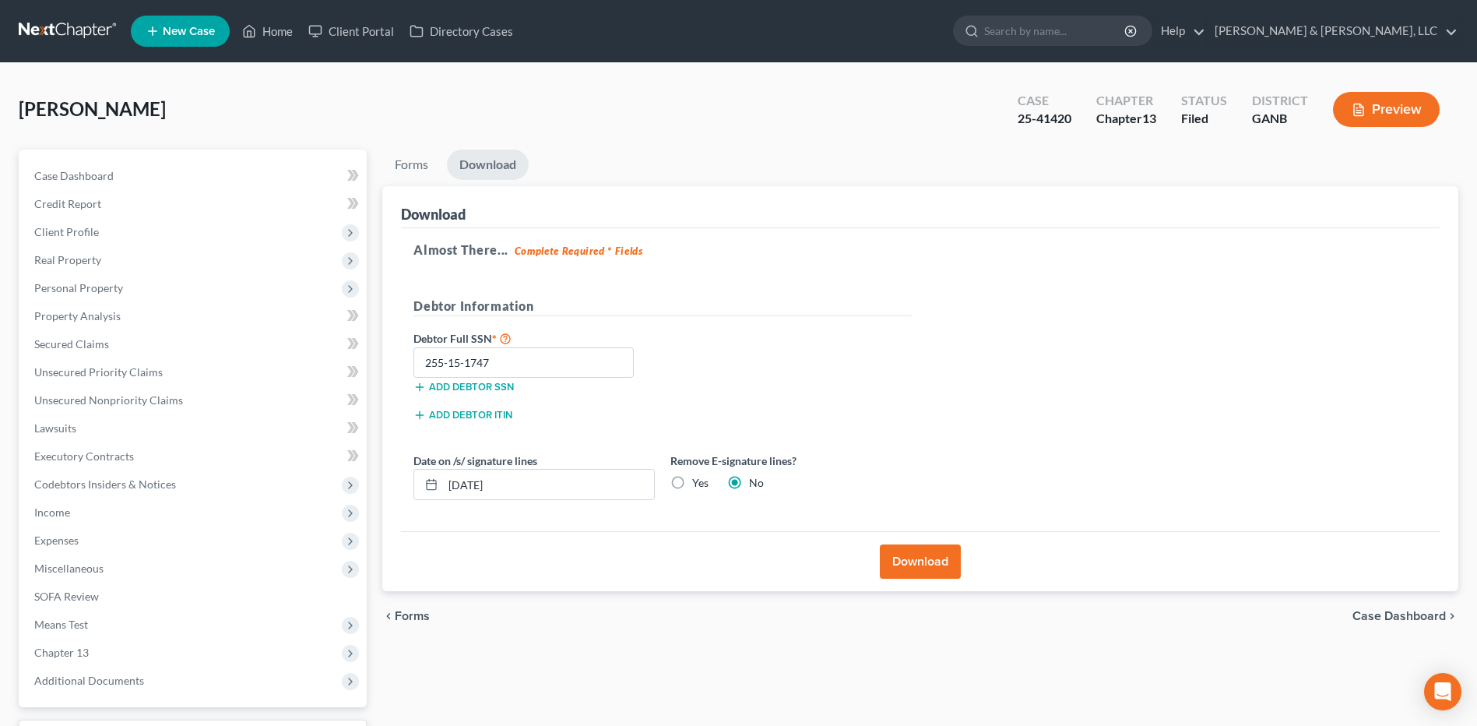
click at [282, 45] on ul "New Case Home Client Portal Directory Cases - No Result - See all results Or Pr…" at bounding box center [795, 31] width 1328 height 40
click at [280, 39] on link "Home" at bounding box center [267, 31] width 66 height 28
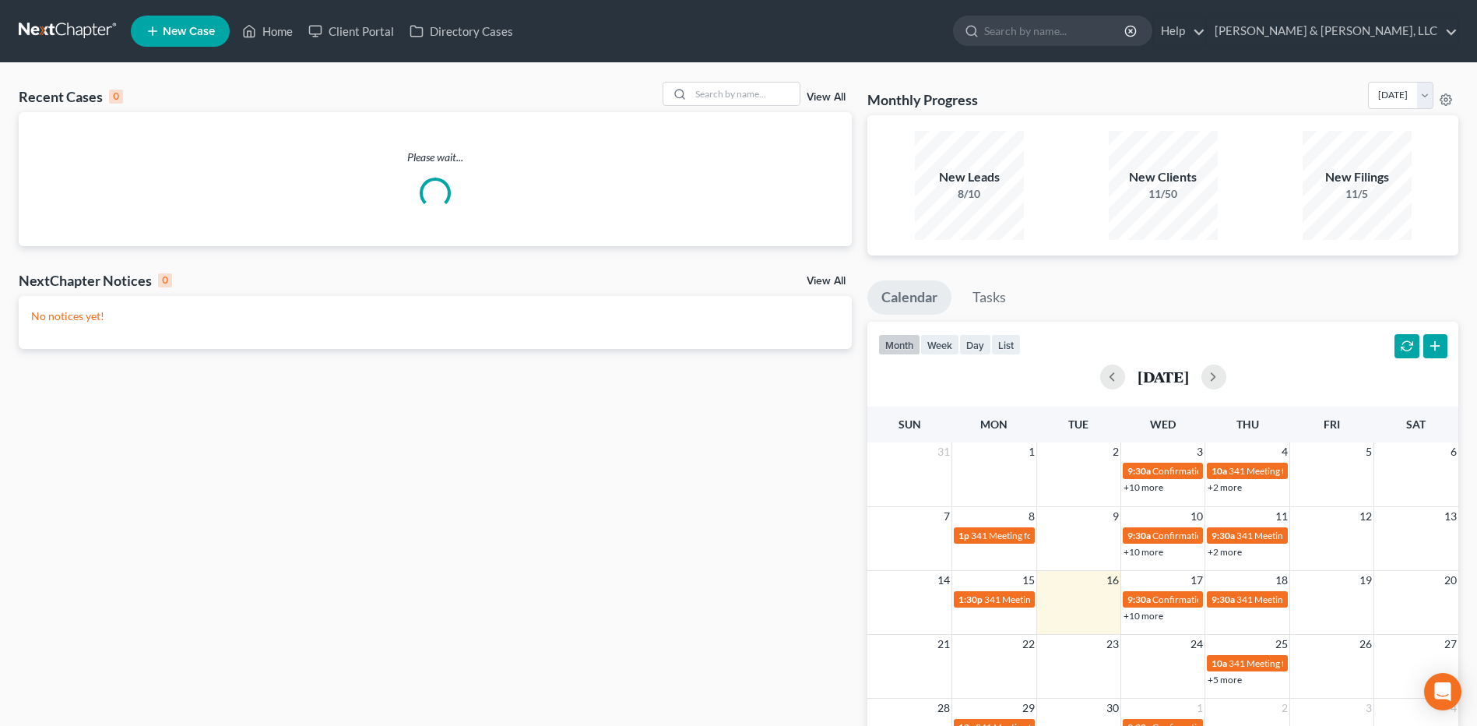
click at [724, 81] on div "Recent Cases 0 View All Please wait... NextChapter Notices 0 View All No notice…" at bounding box center [738, 467] width 1477 height 808
click at [727, 84] on input "search" at bounding box center [745, 94] width 109 height 23
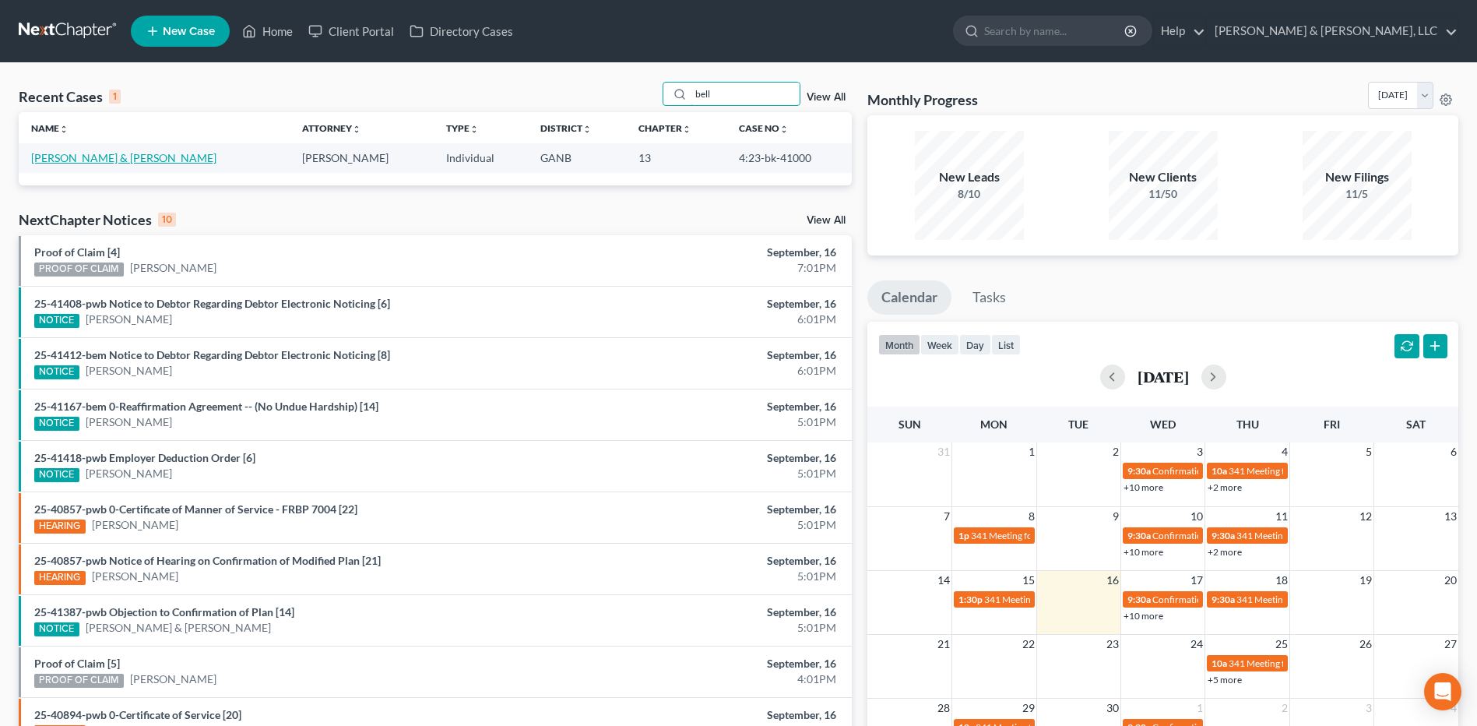
type input "bell"
click at [128, 159] on link "[PERSON_NAME] & [PERSON_NAME]" at bounding box center [123, 157] width 185 height 13
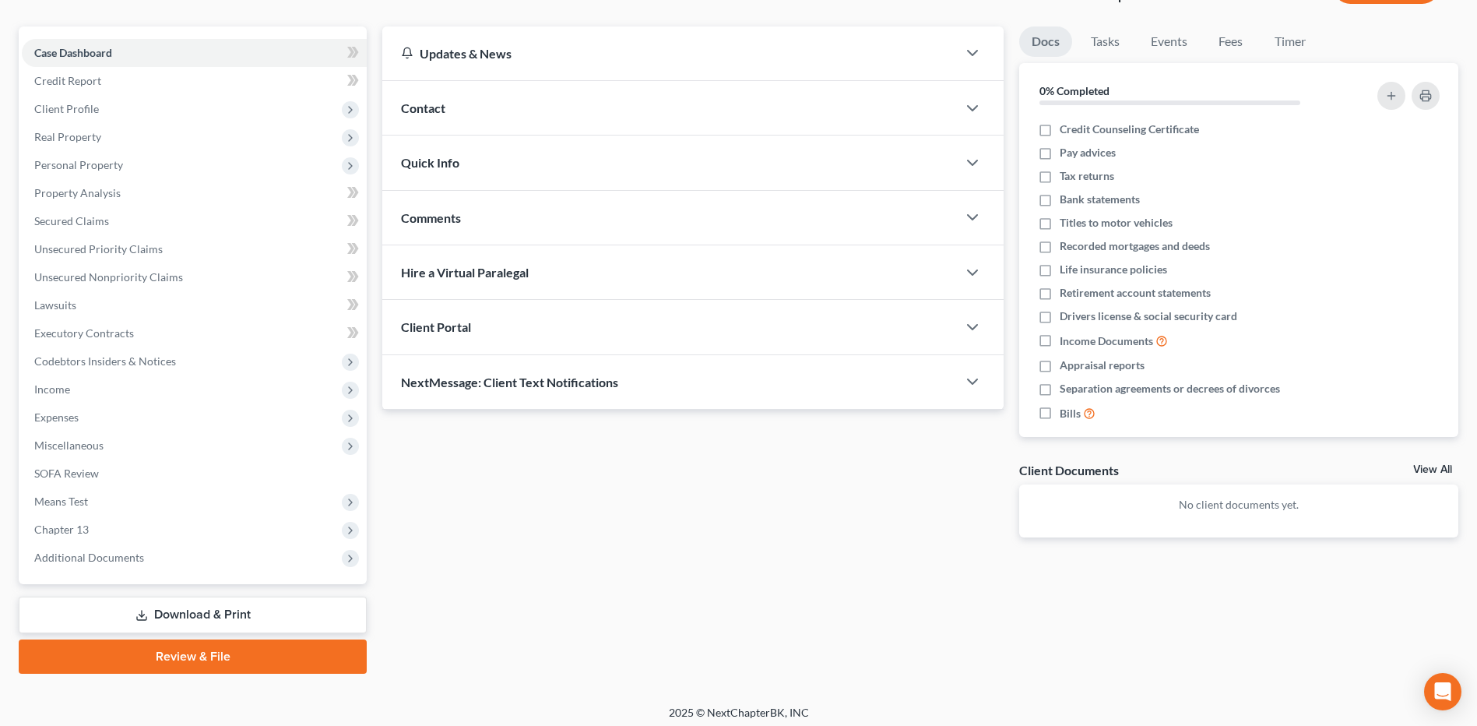
scroll to position [130, 0]
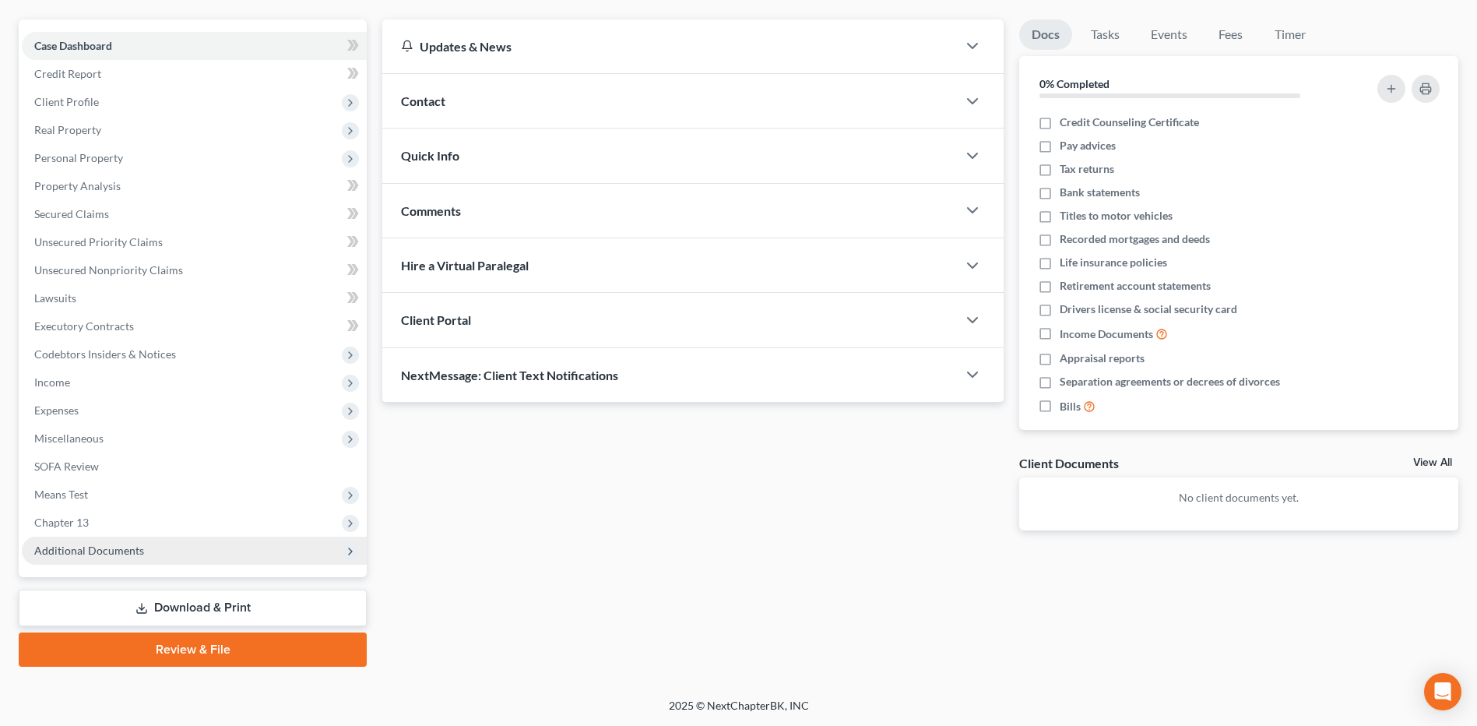
click at [143, 557] on span "Additional Documents" at bounding box center [194, 551] width 345 height 28
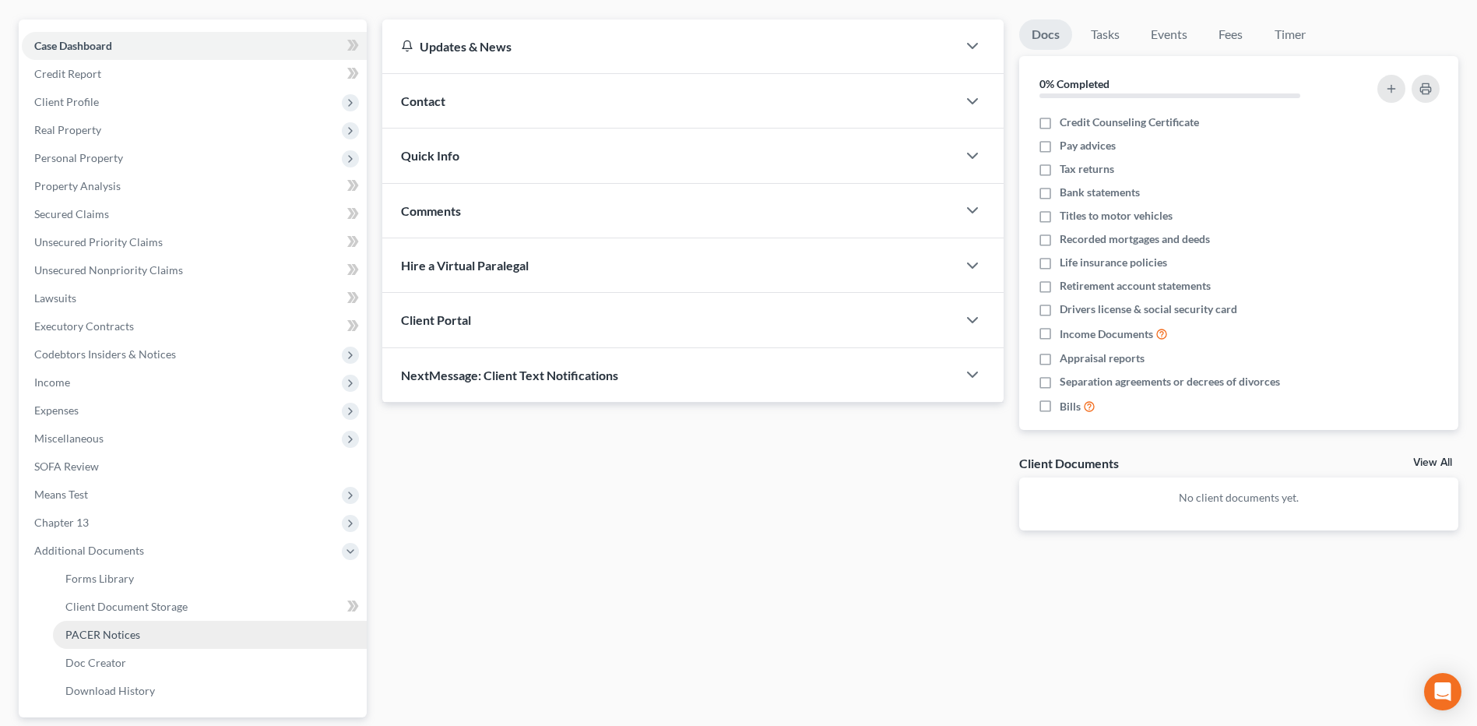
click at [121, 631] on span "PACER Notices" at bounding box center [102, 634] width 75 height 13
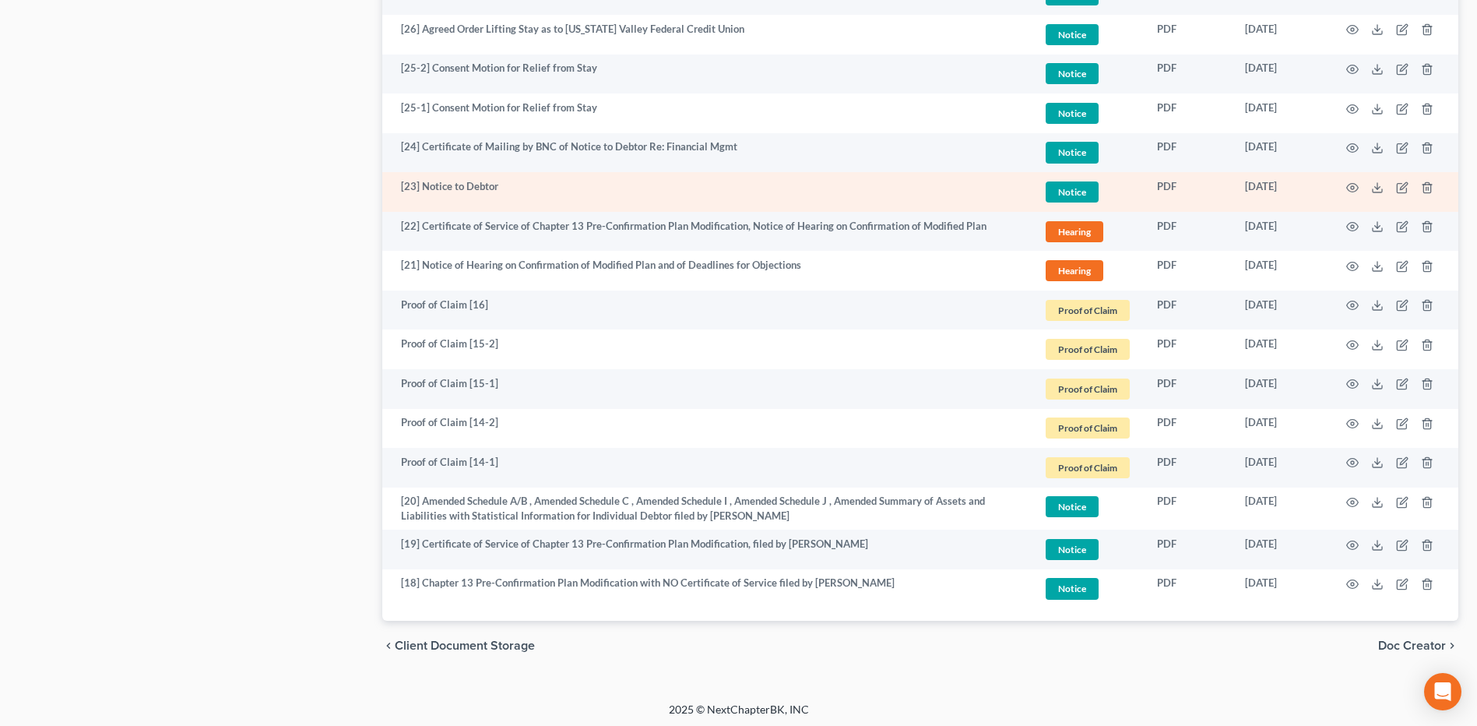
scroll to position [1352, 0]
